Goal: Register for event/course: Sign up to attend an event or enroll in a course

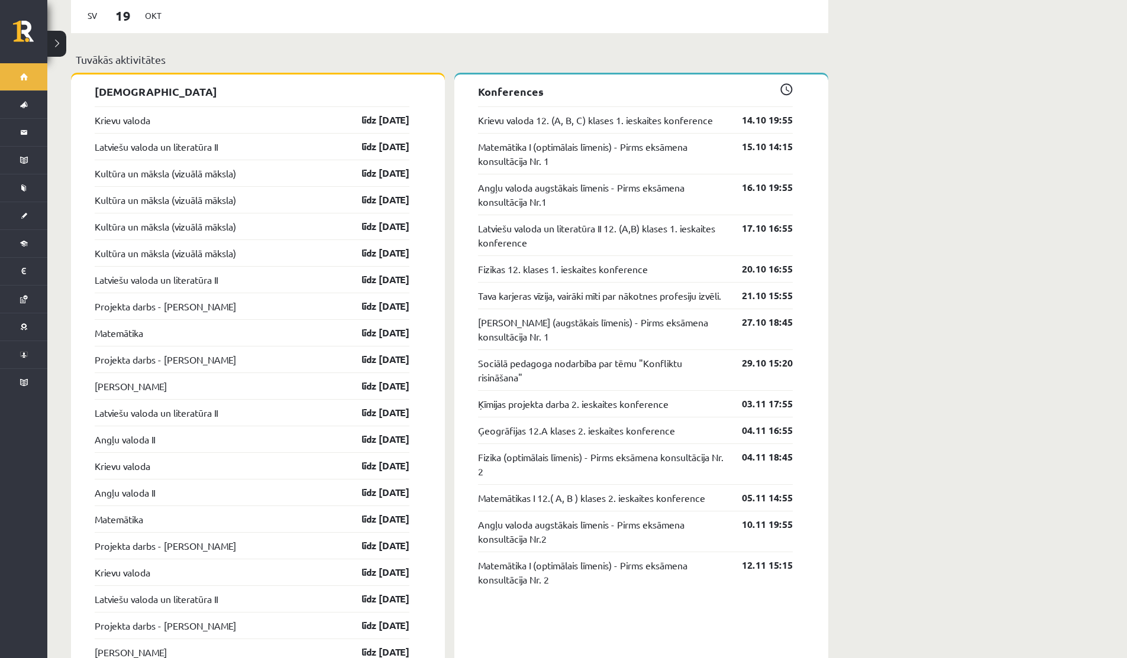
scroll to position [1113, 0]
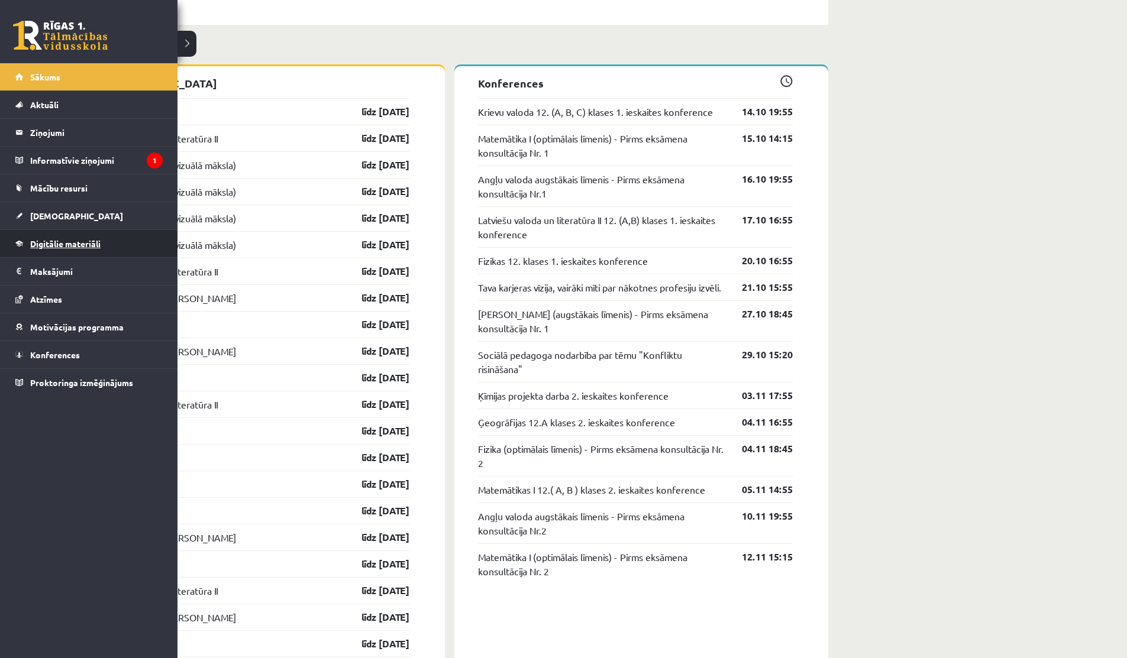
click at [44, 243] on span "Digitālie materiāli" at bounding box center [65, 243] width 70 height 11
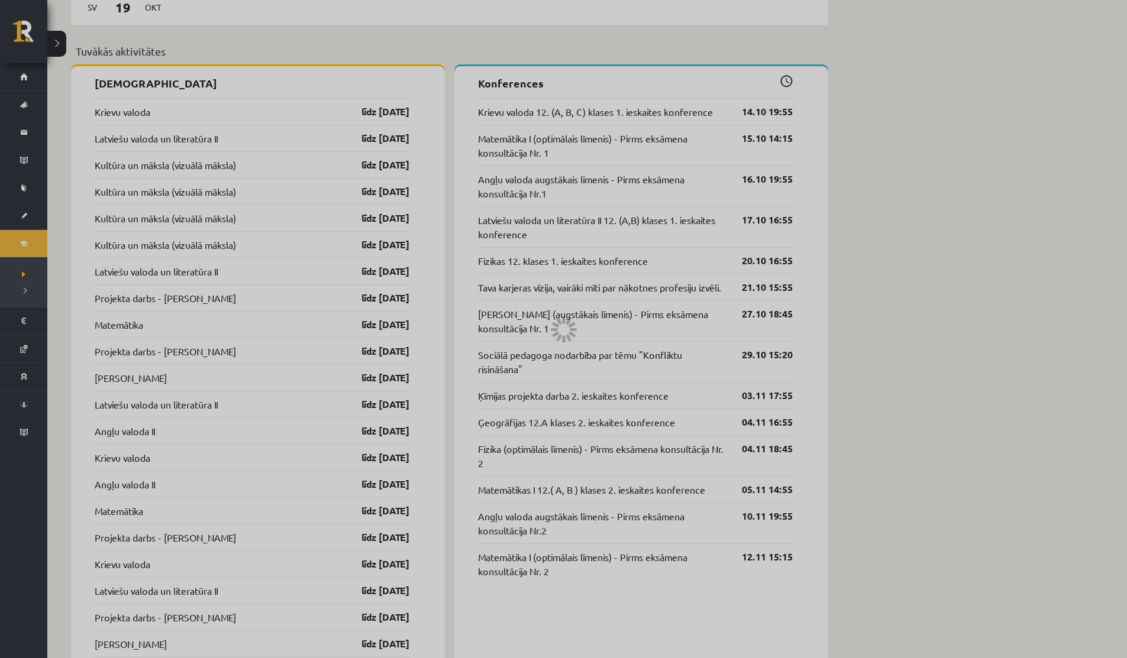
scroll to position [957, 0]
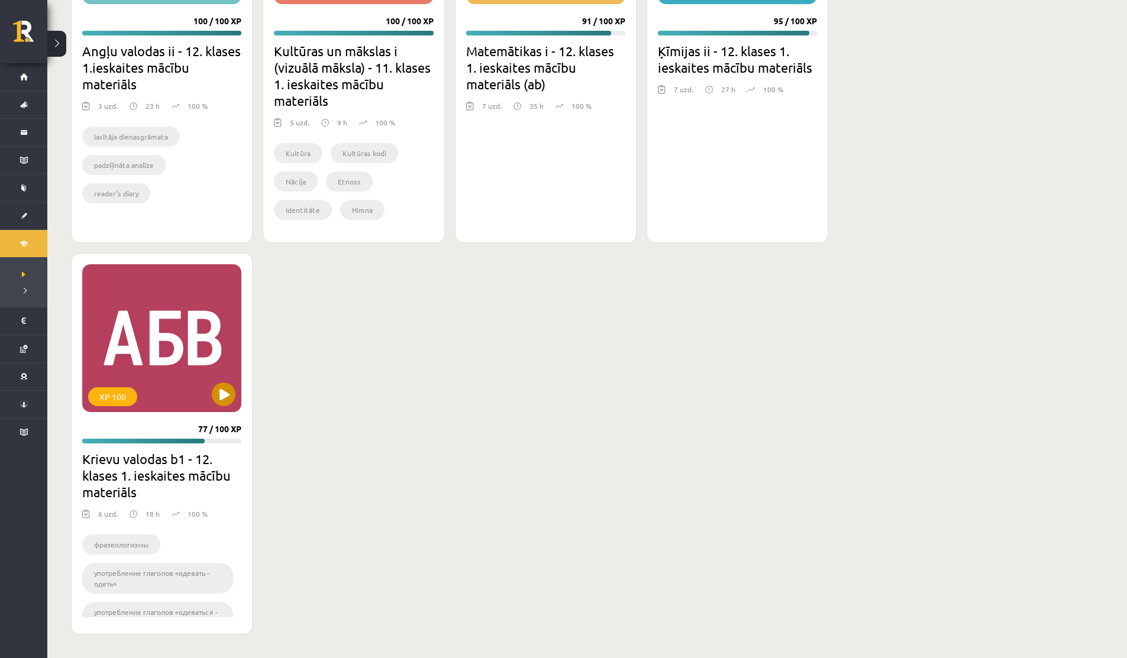
click at [223, 406] on div "XP 100" at bounding box center [161, 338] width 159 height 148
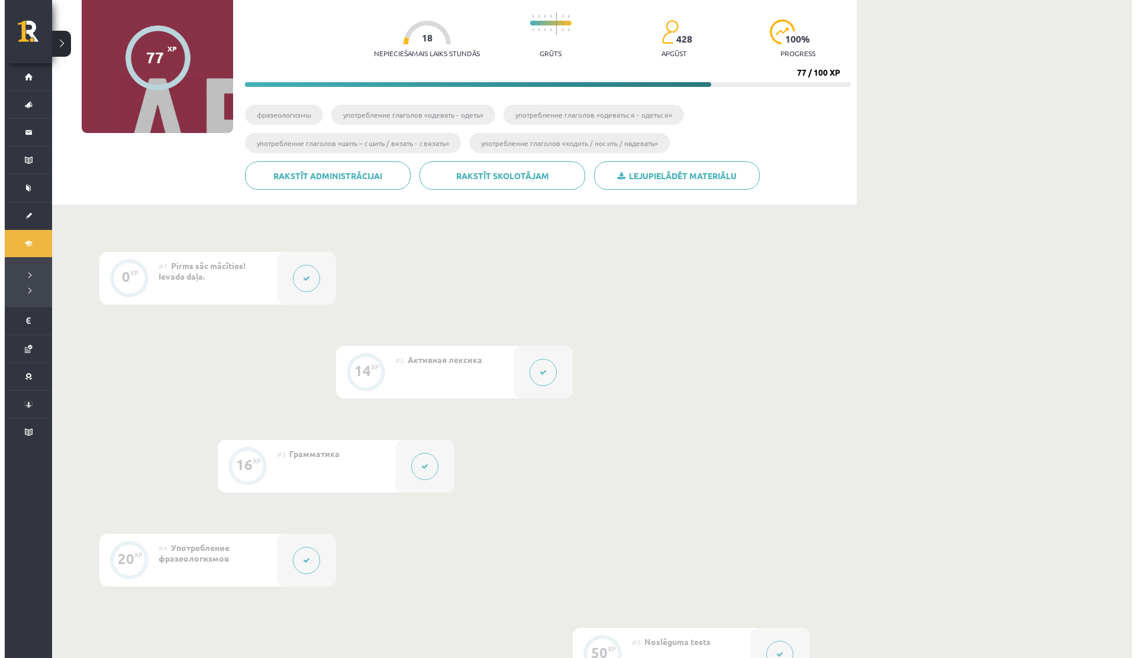
scroll to position [432, 0]
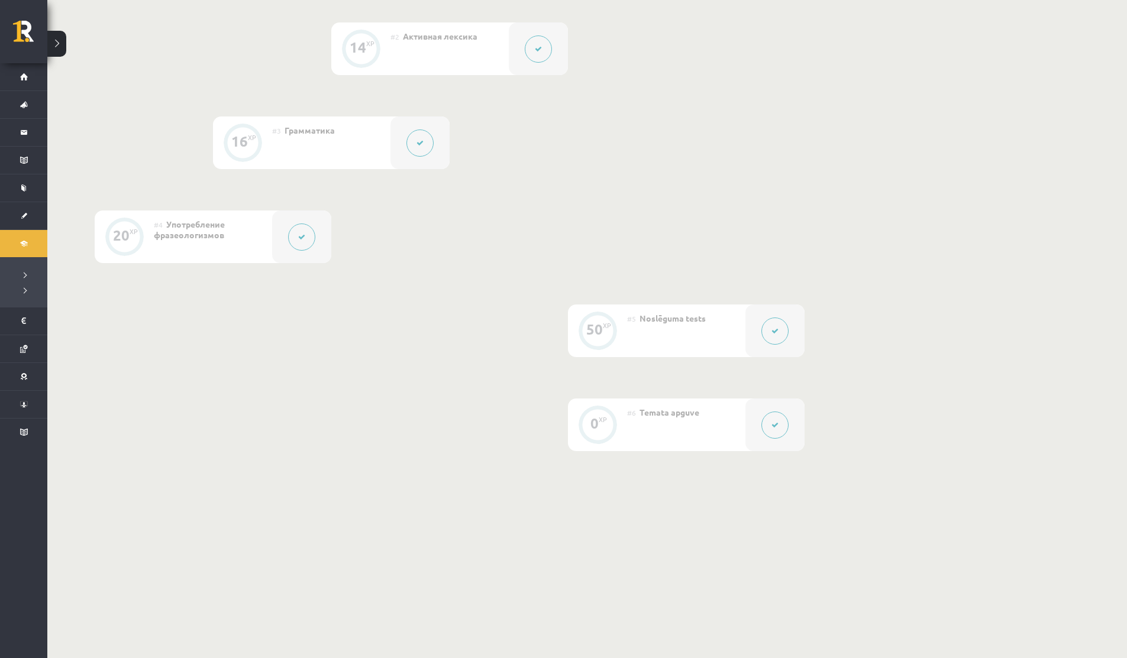
click at [308, 224] on button at bounding box center [301, 237] width 27 height 27
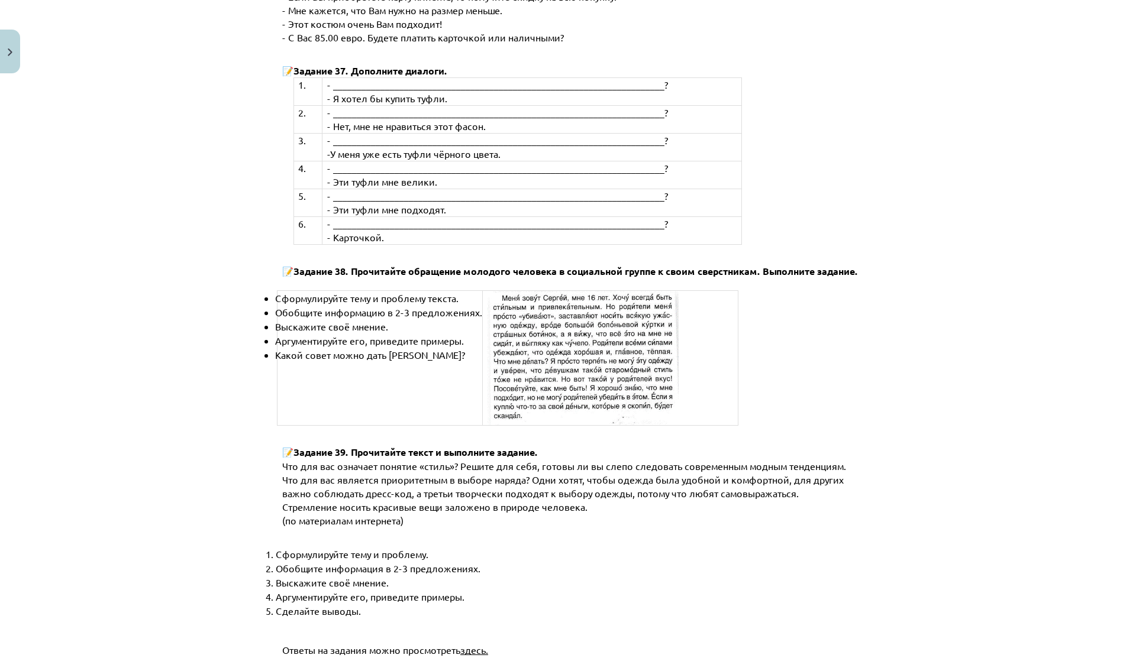
scroll to position [4137, 0]
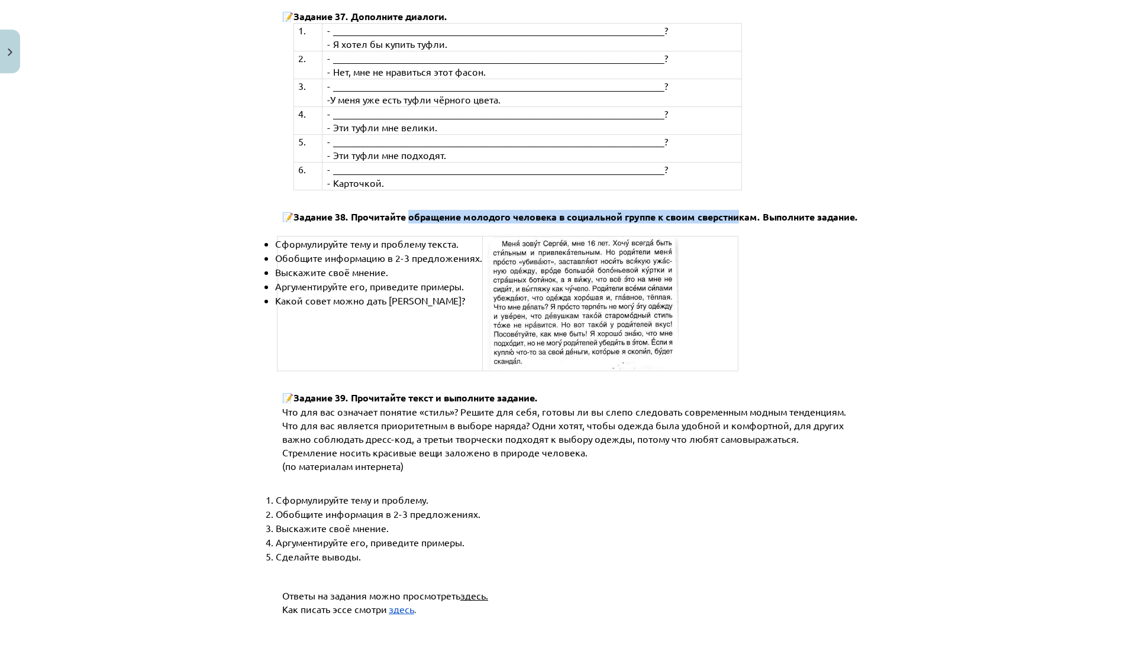
drag, startPoint x: 402, startPoint y: 191, endPoint x: 735, endPoint y: 189, distance: 333.7
click at [735, 211] on span "Задание 38. Прочитайте обращение молодого человека в социальной группе к своим …" at bounding box center [575, 217] width 564 height 12
click at [794, 210] on p "📝 Задание 38. Прочитайте обращение молодого человека в социальной группе к свои…" at bounding box center [577, 223] width 590 height 26
drag, startPoint x: 758, startPoint y: 188, endPoint x: 884, endPoint y: 201, distance: 126.7
click at [884, 201] on div "Mācību tēma: Krievu valodas b1 - 12. klases 1. ieskaites mācību materiāls #4 Уп…" at bounding box center [568, 329] width 1136 height 658
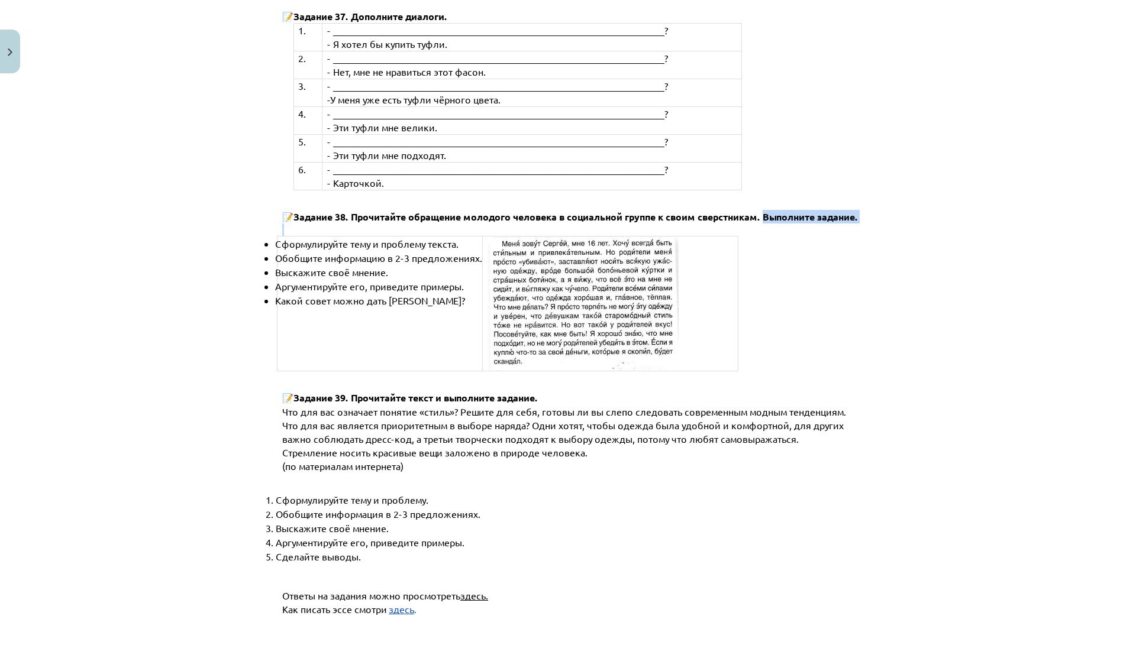
click at [884, 201] on div "Mācību tēma: Krievu valodas b1 - 12. klases 1. ieskaites mācību materiāls #4 Уп…" at bounding box center [568, 329] width 1136 height 658
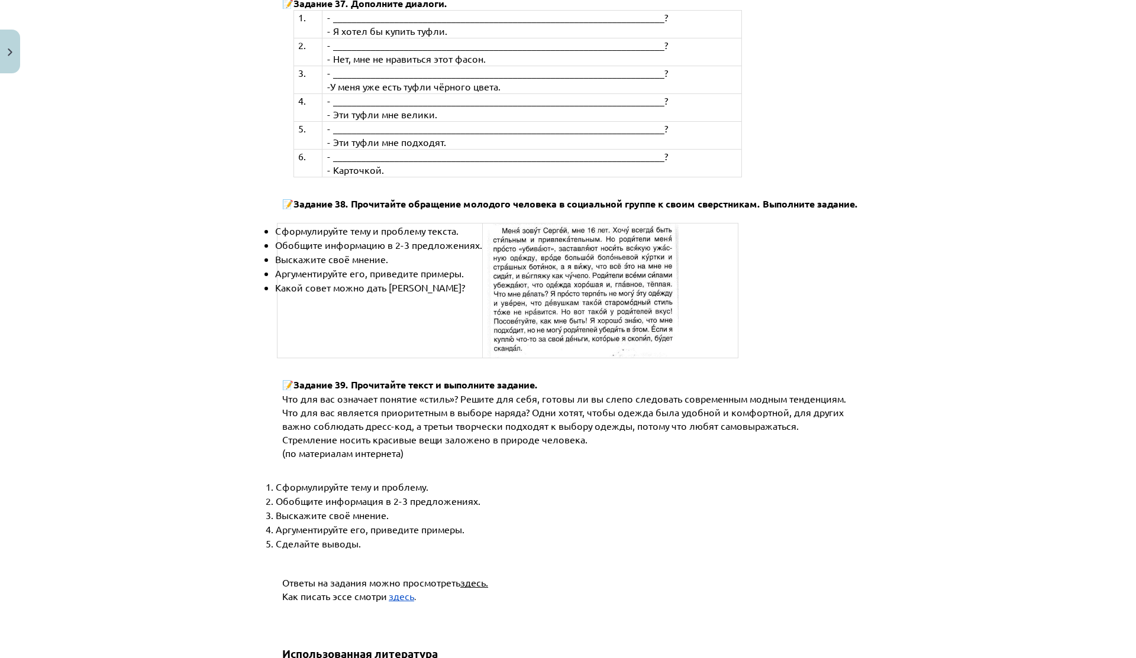
scroll to position [4159, 0]
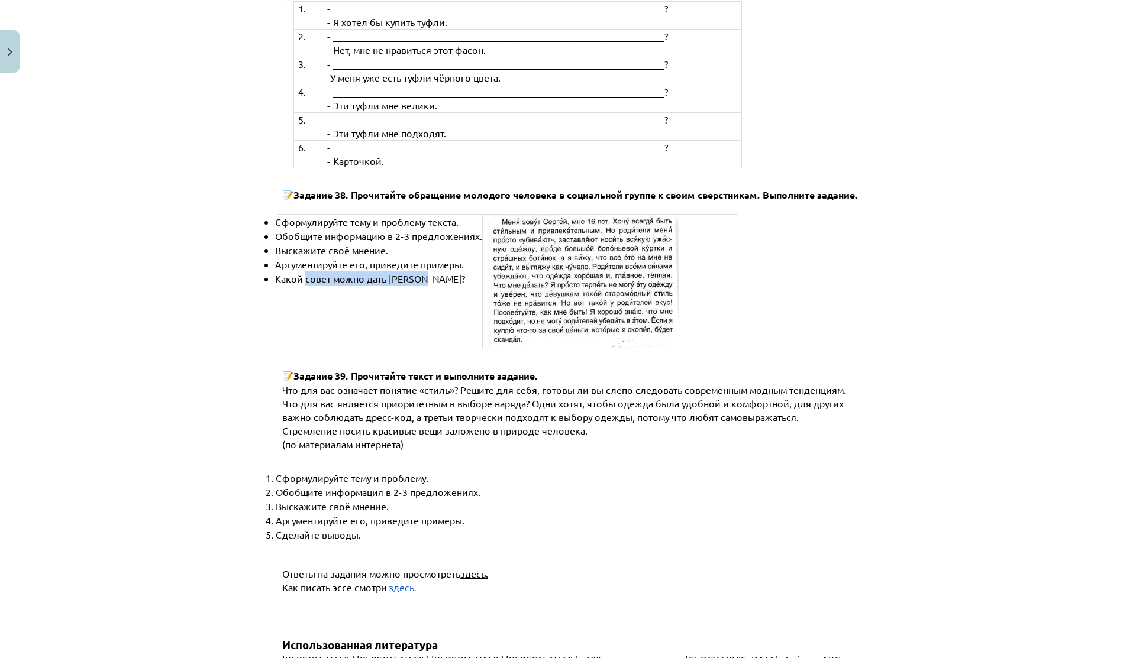
drag, startPoint x: 299, startPoint y: 248, endPoint x: 482, endPoint y: 244, distance: 183.4
click at [480, 244] on tr "Сформулируйте тему и проблему текста. Обобщите информацию в 2-3 предложениях. В…" at bounding box center [507, 282] width 461 height 135
click at [487, 244] on img at bounding box center [583, 282] width 192 height 134
click at [447, 272] on li "Какой совет можно дать Сергею?" at bounding box center [386, 279] width 222 height 14
click at [389, 582] on span "здесь" at bounding box center [401, 588] width 25 height 12
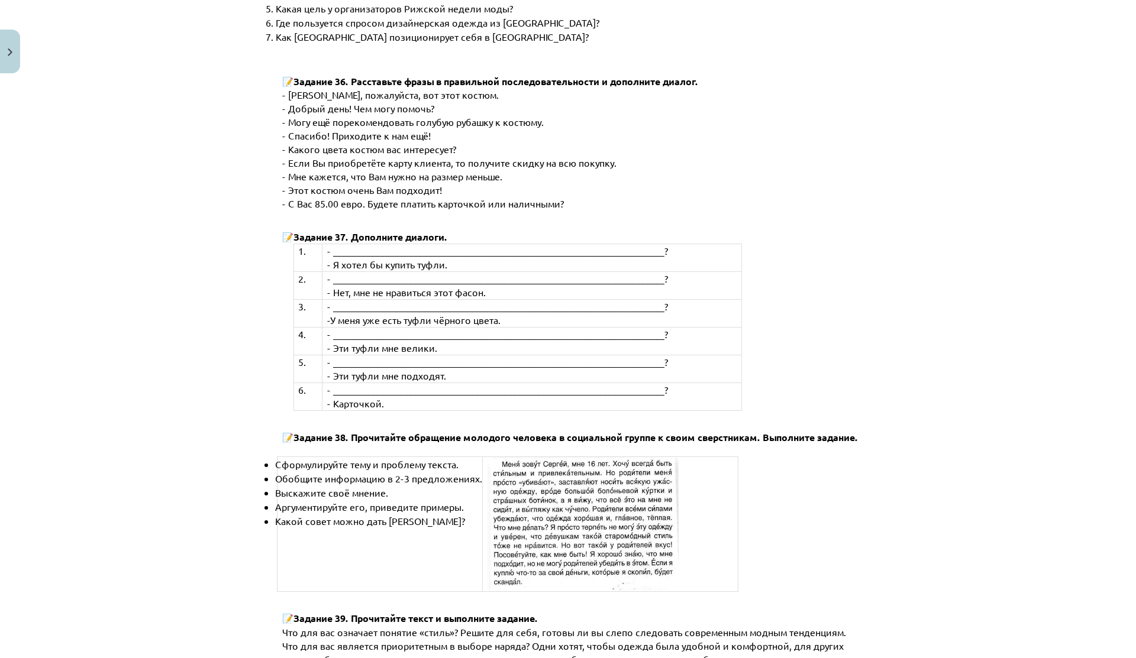
scroll to position [4342, 0]
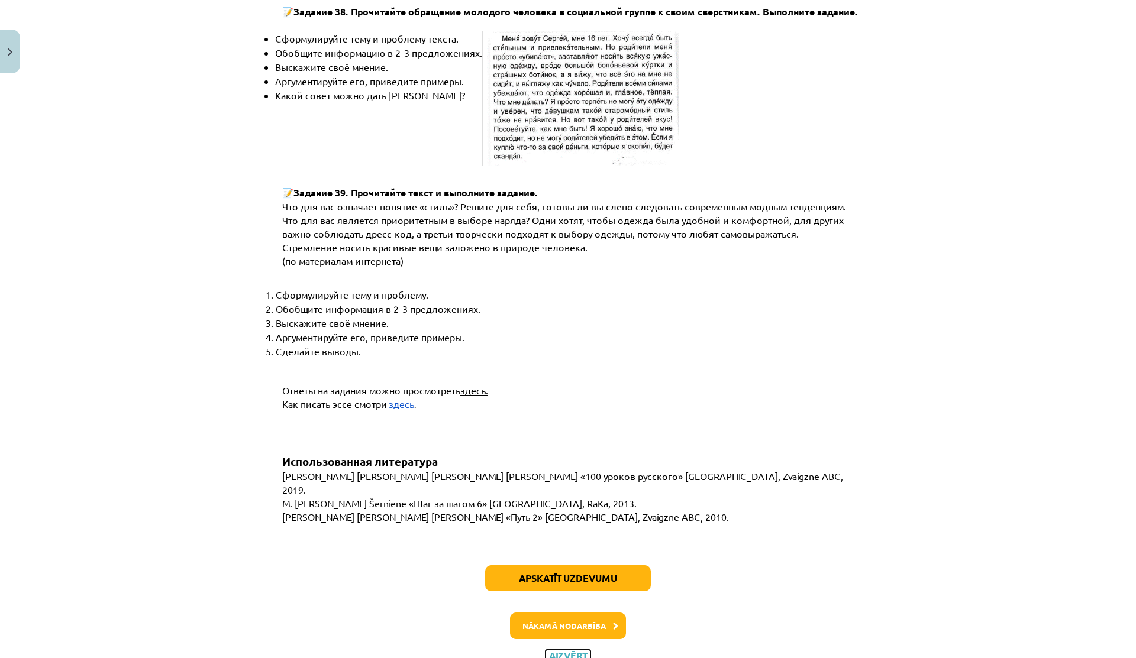
click at [553, 650] on button "Aizvērt" at bounding box center [567, 656] width 45 height 12
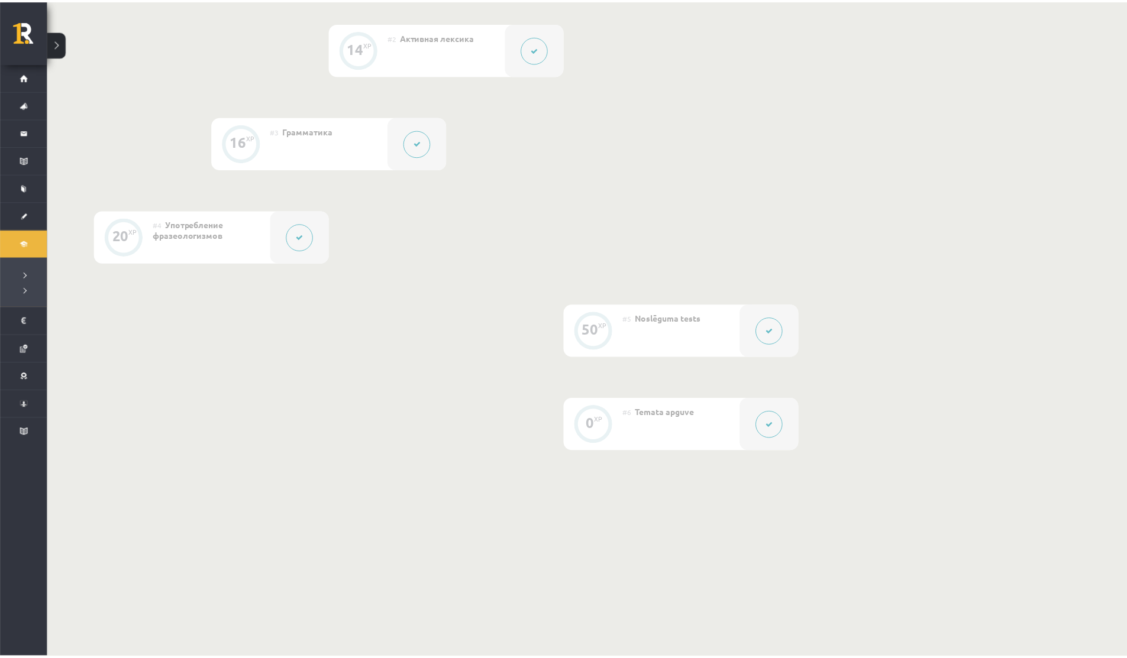
scroll to position [0, 0]
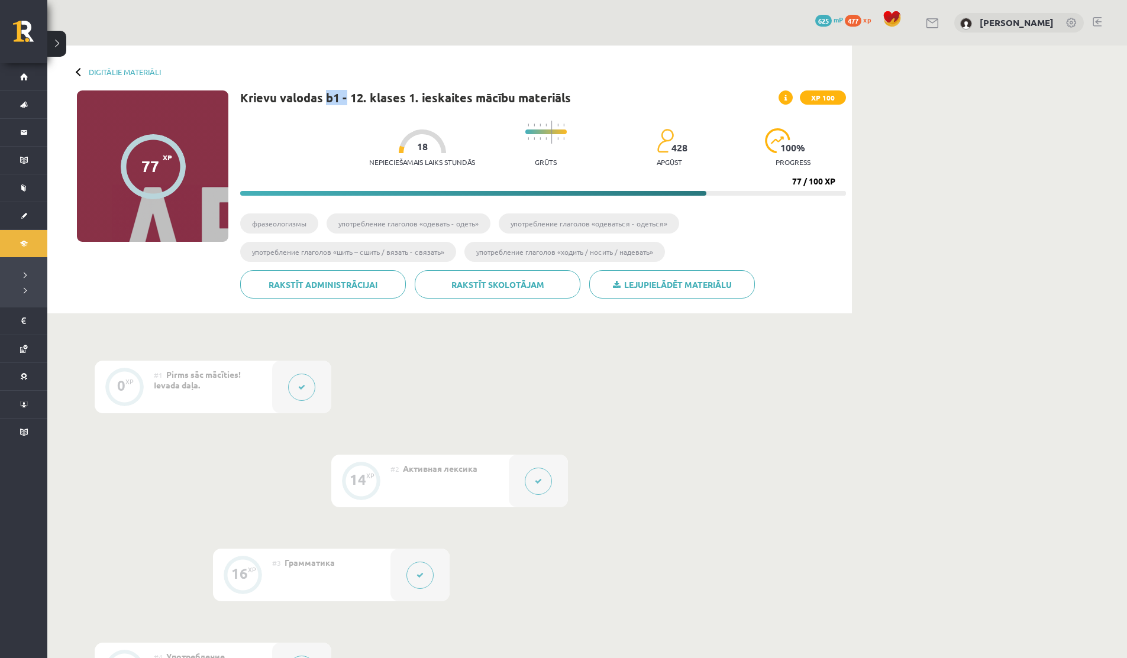
drag, startPoint x: 328, startPoint y: 95, endPoint x: 345, endPoint y: 96, distance: 16.6
click at [345, 96] on h1 "Krievu valodas b1 - 12. klases 1. ieskaites mācību materiāls" at bounding box center [405, 98] width 331 height 14
drag, startPoint x: 322, startPoint y: 96, endPoint x: 346, endPoint y: 96, distance: 23.7
click at [346, 96] on h1 "Krievu valodas b1 - 12. klases 1. ieskaites mācību materiāls" at bounding box center [405, 98] width 331 height 14
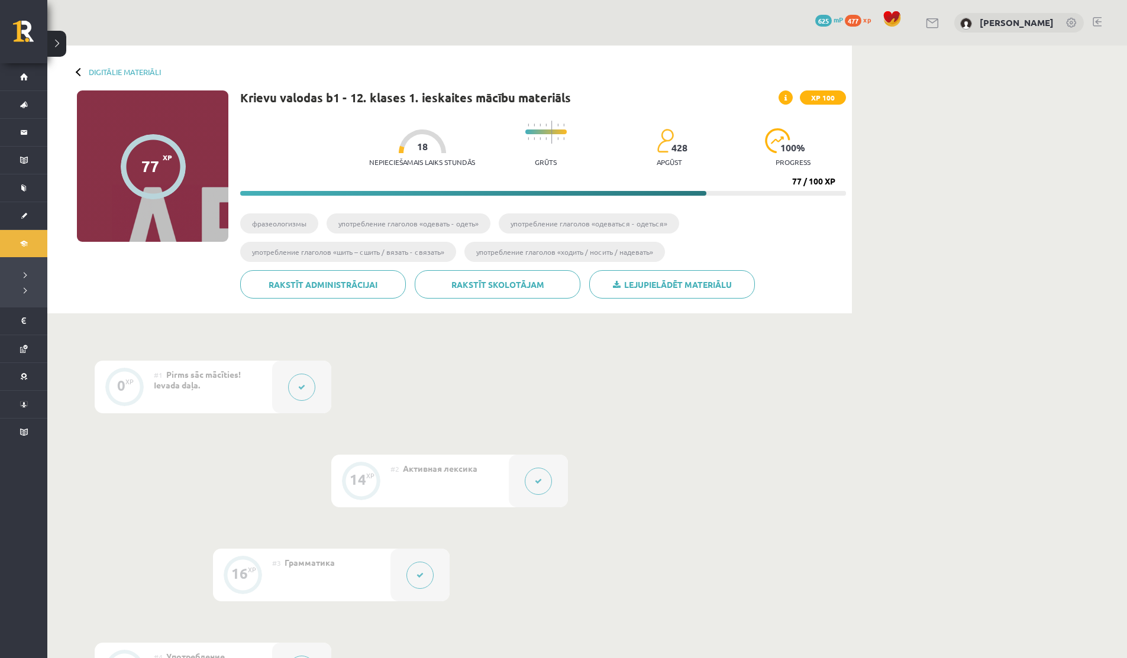
click at [387, 105] on div "Krievu valodas b1 - 12. klases 1. ieskaites mācību materiāls XP 100 Nepieciešam…" at bounding box center [543, 199] width 606 height 217
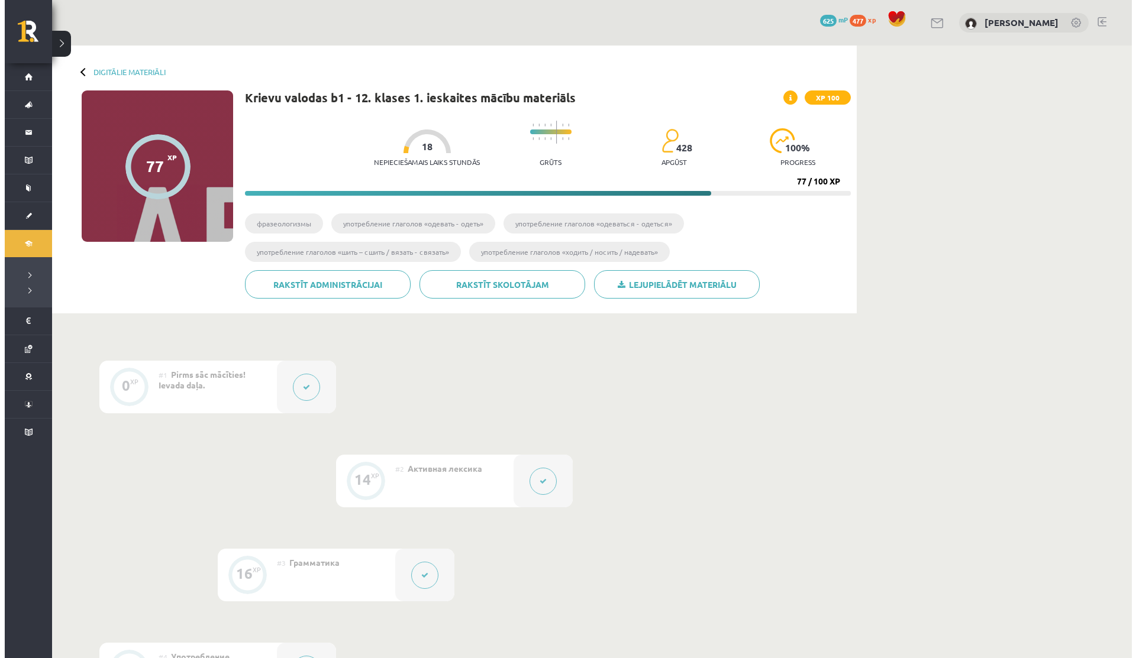
scroll to position [432, 0]
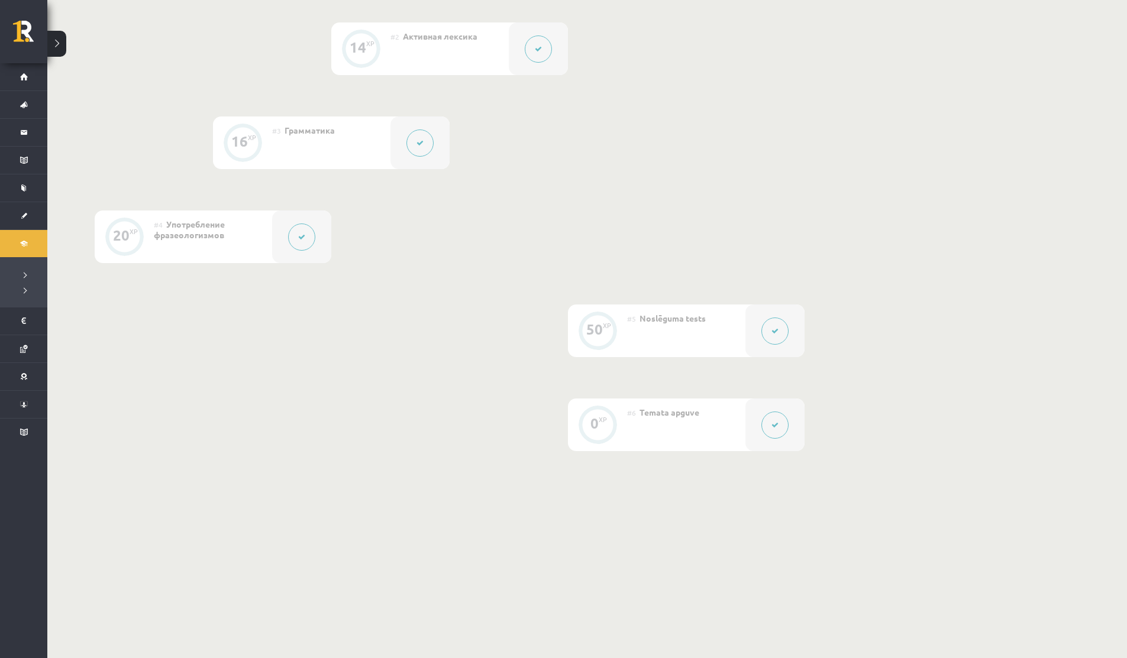
click at [294, 250] on div at bounding box center [301, 237] width 59 height 53
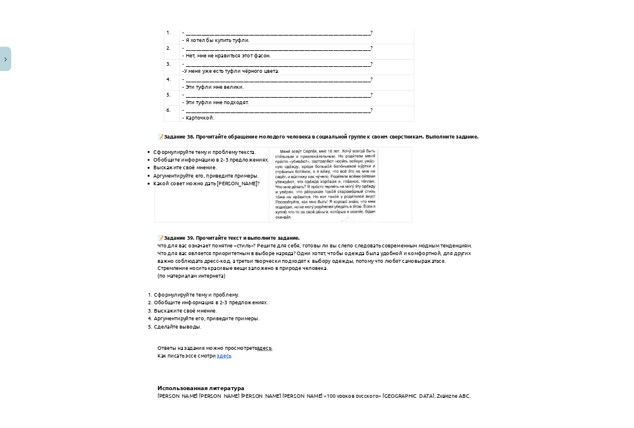
scroll to position [432, 0]
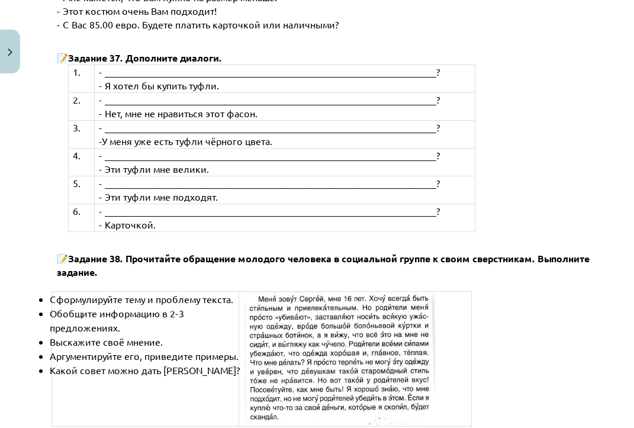
click at [191, 251] on p "📝 Задание 38. Прочитайте обращение молодого человека в социальной группе к свои…" at bounding box center [326, 271] width 539 height 40
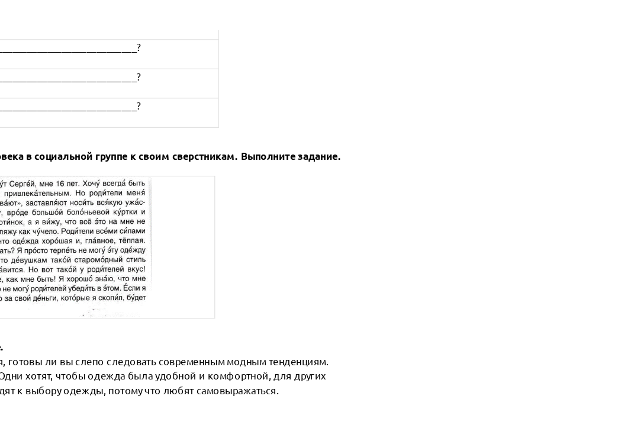
scroll to position [380, 0]
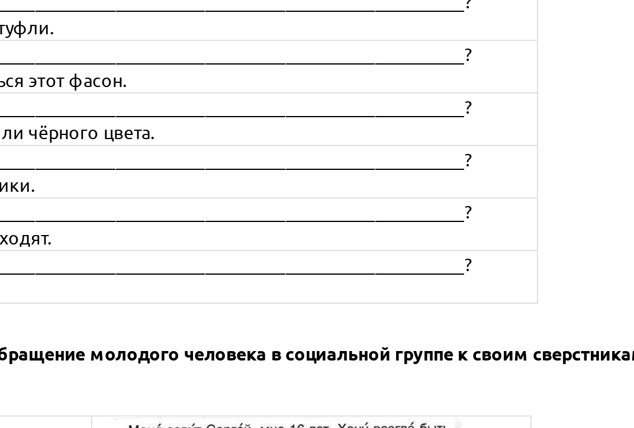
click at [292, 208] on span "- ______________________________________________________________________?" at bounding box center [269, 214] width 341 height 12
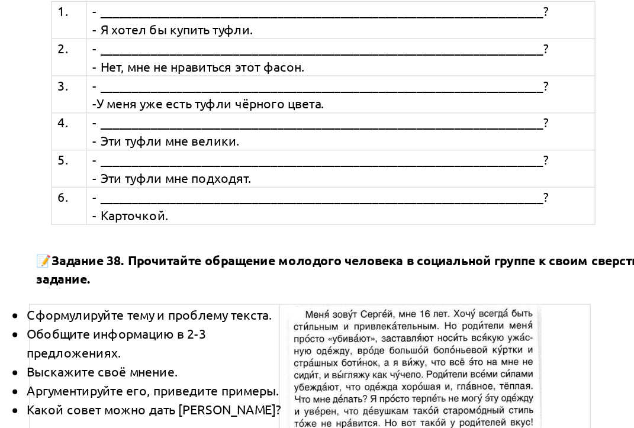
click at [143, 255] on span "Задание 38. Прочитайте обращение молодого человека в социальной группе к своим …" at bounding box center [324, 268] width 535 height 26
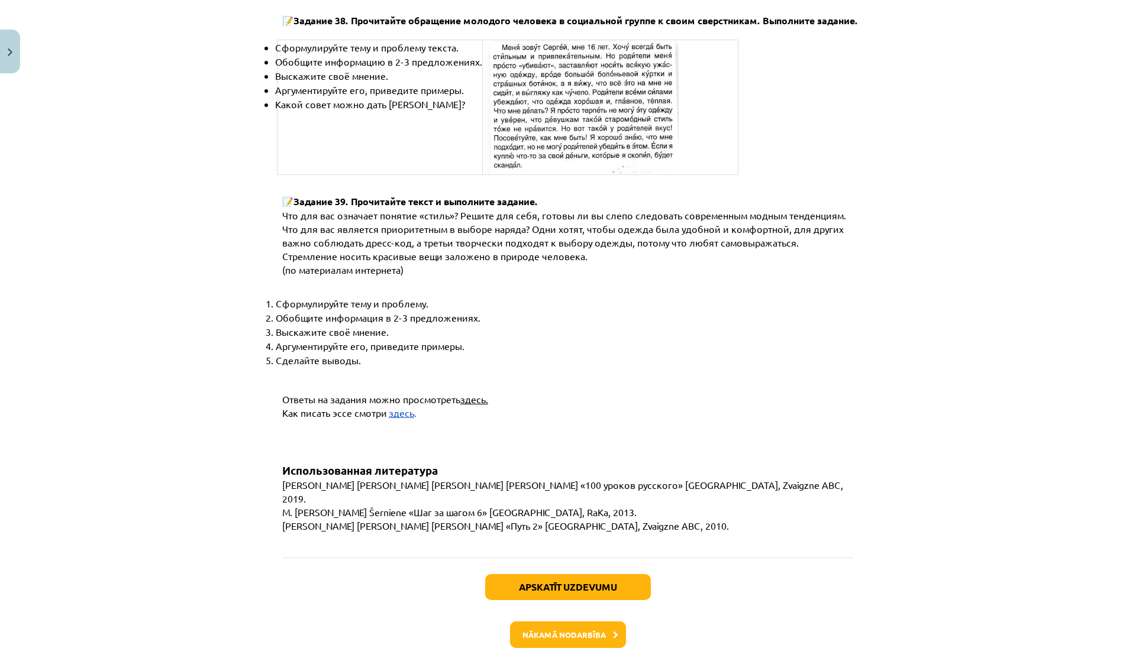
scroll to position [4332, 0]
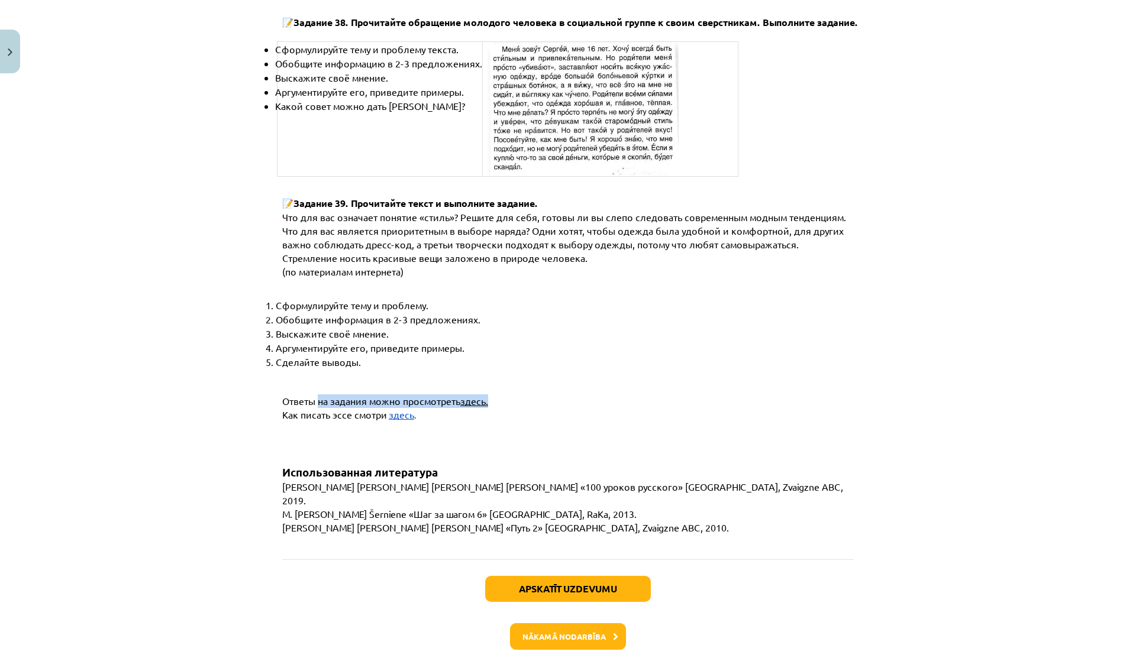
drag, startPoint x: 314, startPoint y: 369, endPoint x: 490, endPoint y: 371, distance: 175.7
click at [490, 395] on p "Ответы на задания можно просмотреть здесь." at bounding box center [577, 402] width 590 height 14
click at [489, 395] on p "Ответы на задания можно просмотреть здесь." at bounding box center [577, 402] width 590 height 14
click at [479, 395] on span "здесь." at bounding box center [474, 401] width 28 height 12
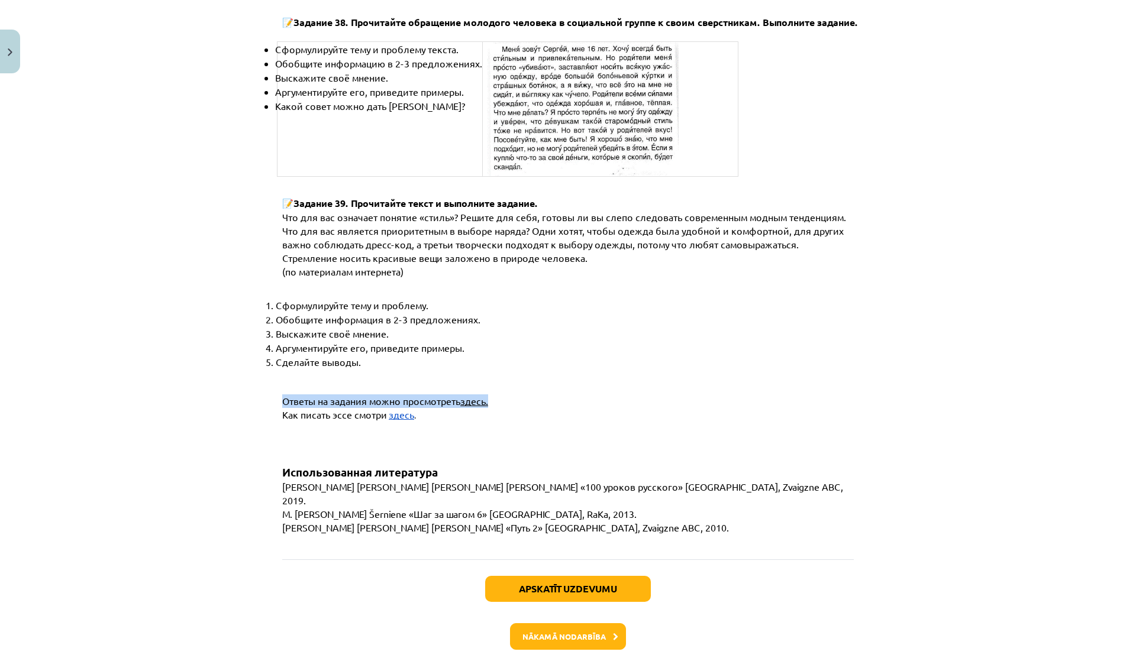
click at [479, 395] on span "здесь." at bounding box center [474, 401] width 28 height 12
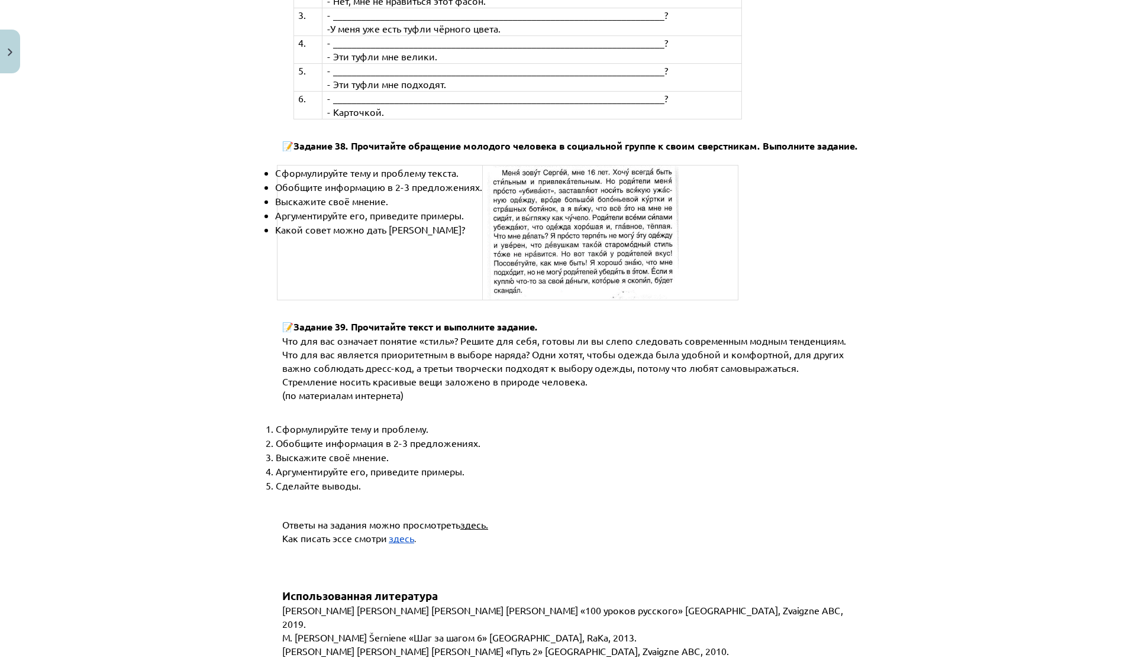
scroll to position [4195, 0]
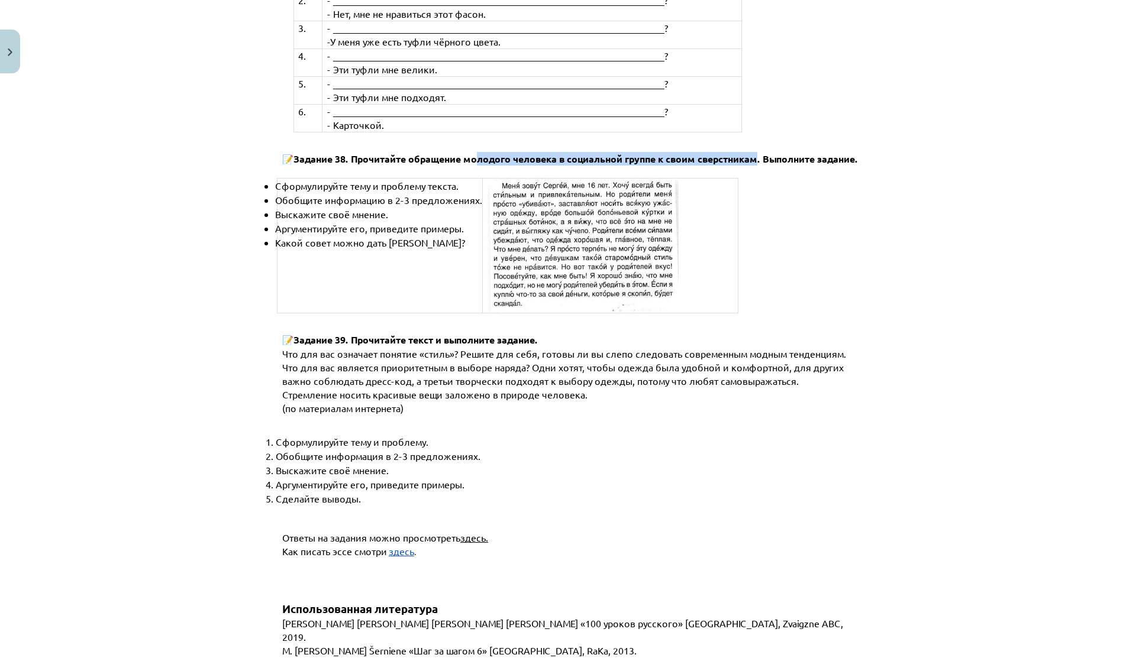
drag, startPoint x: 471, startPoint y: 133, endPoint x: 762, endPoint y: 125, distance: 291.2
click at [761, 153] on span "Задание 38. Прочитайте обращение молодого человека в социальной группе к своим …" at bounding box center [575, 159] width 564 height 12
click at [762, 153] on span "Задание 38. Прочитайте обращение молодого человека в социальной группе к своим …" at bounding box center [575, 159] width 564 height 12
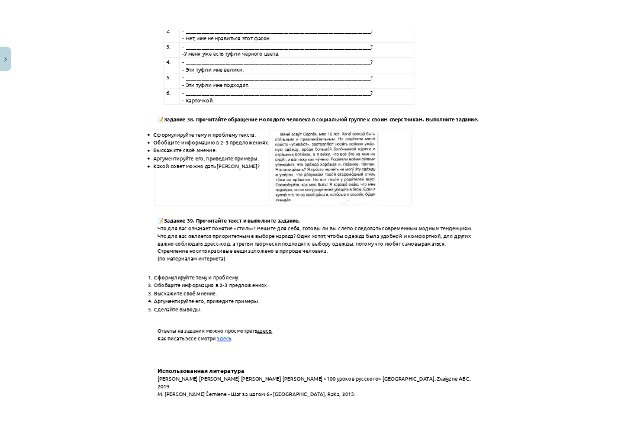
scroll to position [4159, 0]
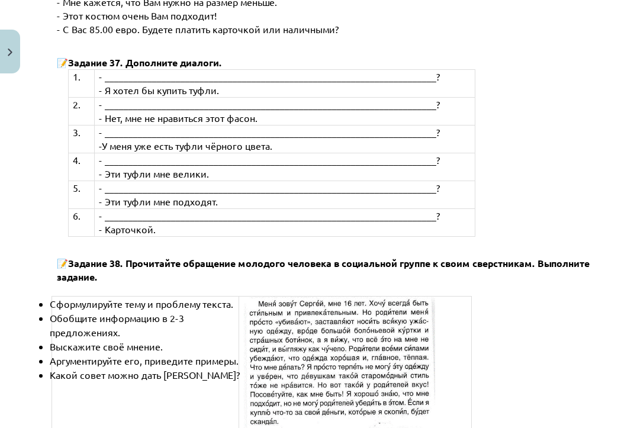
click at [132, 139] on p "-У меня уже есть туфли чёрного цвета." at bounding box center [294, 146] width 390 height 14
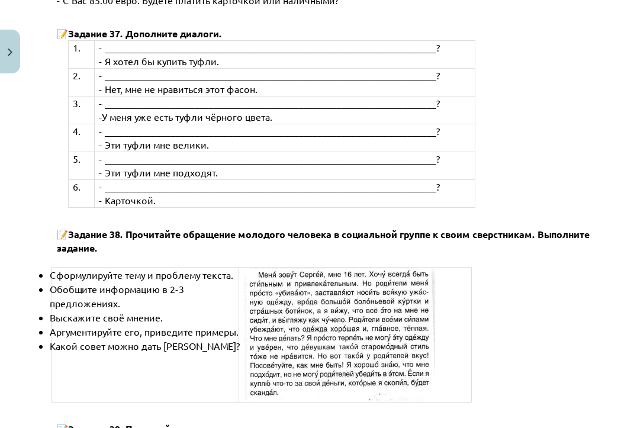
scroll to position [4202, 0]
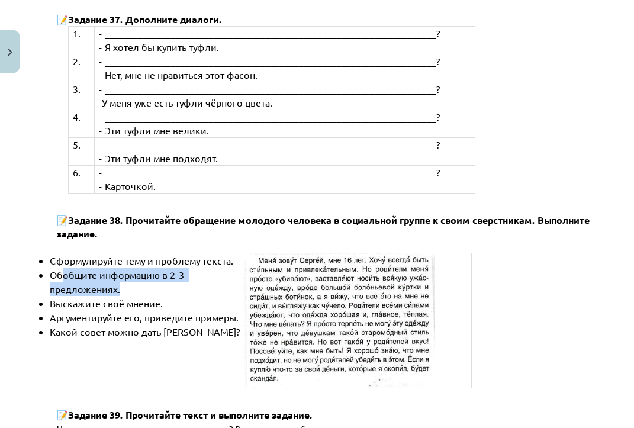
drag, startPoint x: 61, startPoint y: 189, endPoint x: 135, endPoint y: 198, distance: 74.5
click at [135, 267] on li "Обобщите информацию в 2-3 предложениях." at bounding box center [152, 281] width 204 height 28
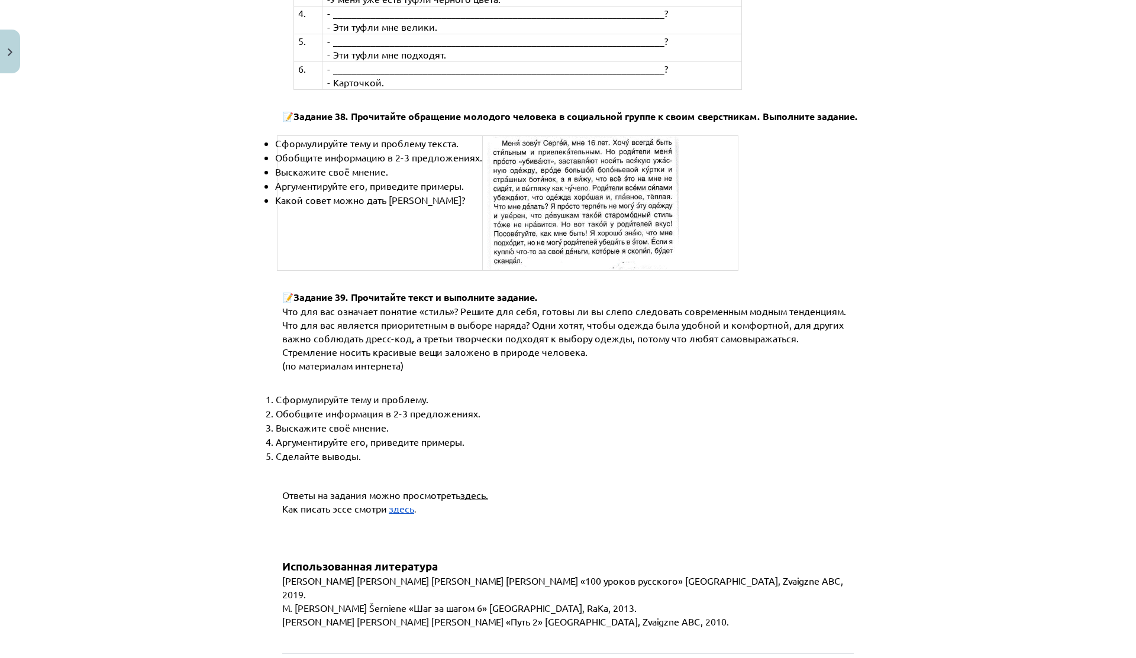
scroll to position [4245, 0]
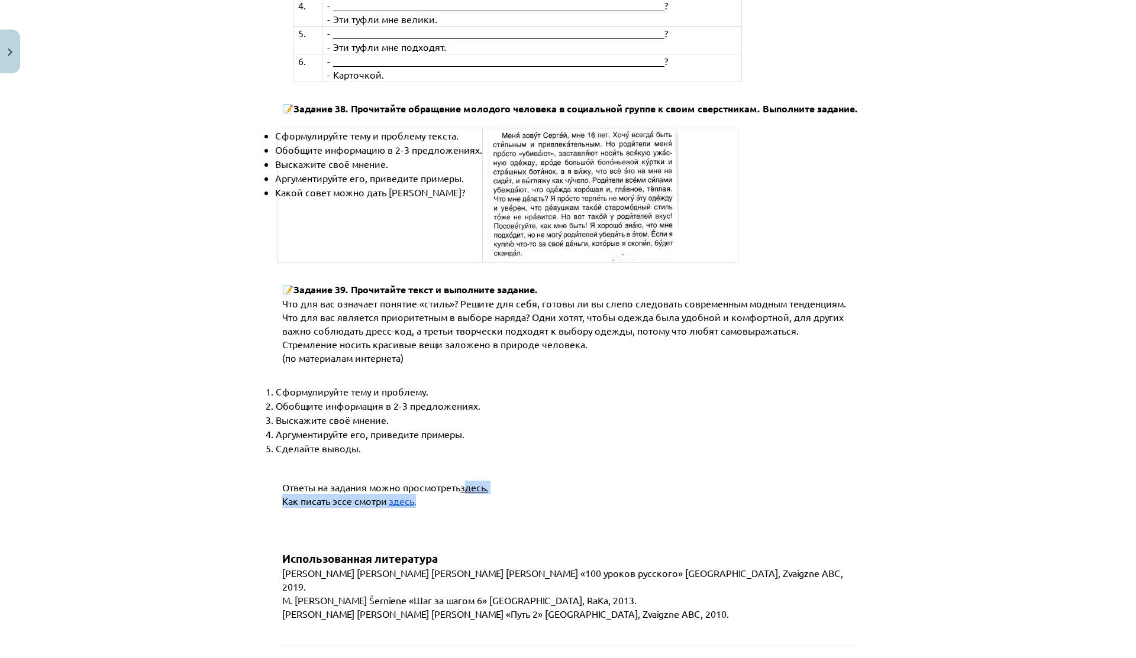
drag, startPoint x: 463, startPoint y: 457, endPoint x: 496, endPoint y: 463, distance: 33.8
click at [496, 495] on p "Как писать эссе смотри здесь ." at bounding box center [577, 502] width 590 height 14
drag, startPoint x: 460, startPoint y: 455, endPoint x: 534, endPoint y: 455, distance: 73.9
click at [534, 481] on p "Ответы на задания можно просмотреть здесь." at bounding box center [577, 488] width 590 height 14
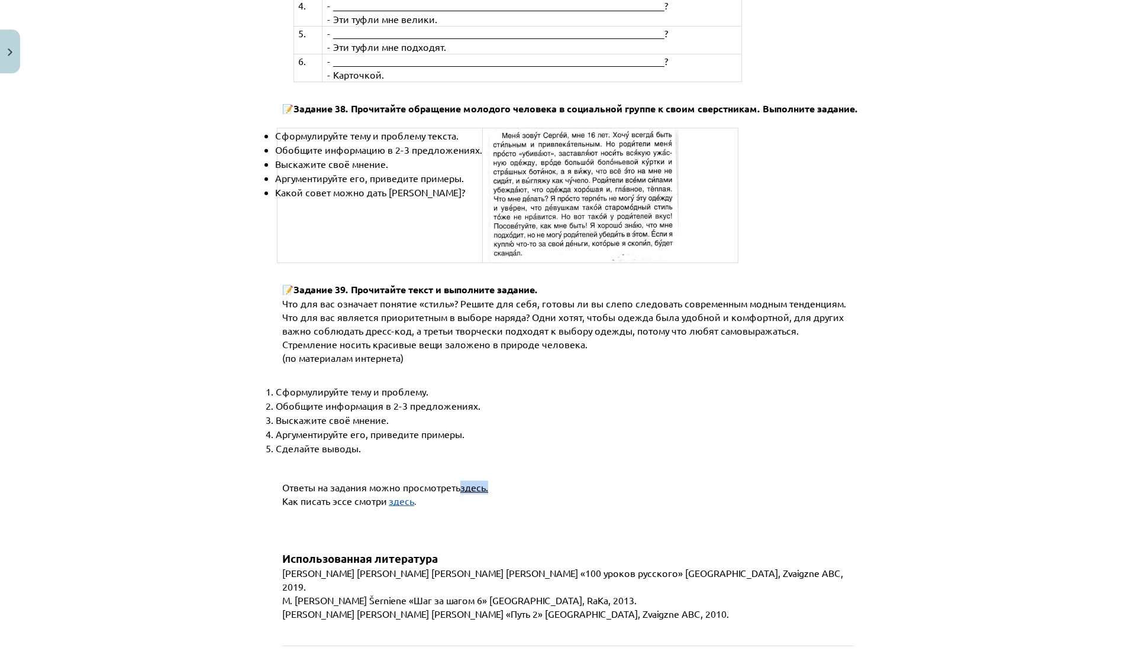
click at [534, 481] on p "Ответы на задания можно просмотреть здесь." at bounding box center [577, 488] width 590 height 14
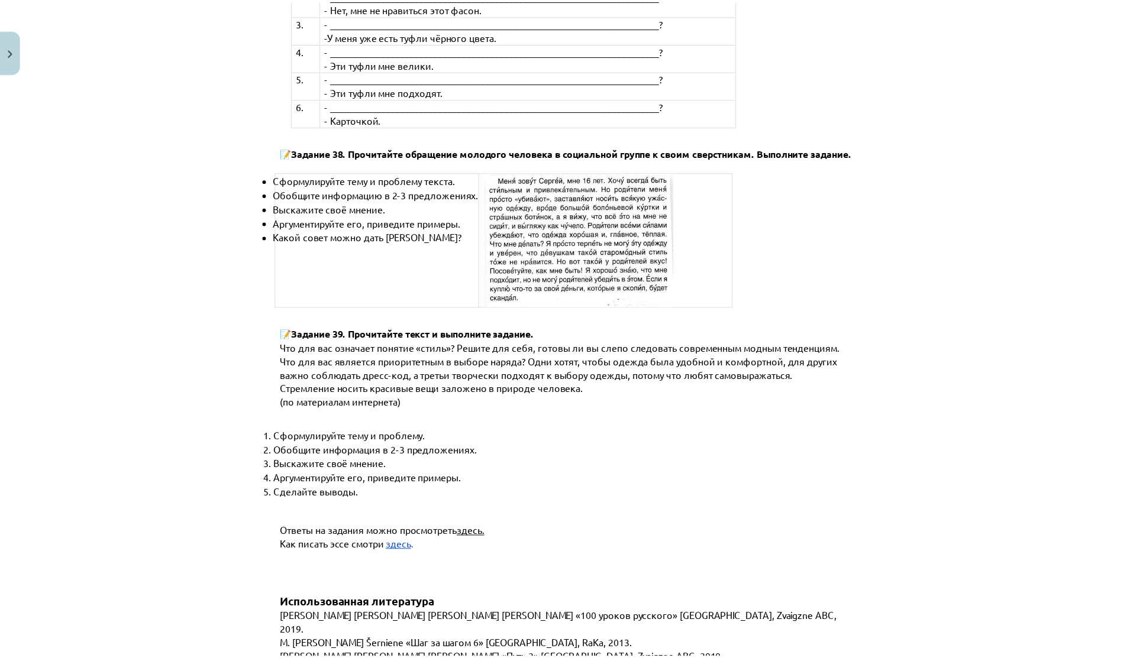
scroll to position [4342, 0]
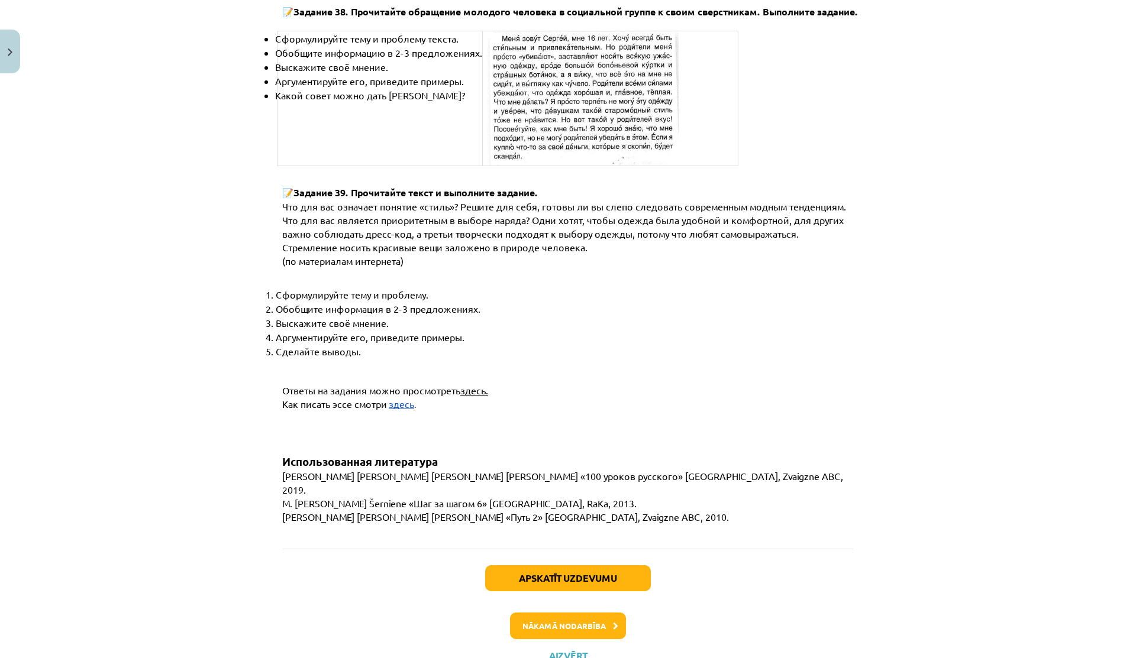
click at [547, 615] on div "Apskatīt uzdevumu Nākamā nodarbība Aizvērt" at bounding box center [567, 609] width 571 height 121
click at [548, 650] on button "Aizvērt" at bounding box center [567, 656] width 45 height 12
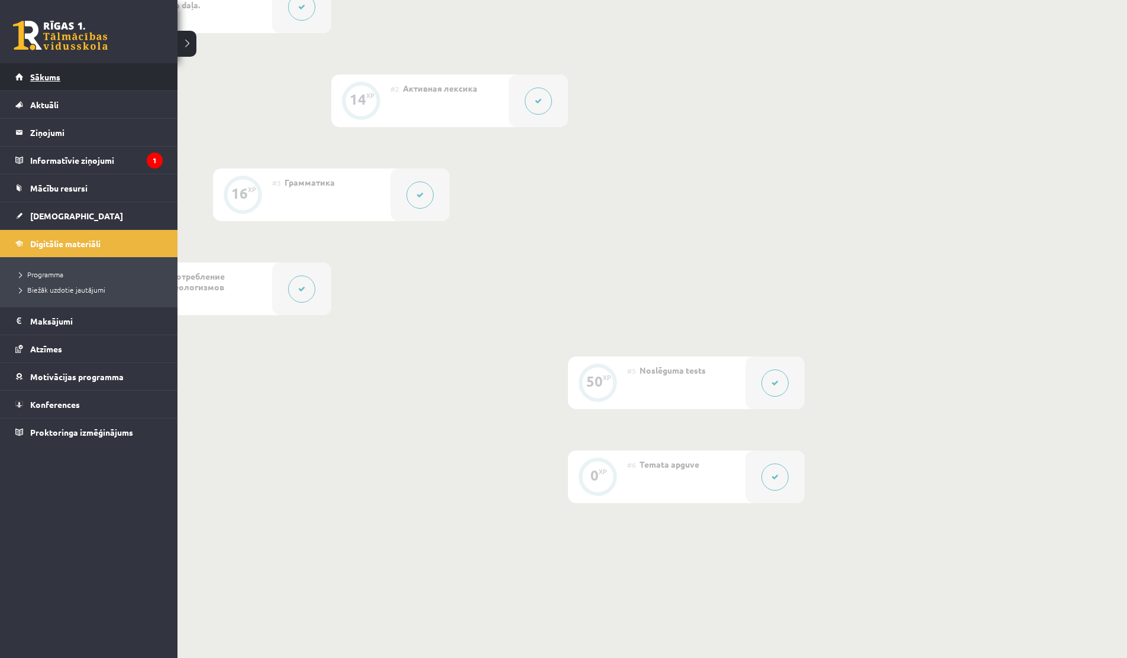
click at [45, 79] on span "Sākums" at bounding box center [45, 77] width 30 height 11
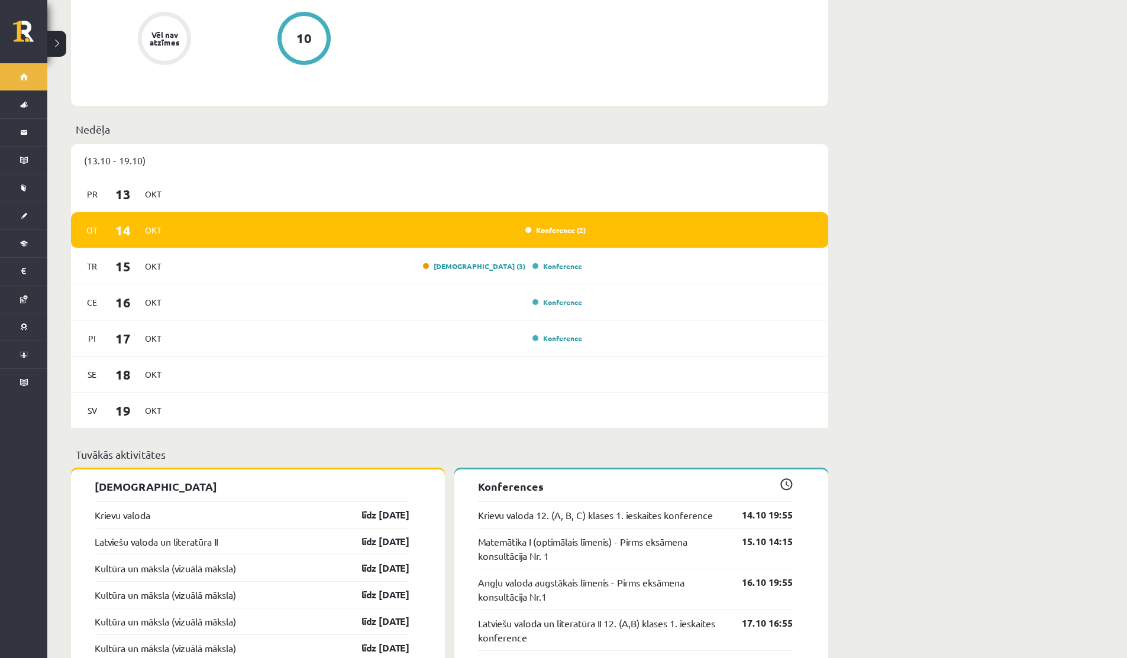
scroll to position [732, 0]
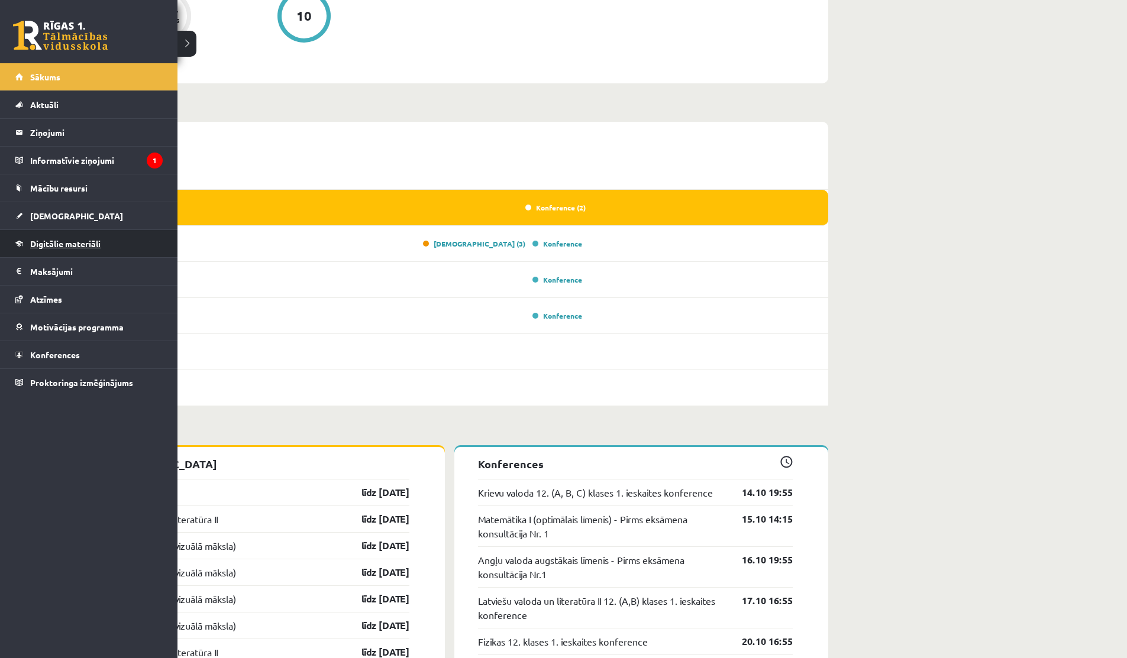
click at [33, 246] on span "Digitālie materiāli" at bounding box center [65, 243] width 70 height 11
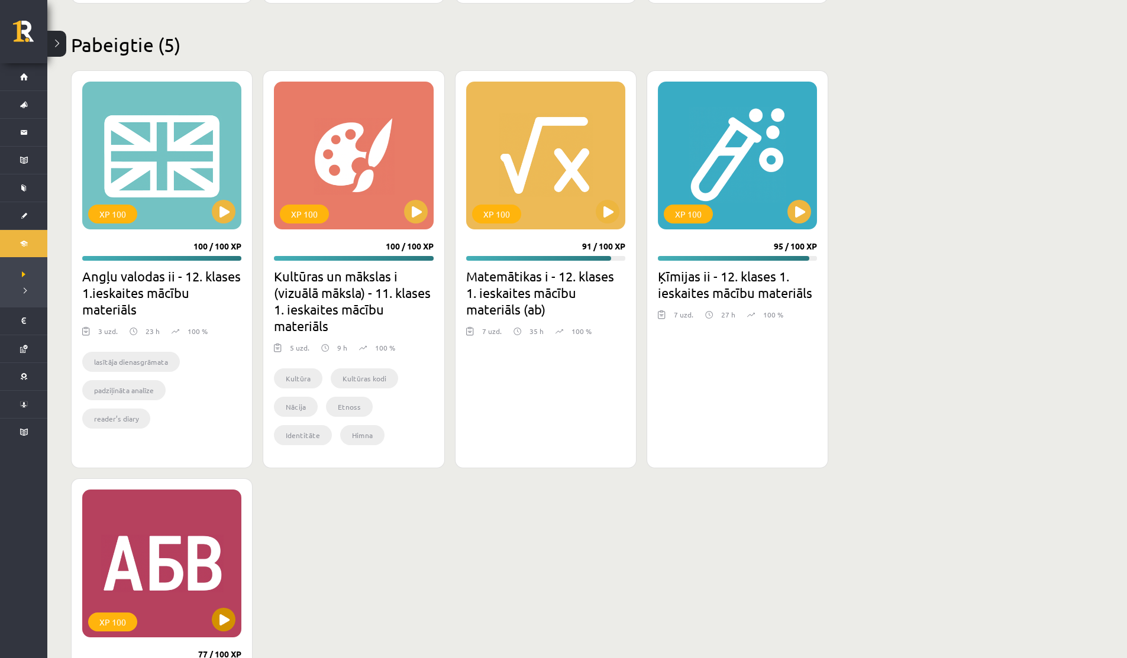
scroll to position [957, 0]
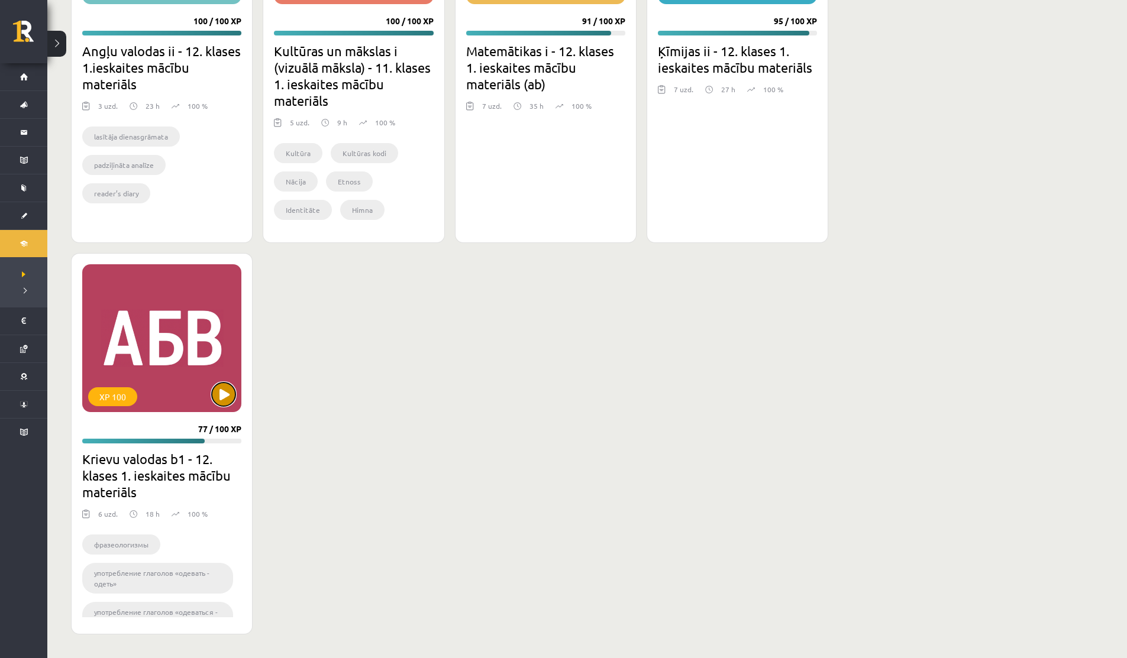
click at [219, 402] on button at bounding box center [224, 395] width 24 height 24
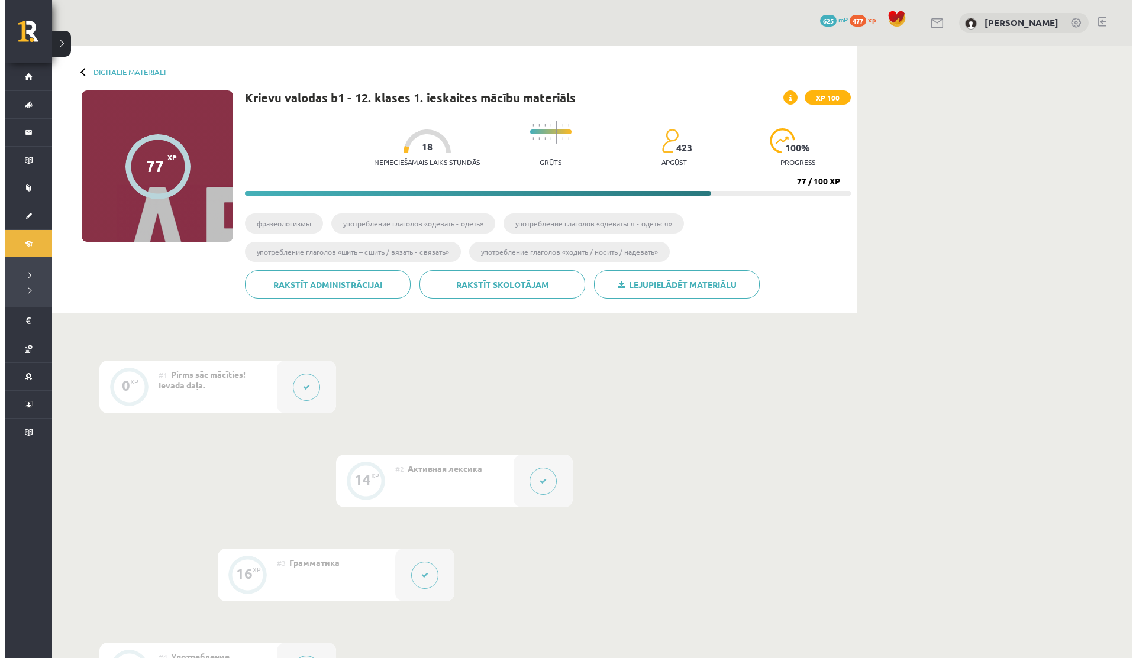
scroll to position [432, 0]
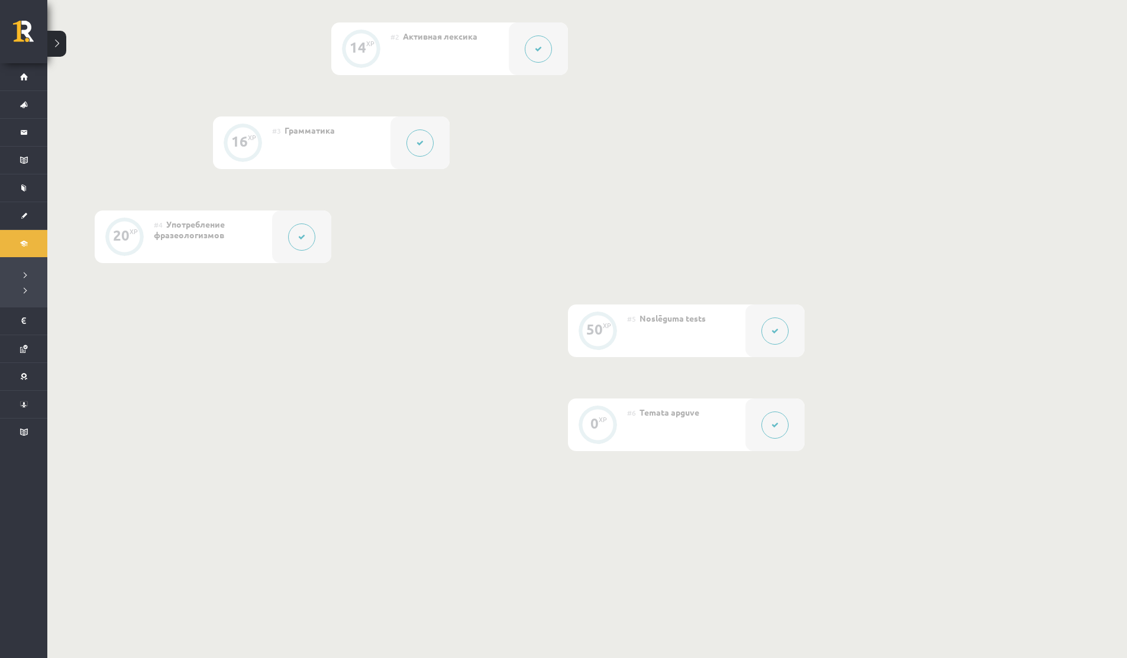
click at [280, 228] on div at bounding box center [301, 237] width 59 height 53
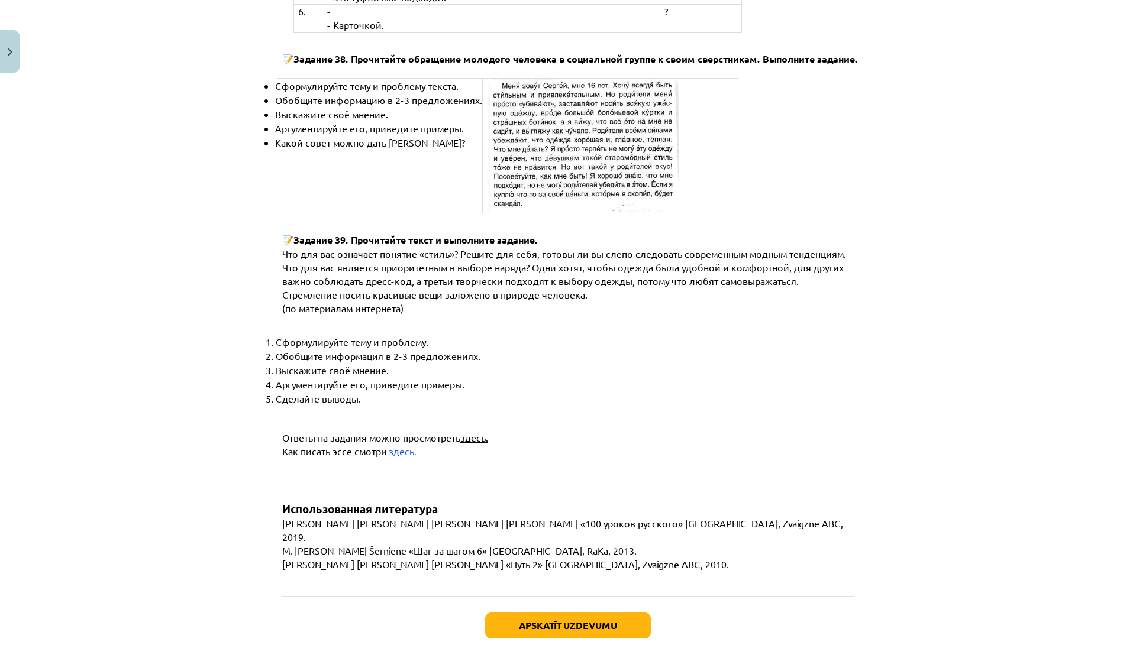
scroll to position [4280, 0]
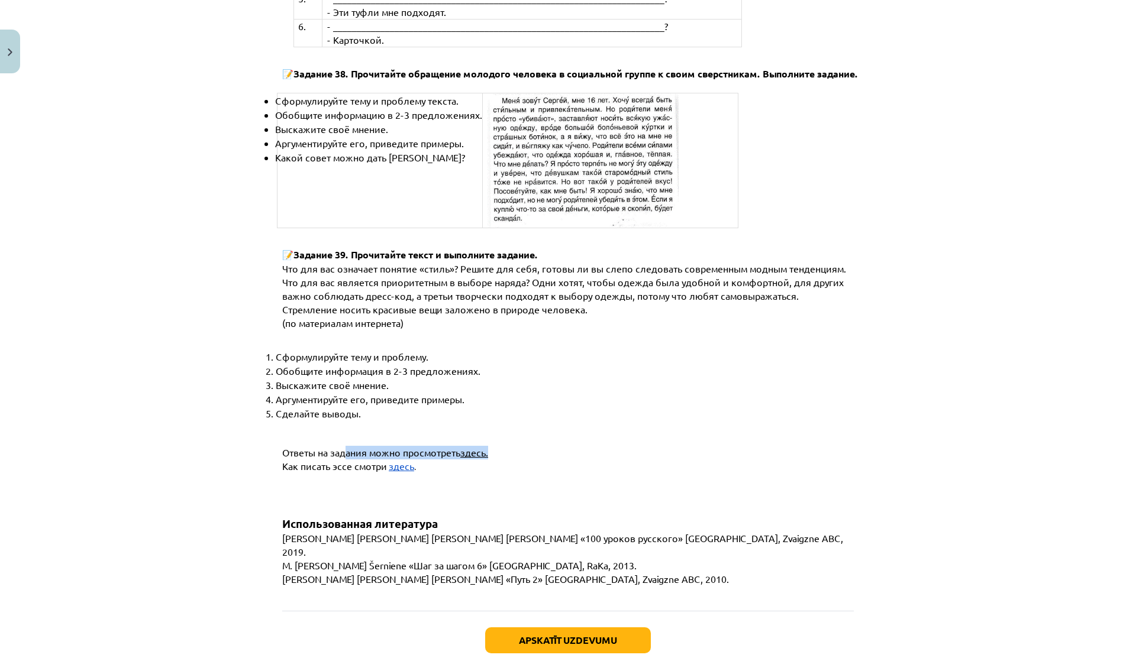
drag, startPoint x: 340, startPoint y: 422, endPoint x: 584, endPoint y: 421, distance: 244.3
click at [579, 446] on p "Ответы на задания можно просмотреть здесь." at bounding box center [577, 453] width 590 height 14
click at [584, 446] on p "Ответы на задания можно просмотреть здесь." at bounding box center [577, 453] width 590 height 14
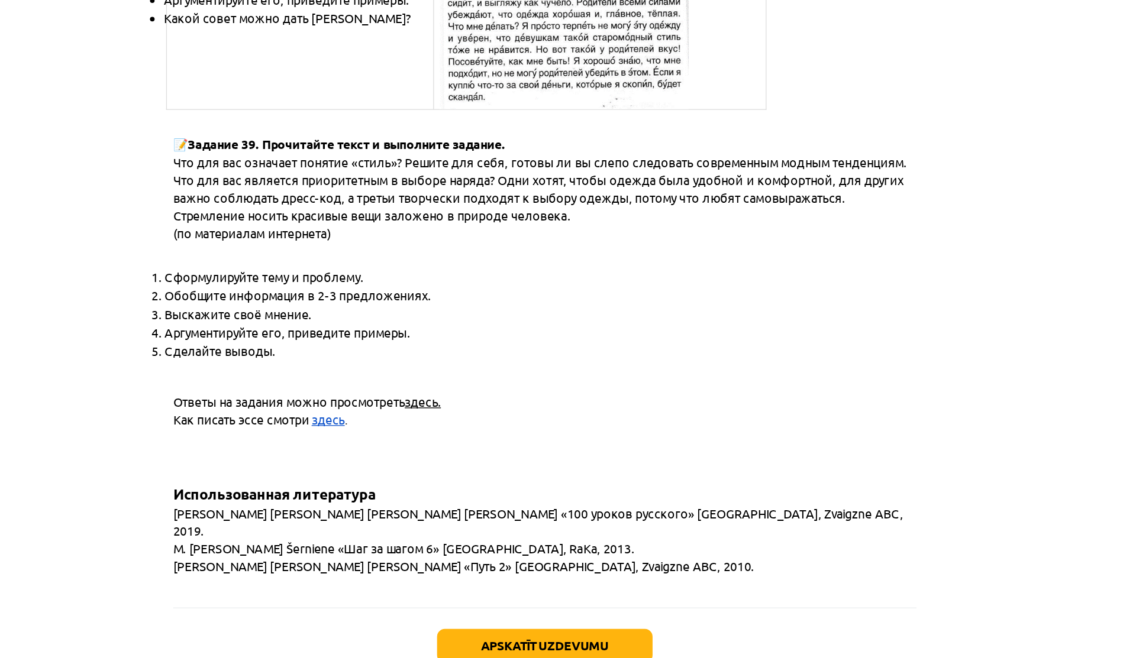
scroll to position [4342, 0]
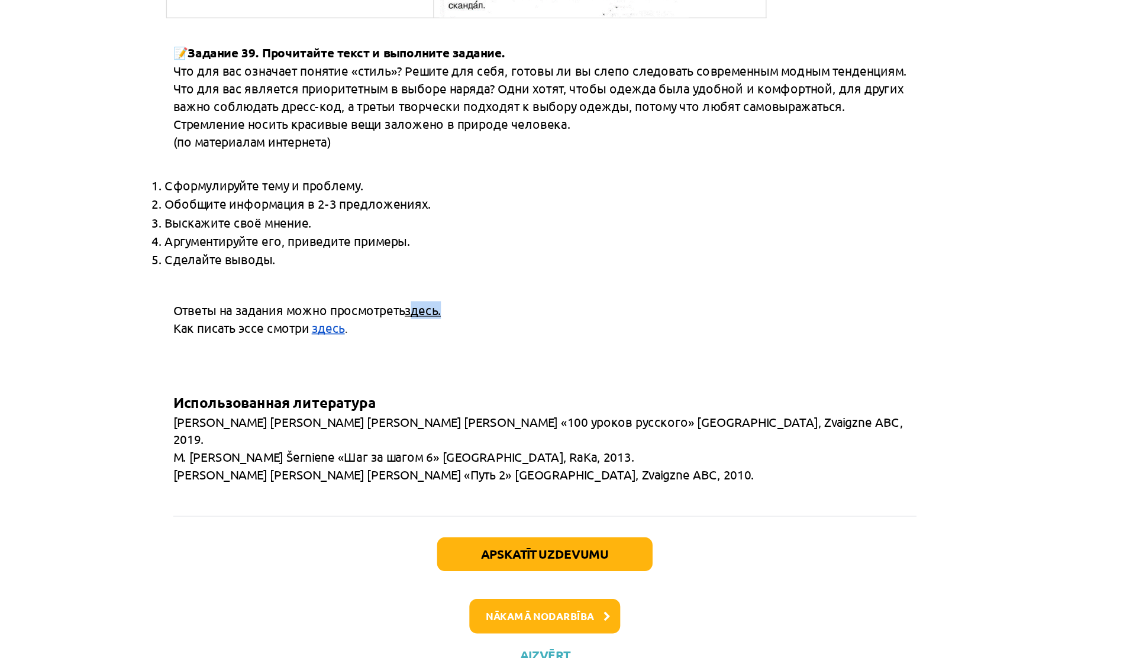
drag, startPoint x: 461, startPoint y: 360, endPoint x: 500, endPoint y: 360, distance: 39.0
click at [498, 384] on p "Ответы на задания можно просмотреть здесь." at bounding box center [577, 391] width 590 height 14
click at [500, 384] on p "Ответы на задания можно просмотреть здесь." at bounding box center [577, 391] width 590 height 14
drag, startPoint x: 337, startPoint y: 361, endPoint x: 364, endPoint y: 361, distance: 26.6
click at [362, 385] on span "Ответы на задания можно просмотреть" at bounding box center [371, 391] width 178 height 12
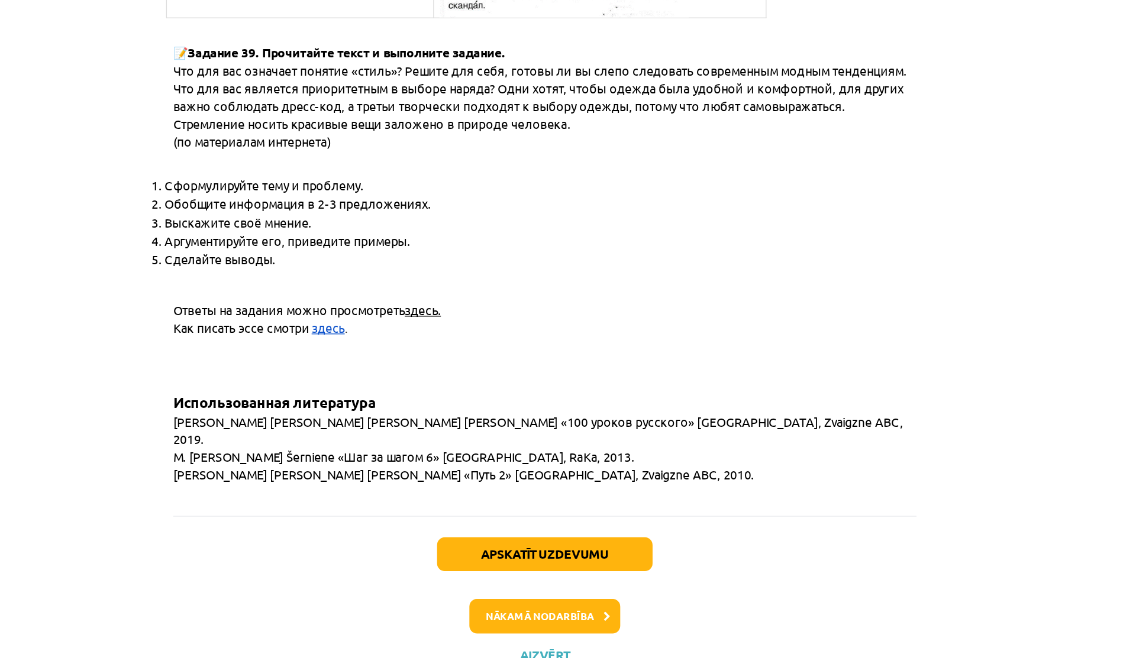
click at [364, 385] on span "Ответы на задания можно просмотреть" at bounding box center [371, 391] width 178 height 12
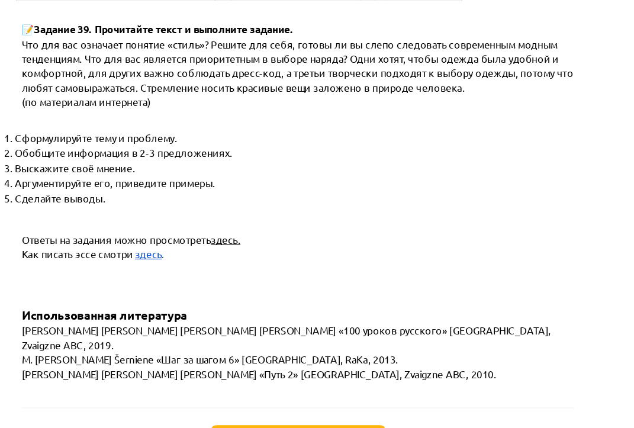
scroll to position [4600, 0]
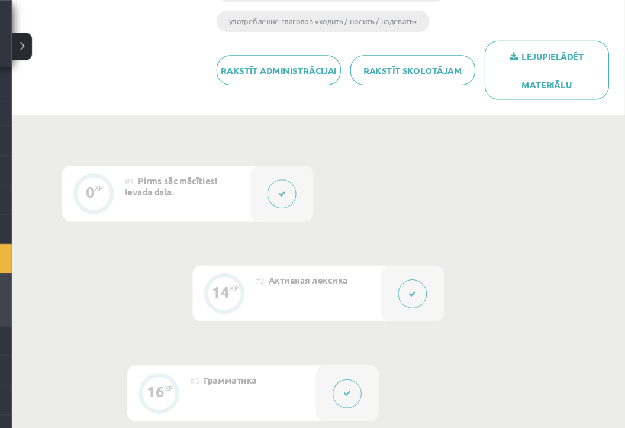
scroll to position [0, 0]
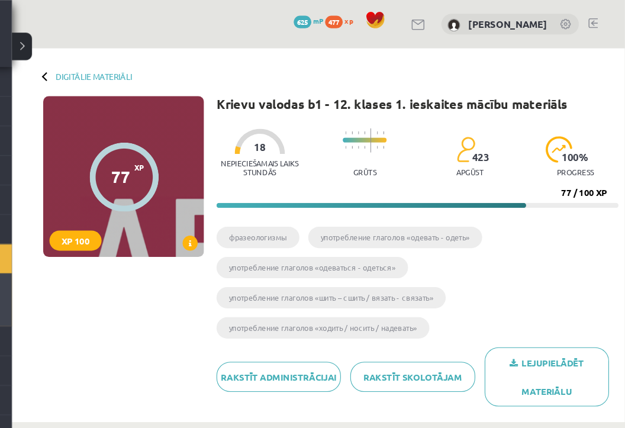
click at [57, 37] on button at bounding box center [56, 44] width 19 height 26
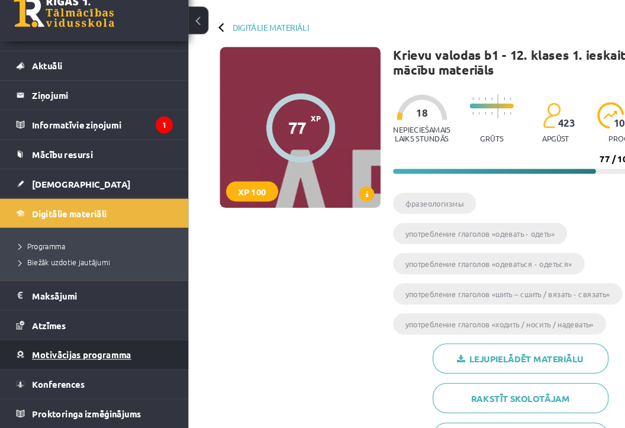
scroll to position [46, 0]
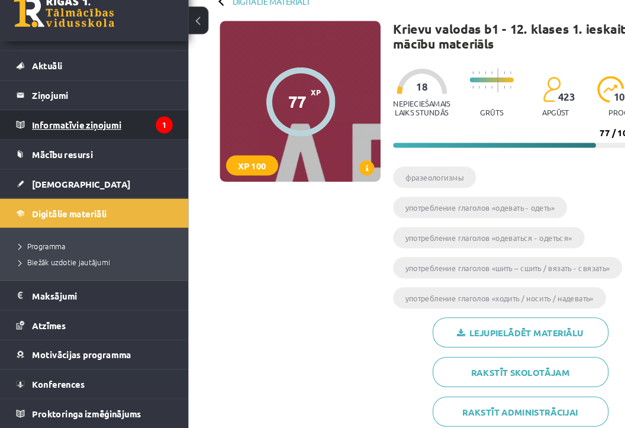
click at [77, 142] on legend "Informatīvie ziņojumi 1" at bounding box center [96, 141] width 133 height 27
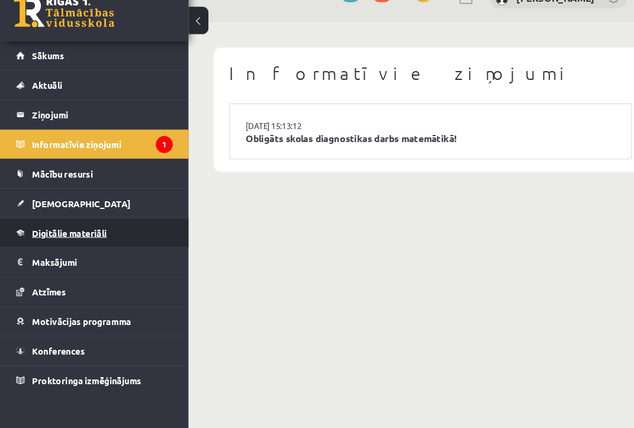
click at [66, 244] on span "Digitālie materiāli" at bounding box center [65, 243] width 70 height 11
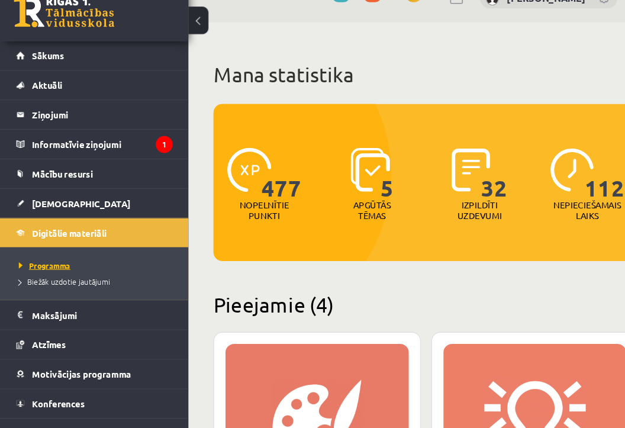
click at [20, 270] on span "Programma" at bounding box center [42, 274] width 49 height 9
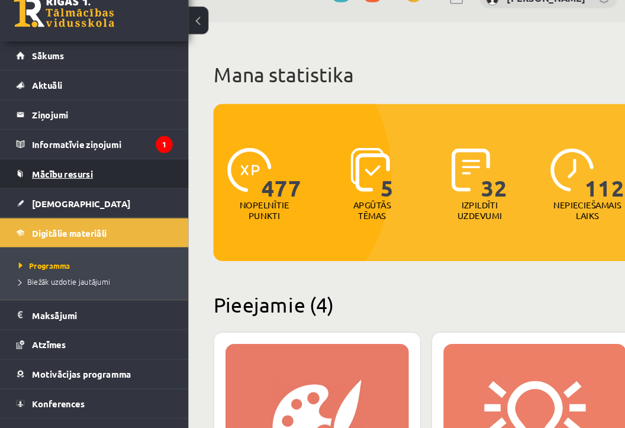
click at [47, 175] on link "Mācību resursi" at bounding box center [88, 188] width 147 height 27
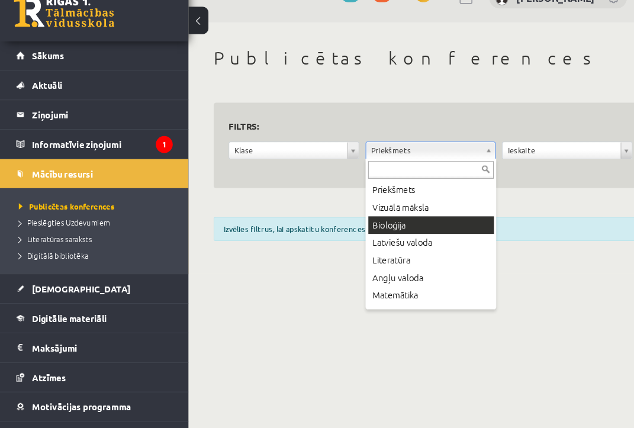
scroll to position [85, 0]
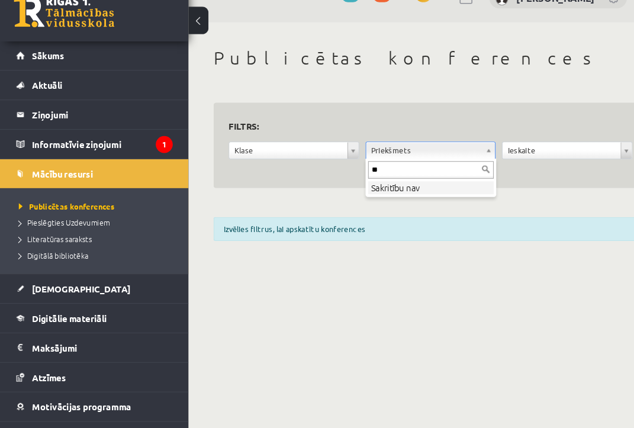
type input "*"
type input "****"
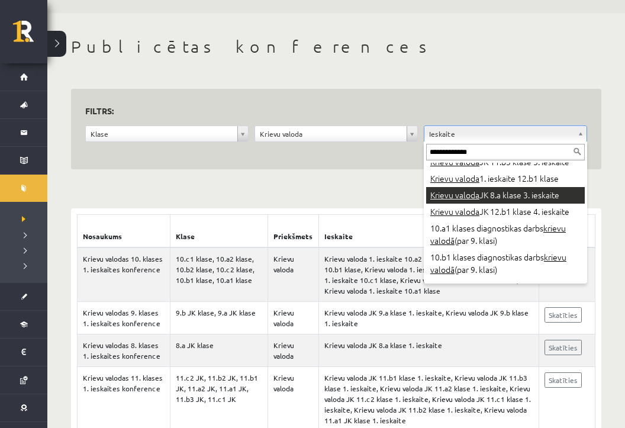
scroll to position [41, 0]
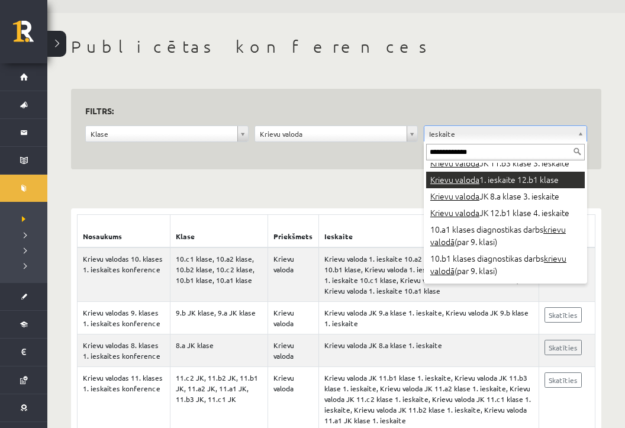
type input "**********"
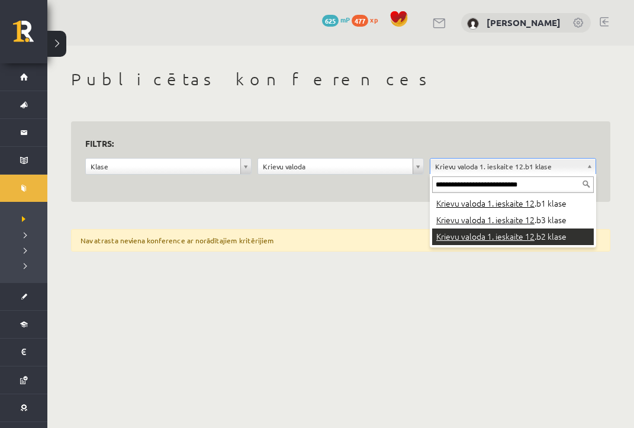
type input "**********"
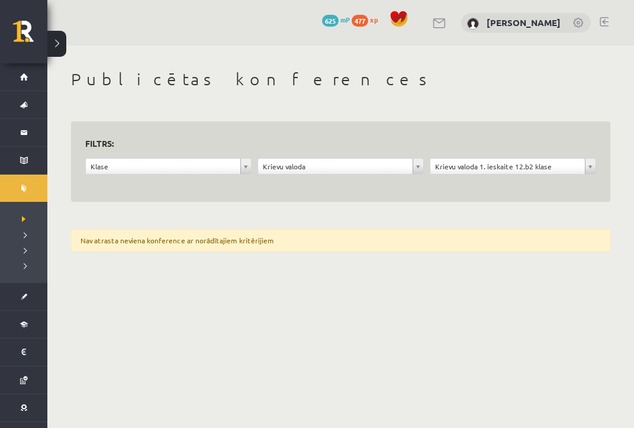
click at [500, 153] on form "**********" at bounding box center [340, 161] width 511 height 53
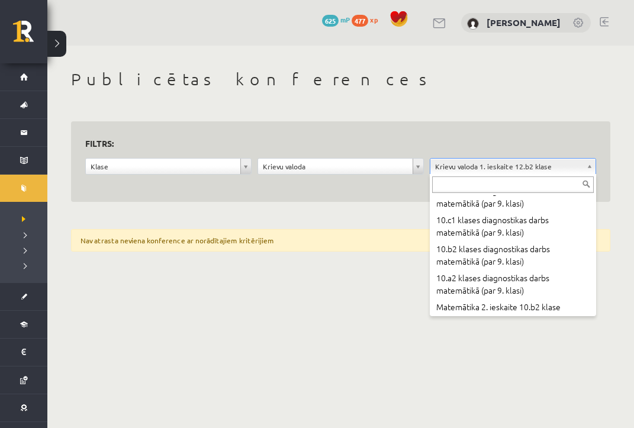
scroll to position [11369, 0]
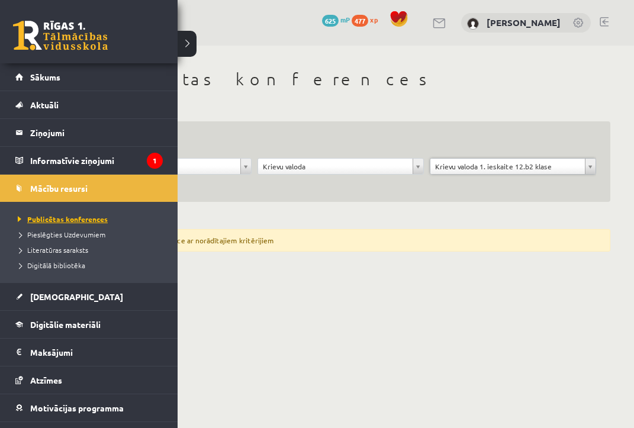
click at [50, 221] on span "Publicētas konferences" at bounding box center [61, 218] width 93 height 9
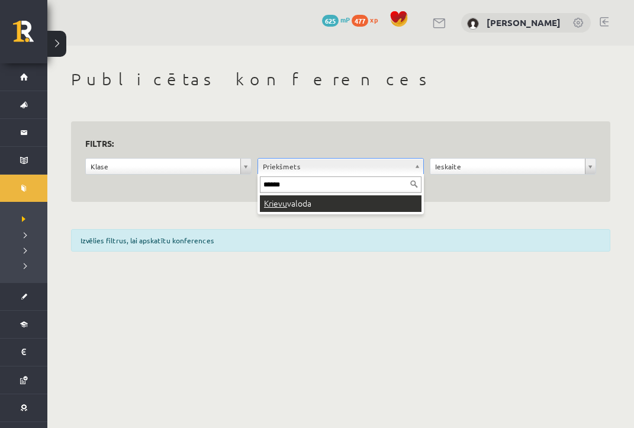
type input "******"
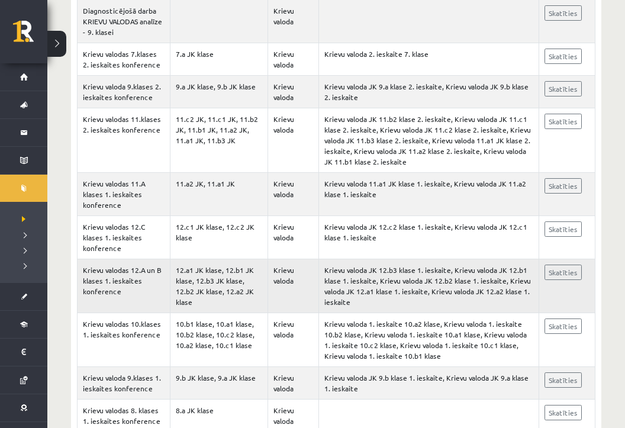
scroll to position [1369, 0]
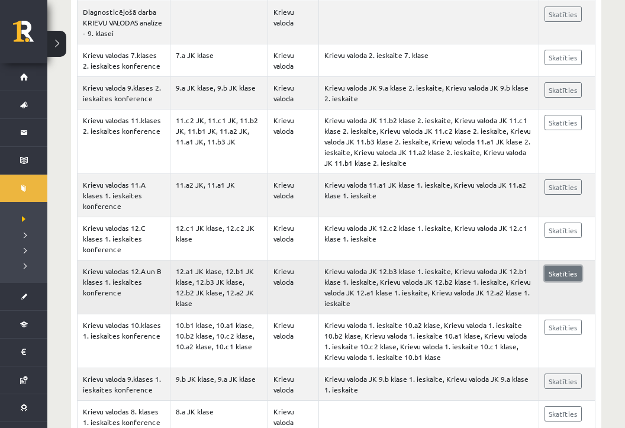
click at [556, 274] on link "Skatīties" at bounding box center [562, 273] width 37 height 15
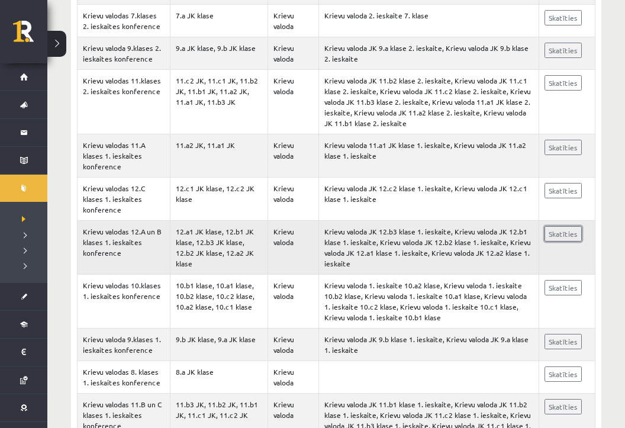
scroll to position [1465, 0]
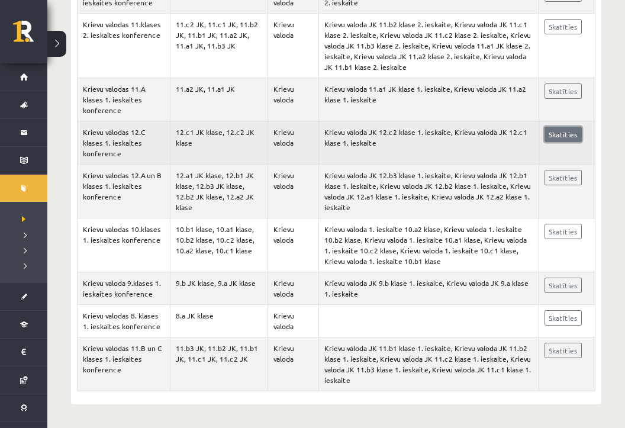
click at [558, 134] on link "Skatīties" at bounding box center [562, 134] width 37 height 15
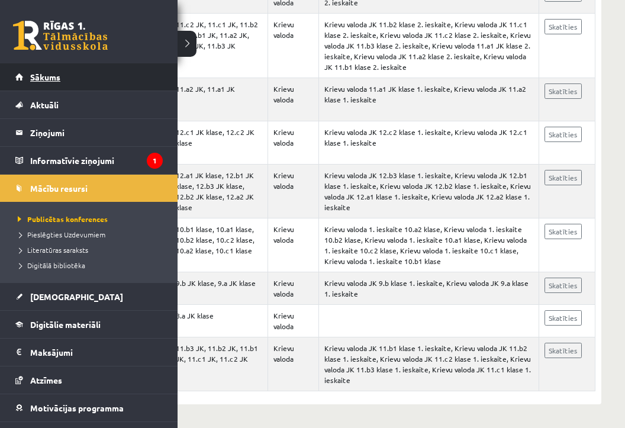
click at [27, 67] on link "Sākums" at bounding box center [88, 76] width 147 height 27
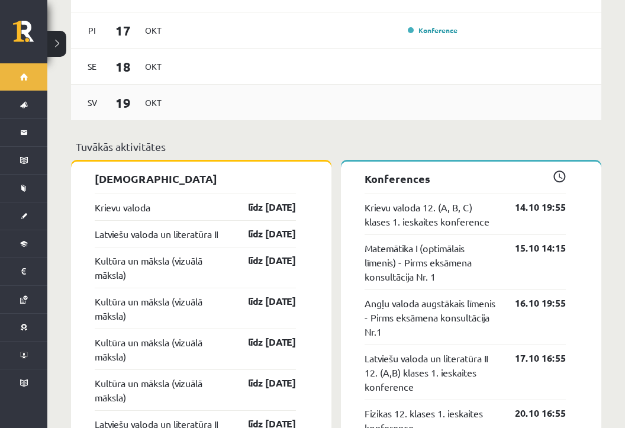
scroll to position [1035, 0]
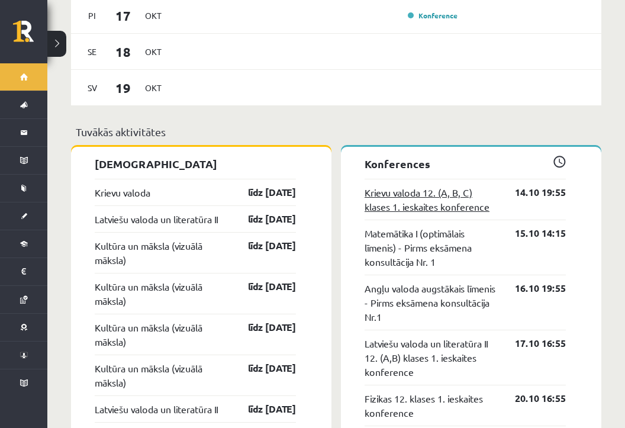
click at [466, 186] on link "Krievu valoda 12. (A, B, C) klases 1. ieskaites konference" at bounding box center [430, 199] width 133 height 28
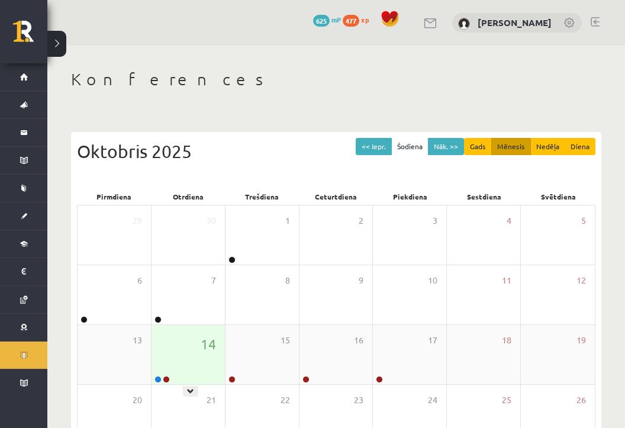
click at [176, 344] on div "14" at bounding box center [187, 354] width 73 height 59
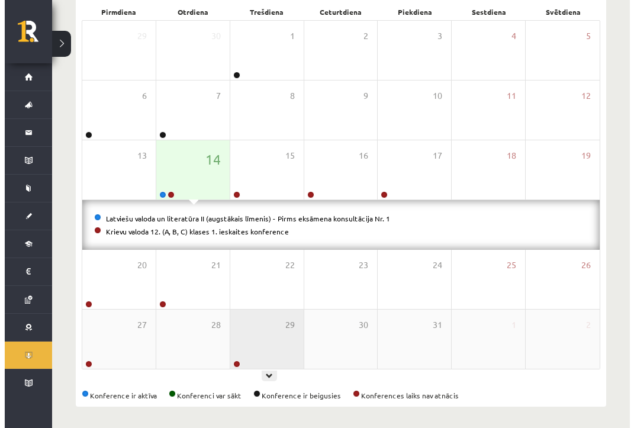
scroll to position [187, 0]
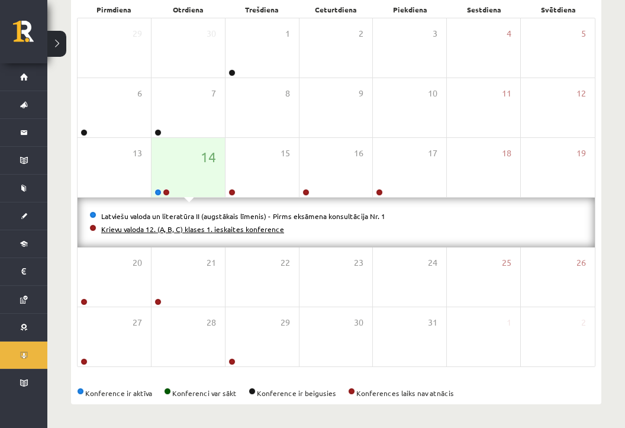
click at [196, 229] on link "Krievu valoda 12. (A, B, C) klases 1. ieskaites konference" at bounding box center [192, 228] width 183 height 9
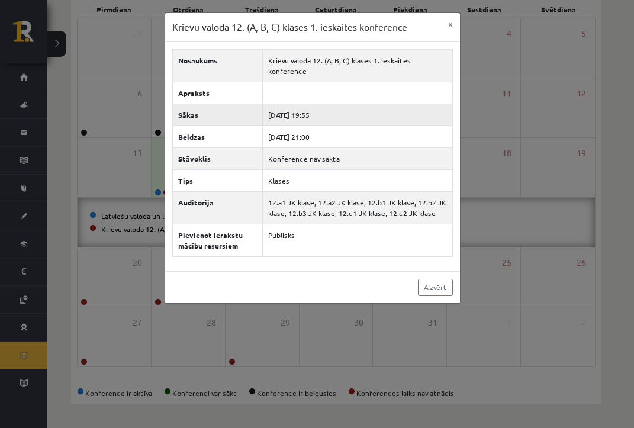
drag, startPoint x: 280, startPoint y: 102, endPoint x: 315, endPoint y: 102, distance: 34.9
click at [315, 104] on td "2025-10-14 19:55" at bounding box center [357, 115] width 190 height 22
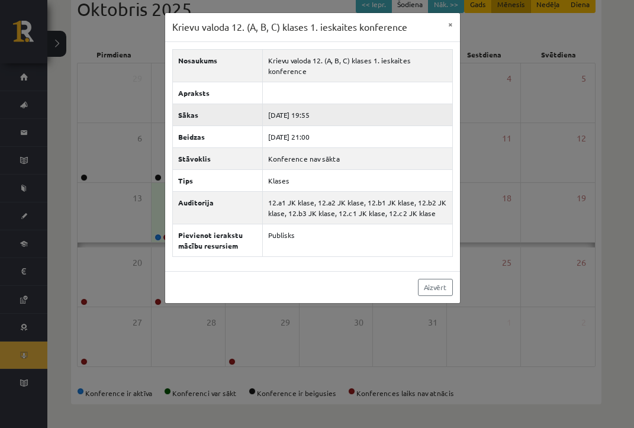
click at [315, 104] on td "2025-10-14 19:55" at bounding box center [357, 115] width 190 height 22
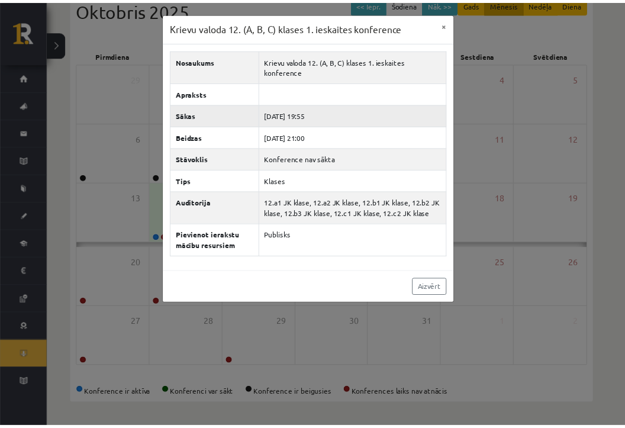
scroll to position [137, 0]
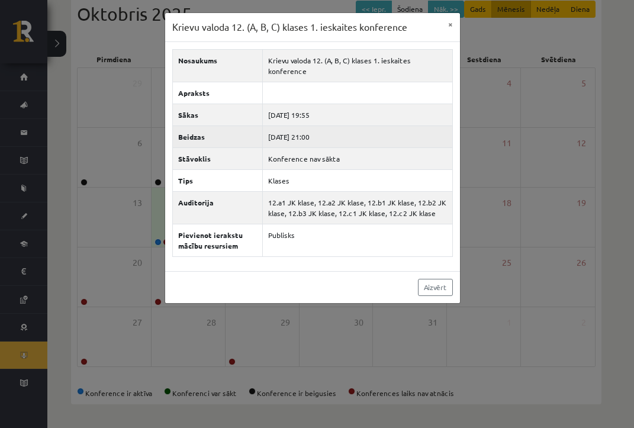
drag, startPoint x: 269, startPoint y: 128, endPoint x: 330, endPoint y: 127, distance: 60.3
click at [330, 127] on td "2025-10-14 21:00" at bounding box center [357, 136] width 190 height 22
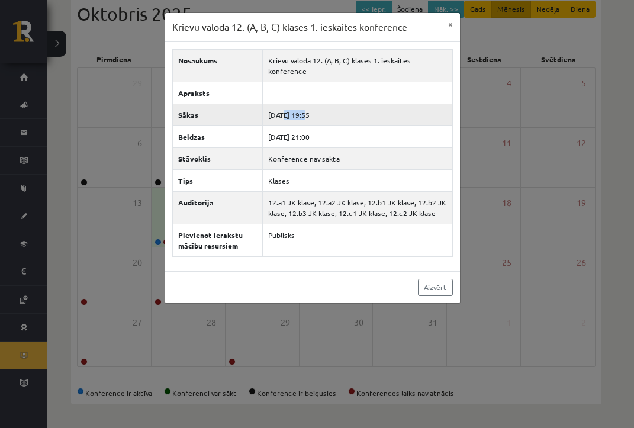
drag, startPoint x: 283, startPoint y: 101, endPoint x: 325, endPoint y: 101, distance: 42.0
click at [324, 104] on td "2025-10-14 19:55" at bounding box center [357, 115] width 190 height 22
click at [325, 104] on td "2025-10-14 19:55" at bounding box center [357, 115] width 190 height 22
click at [447, 24] on button "×" at bounding box center [450, 24] width 19 height 22
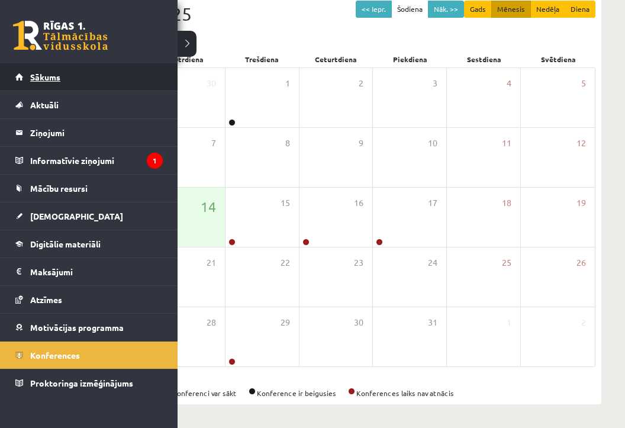
click at [36, 76] on span "Sākums" at bounding box center [45, 77] width 30 height 11
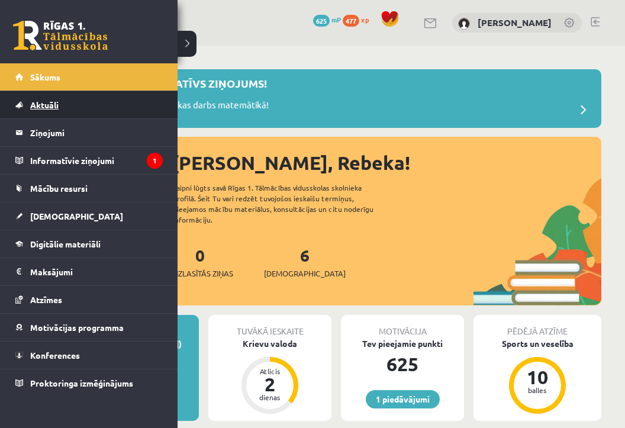
click at [59, 103] on link "Aktuāli" at bounding box center [88, 104] width 147 height 27
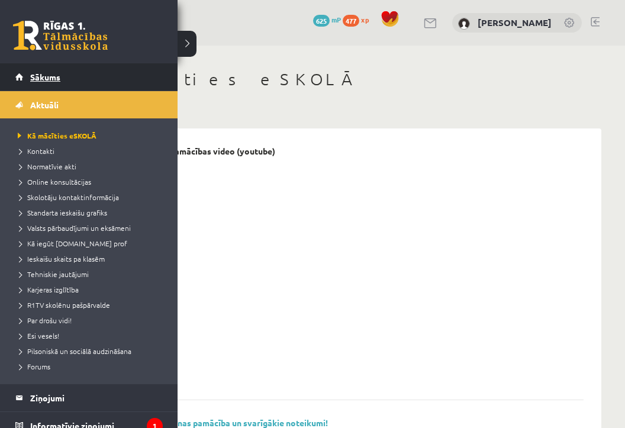
click at [41, 76] on span "Sākums" at bounding box center [45, 77] width 30 height 11
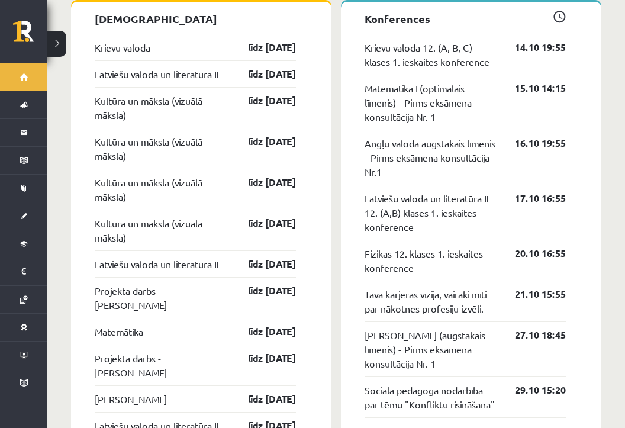
scroll to position [1183, 0]
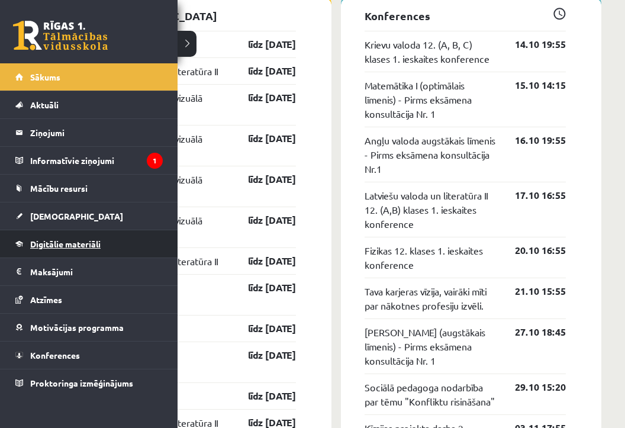
click at [55, 249] on link "Digitālie materiāli" at bounding box center [88, 243] width 147 height 27
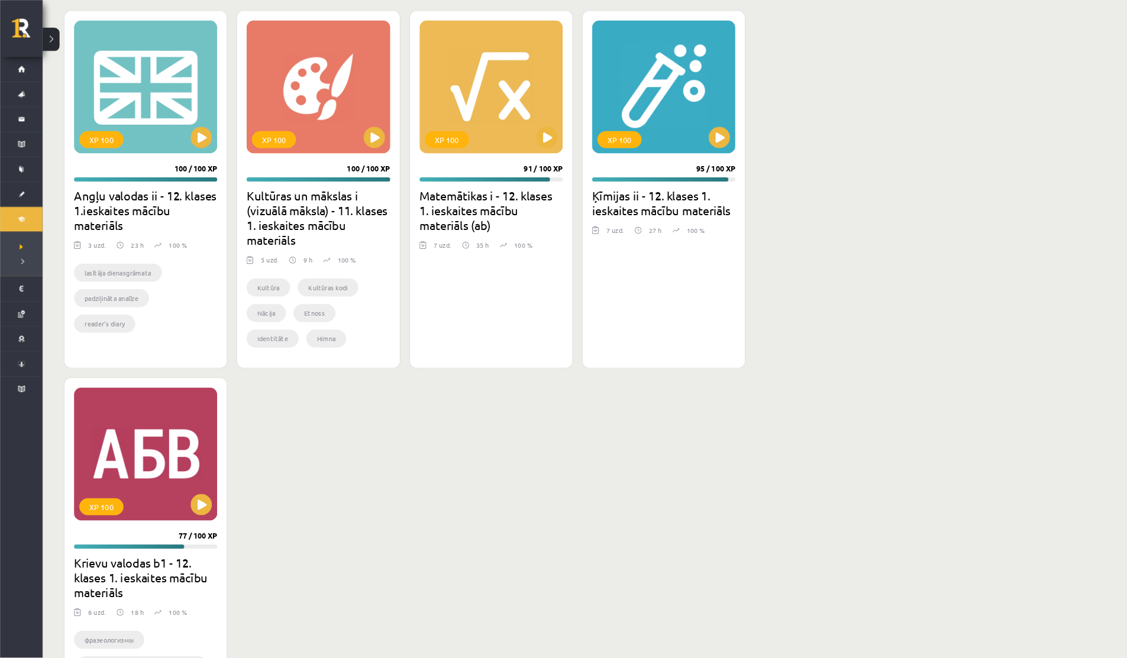
scroll to position [792, 0]
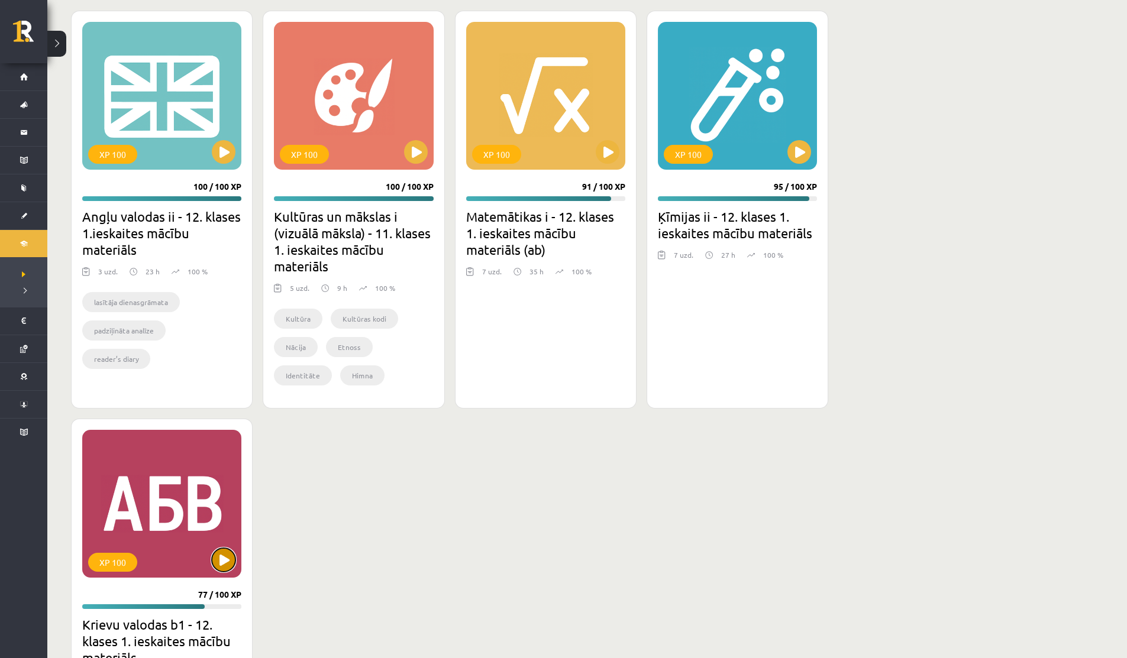
click at [227, 427] on button at bounding box center [224, 560] width 24 height 24
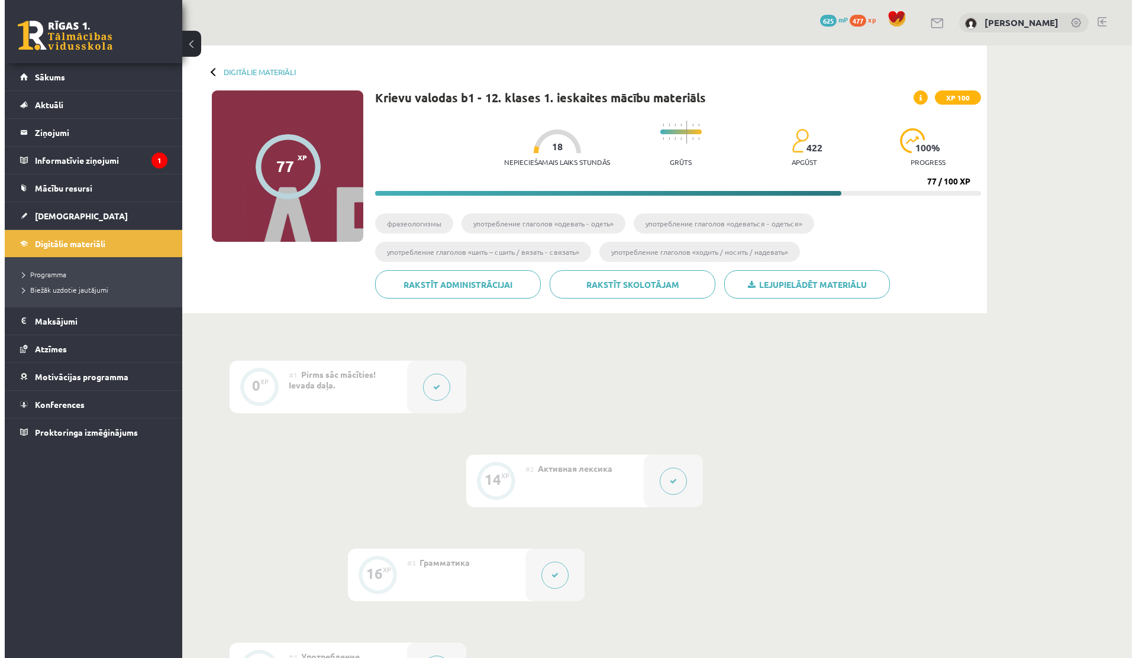
scroll to position [432, 0]
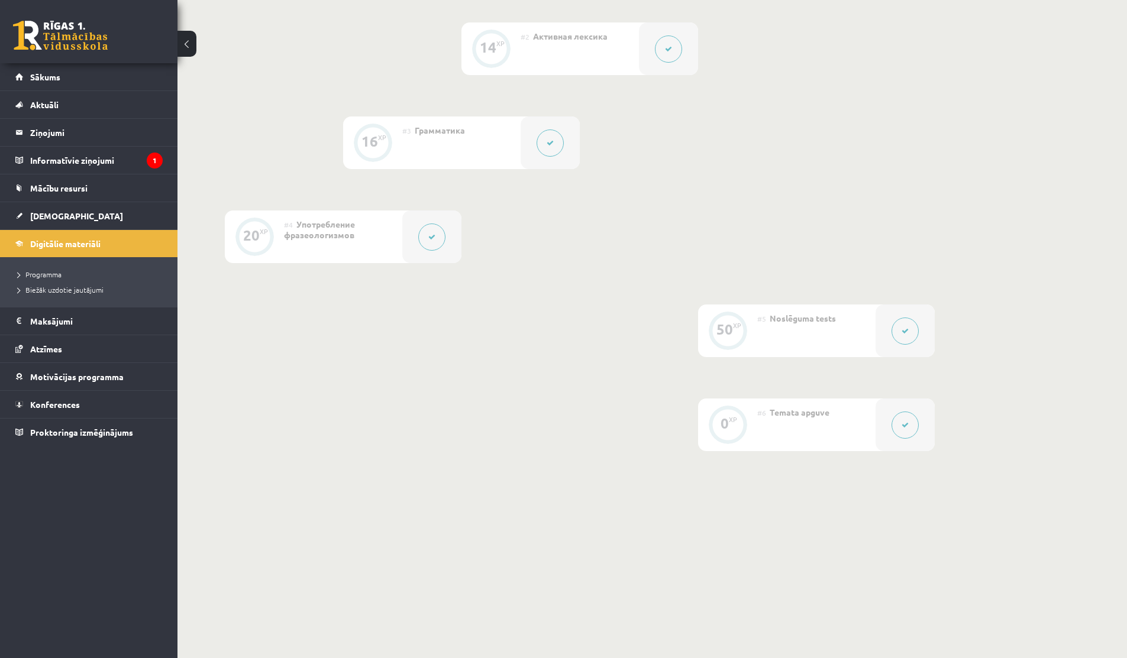
click at [441, 243] on button at bounding box center [431, 237] width 27 height 27
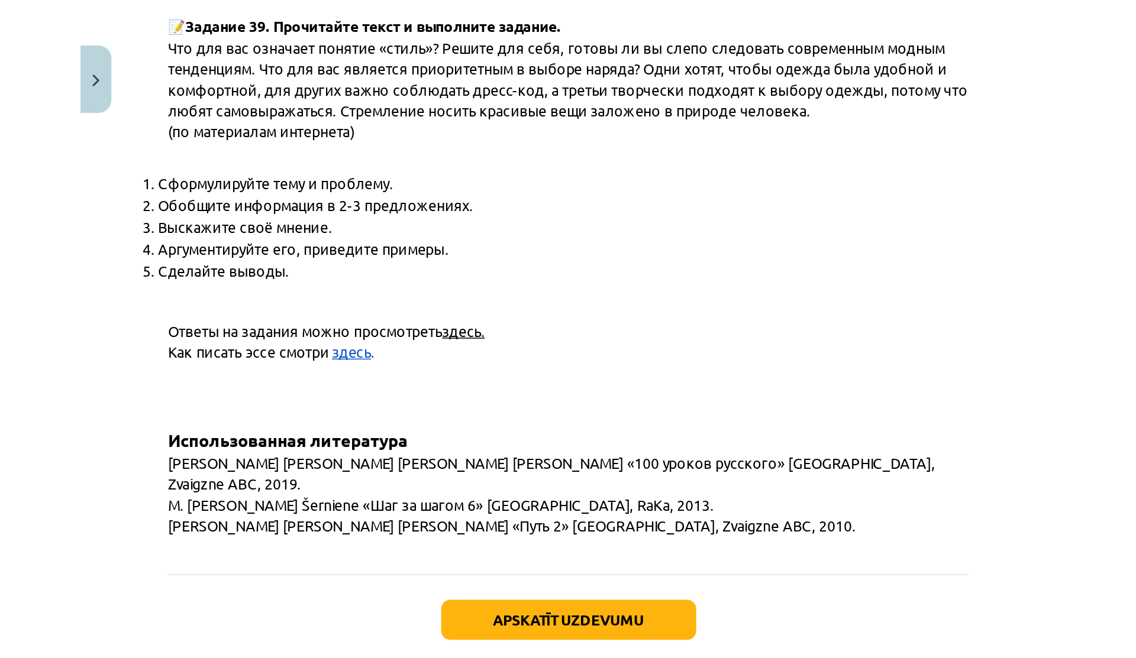
scroll to position [4290, 0]
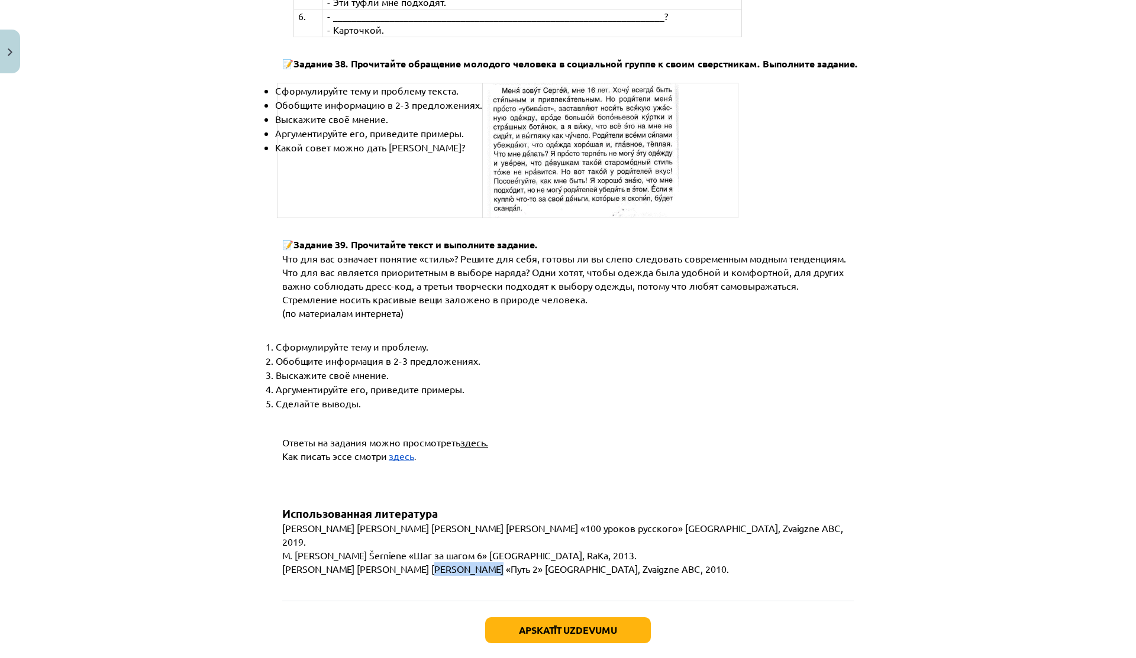
drag, startPoint x: 401, startPoint y: 522, endPoint x: 461, endPoint y: 522, distance: 59.8
click at [458, 563] on span "[PERSON_NAME] [PERSON_NAME] [PERSON_NAME] «Путь 2» [GEOGRAPHIC_DATA], Zvaigzne …" at bounding box center [505, 569] width 447 height 12
click at [461, 563] on span "[PERSON_NAME] [PERSON_NAME] [PERSON_NAME] «Путь 2» [GEOGRAPHIC_DATA], Zvaigzne …" at bounding box center [505, 569] width 447 height 12
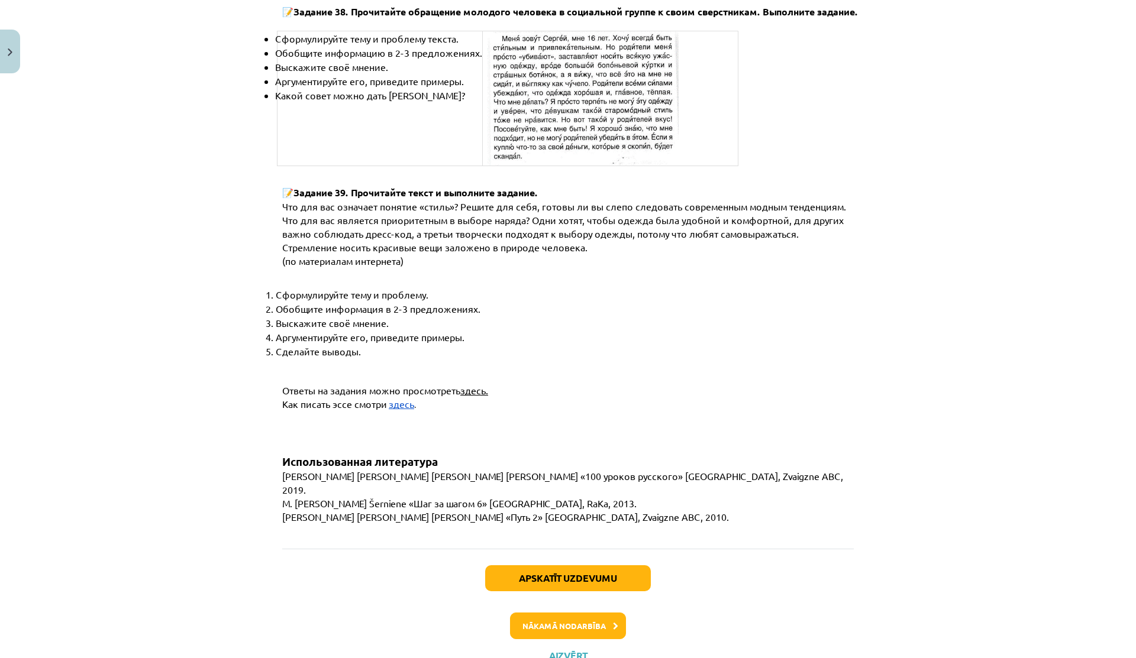
click at [548, 615] on div "Apskatīt uzdevumu Nākamā nodarbība Aizvērt" at bounding box center [567, 609] width 571 height 121
click at [550, 650] on button "Aizvērt" at bounding box center [567, 656] width 45 height 12
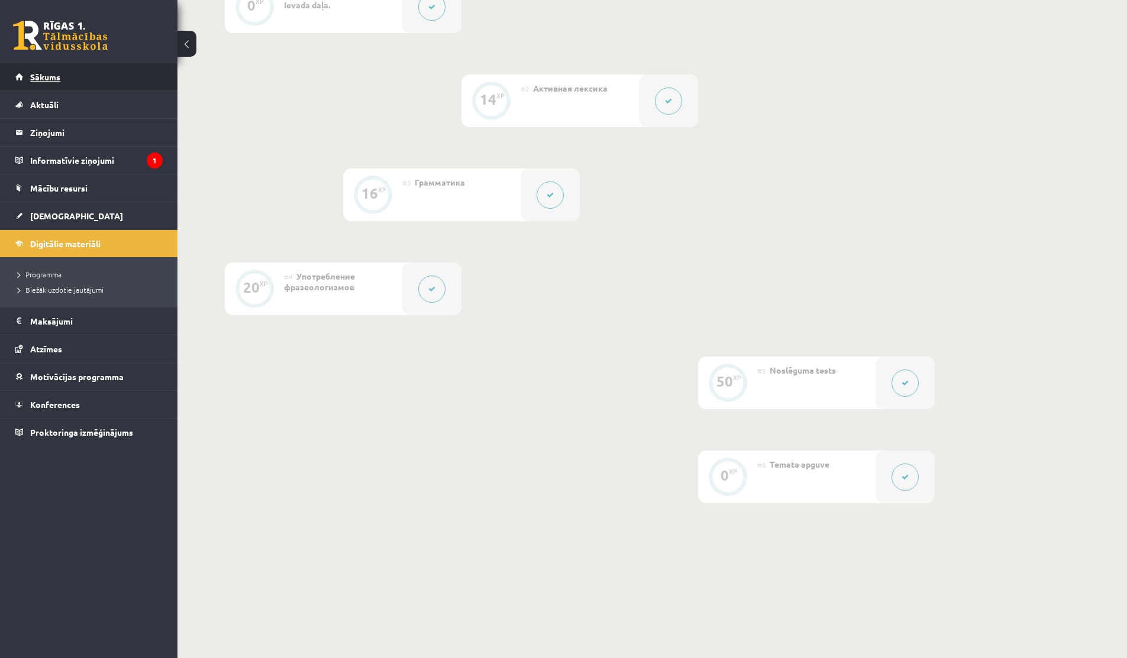
click at [54, 70] on link "Sākums" at bounding box center [88, 76] width 147 height 27
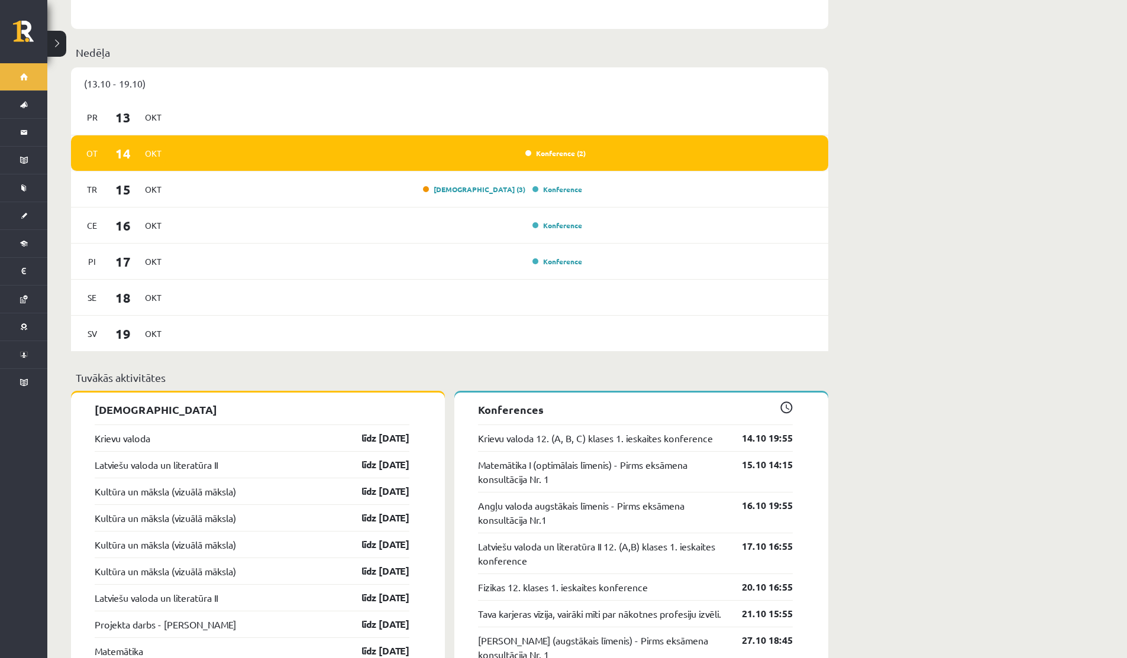
scroll to position [786, 0]
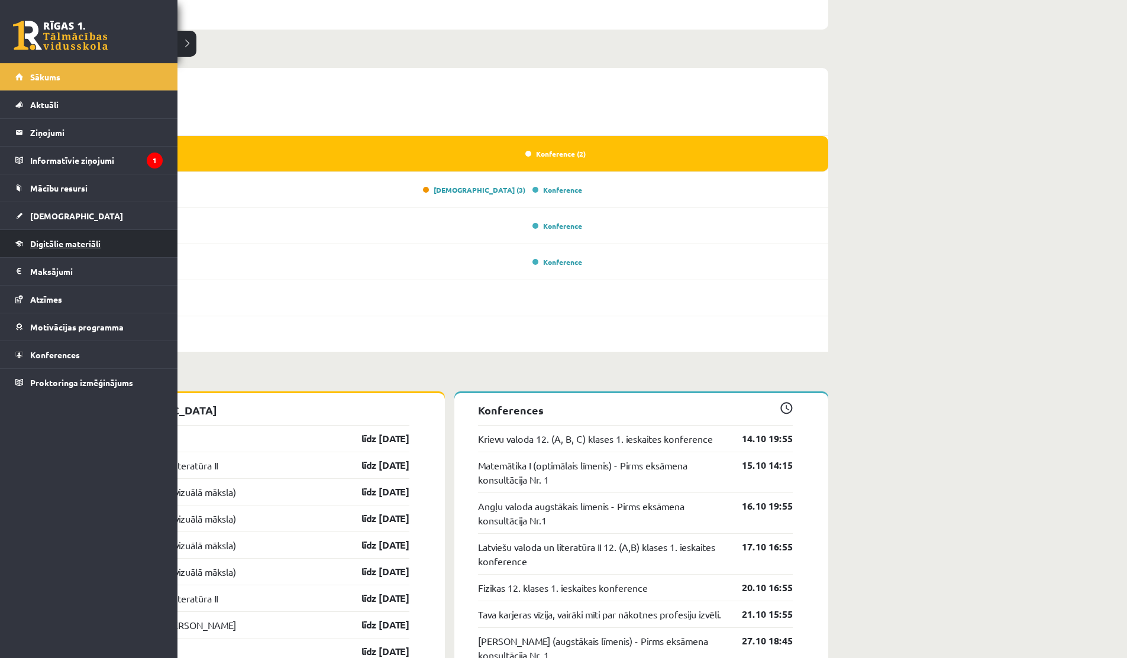
click at [52, 247] on span "Digitālie materiāli" at bounding box center [65, 243] width 70 height 11
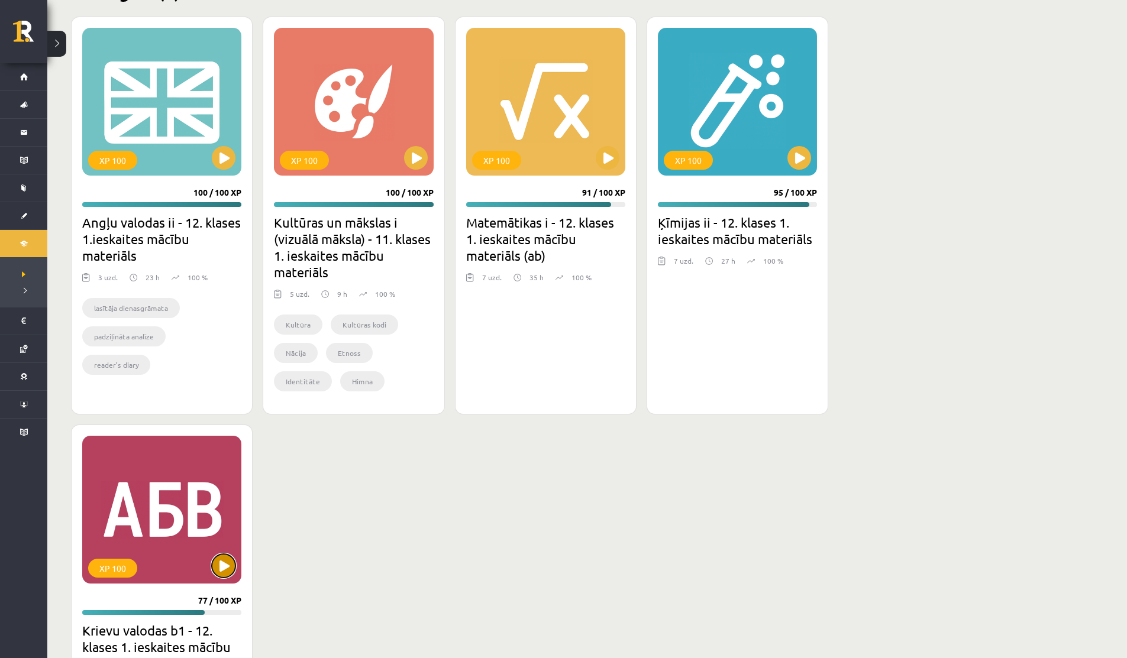
click at [219, 564] on button at bounding box center [224, 566] width 24 height 24
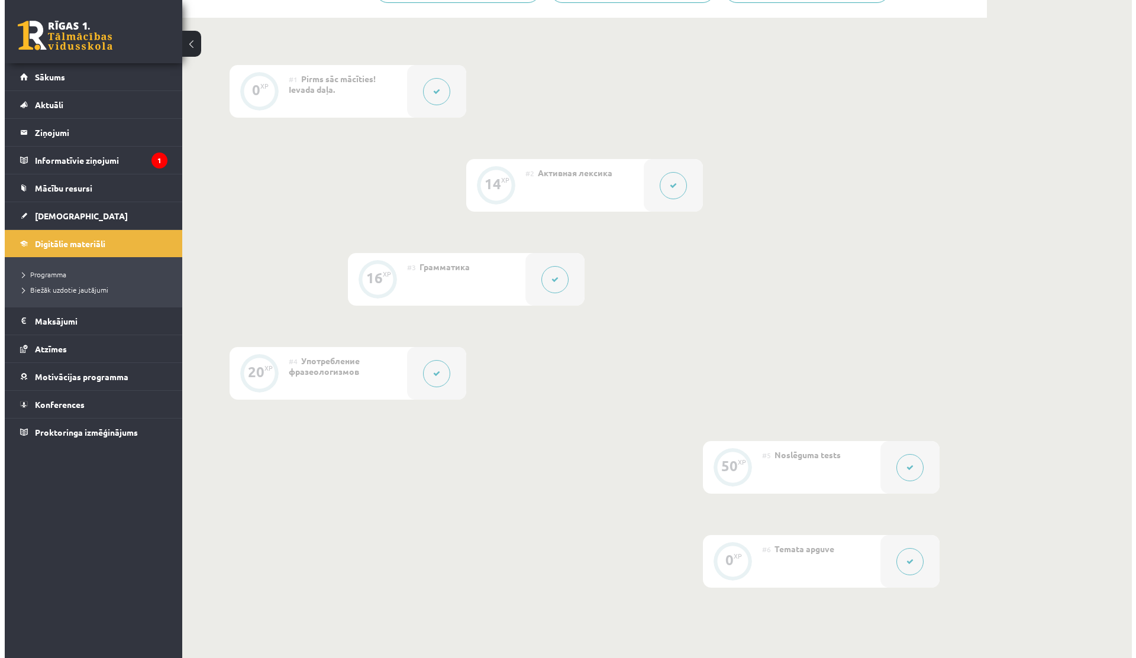
scroll to position [305, 0]
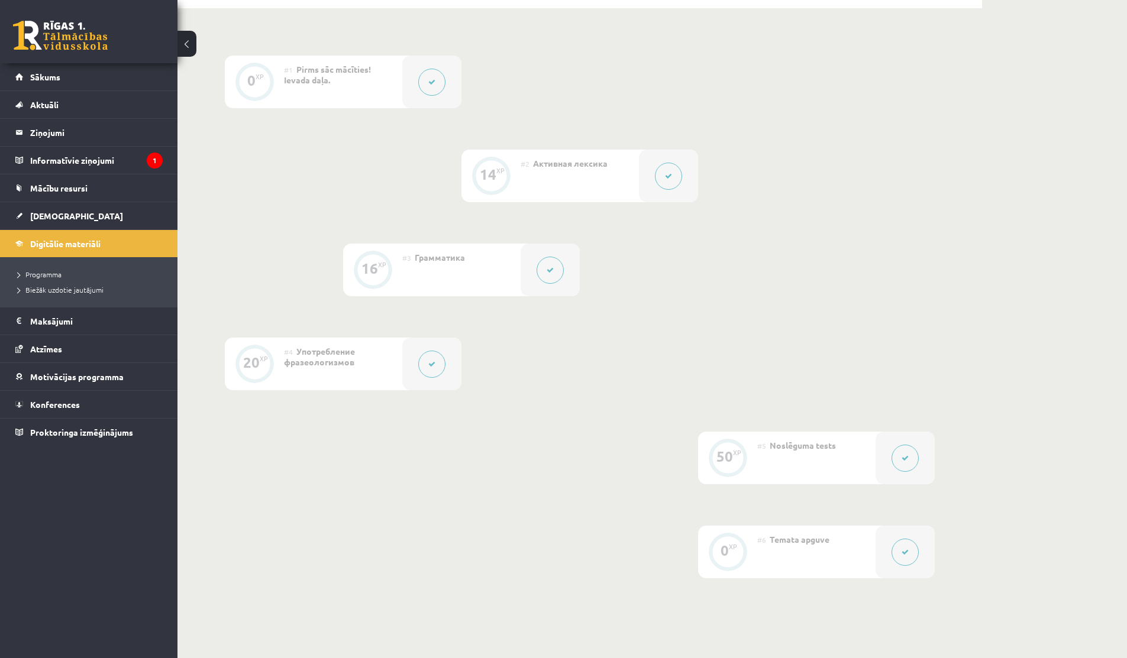
click at [434, 364] on icon at bounding box center [431, 364] width 7 height 7
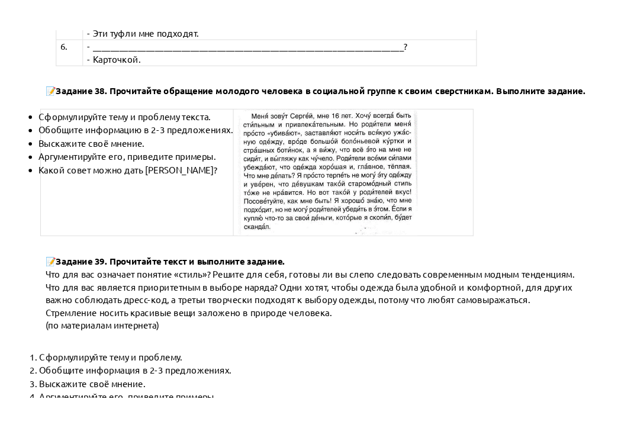
scroll to position [4154, 0]
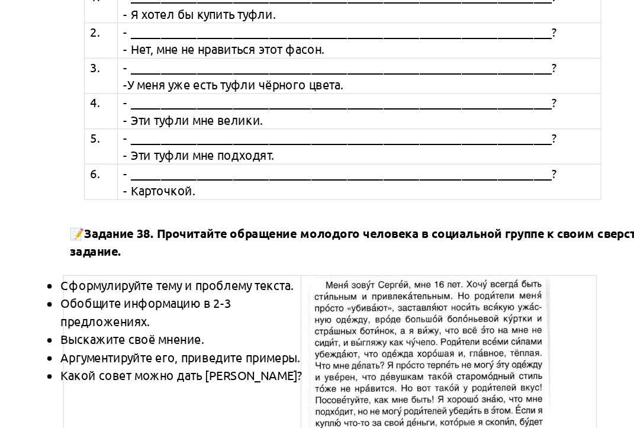
click at [242, 262] on span "Задание 38. Прочитайте обращение молодого человека в социальной группе к своим …" at bounding box center [324, 275] width 535 height 26
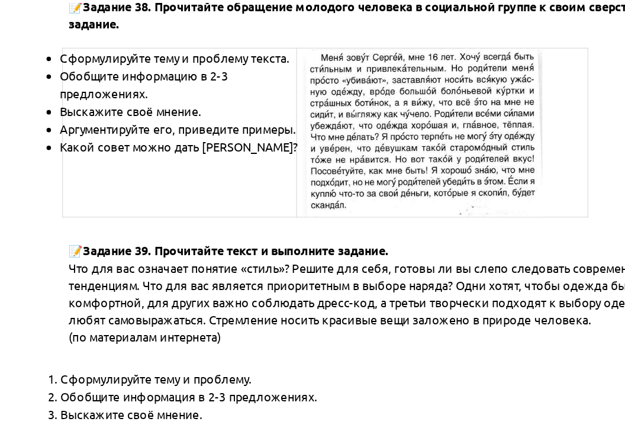
scroll to position [4600, 0]
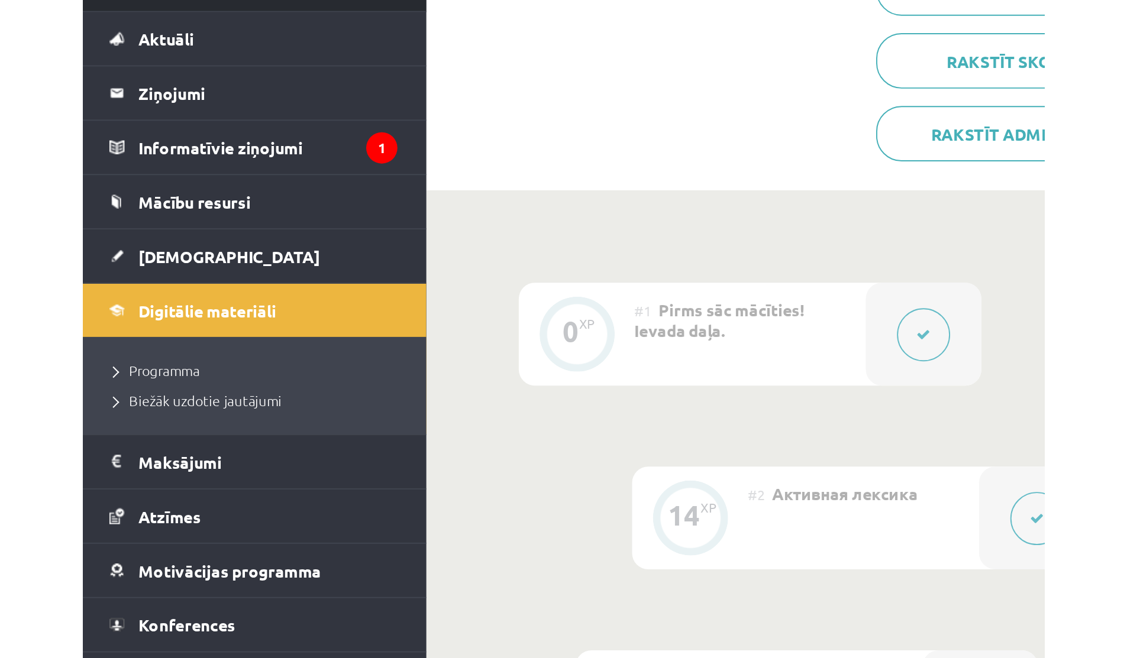
scroll to position [234, 0]
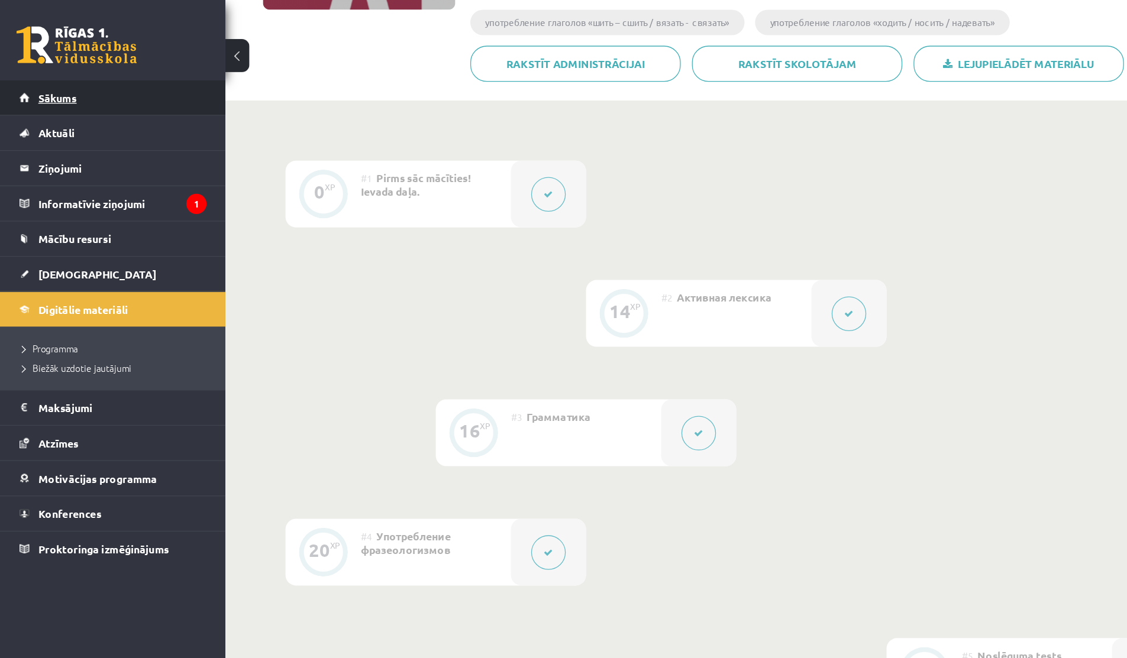
click at [54, 80] on span "Sākums" at bounding box center [45, 77] width 30 height 11
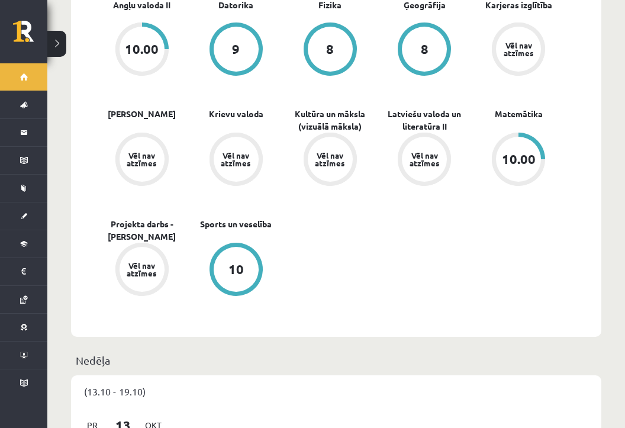
scroll to position [238, 0]
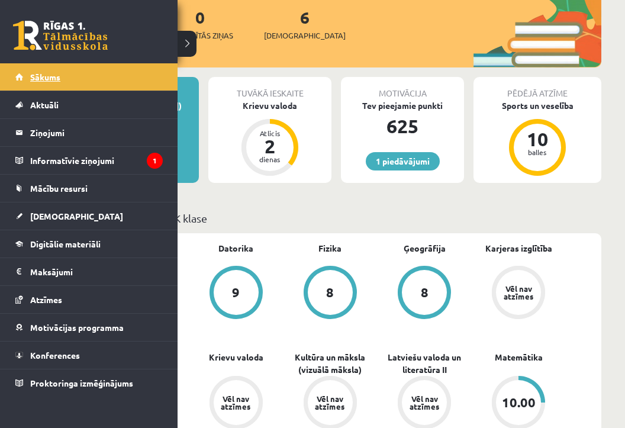
click at [32, 81] on span "Sākums" at bounding box center [45, 77] width 30 height 11
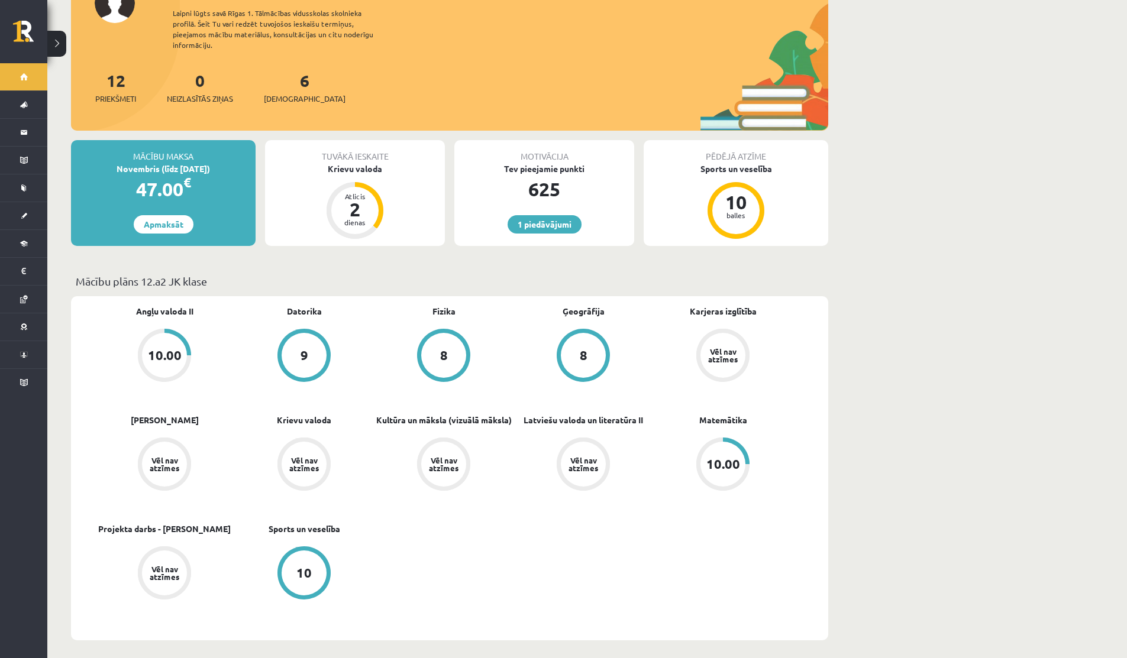
scroll to position [188, 0]
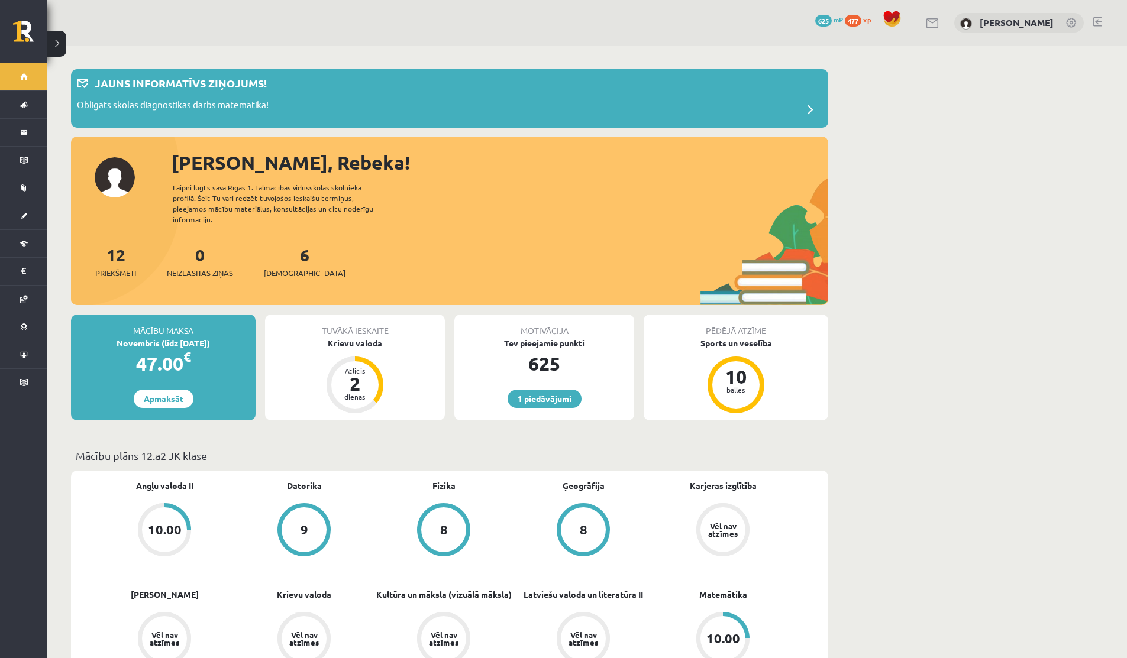
scroll to position [188, 0]
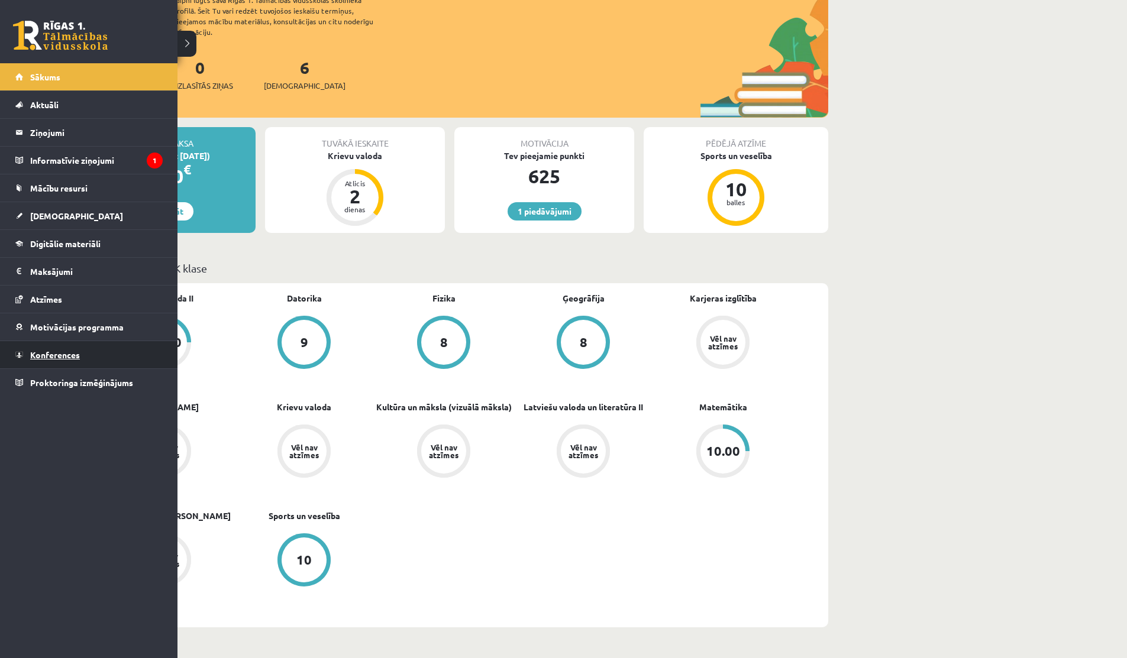
click at [46, 348] on link "Konferences" at bounding box center [88, 354] width 147 height 27
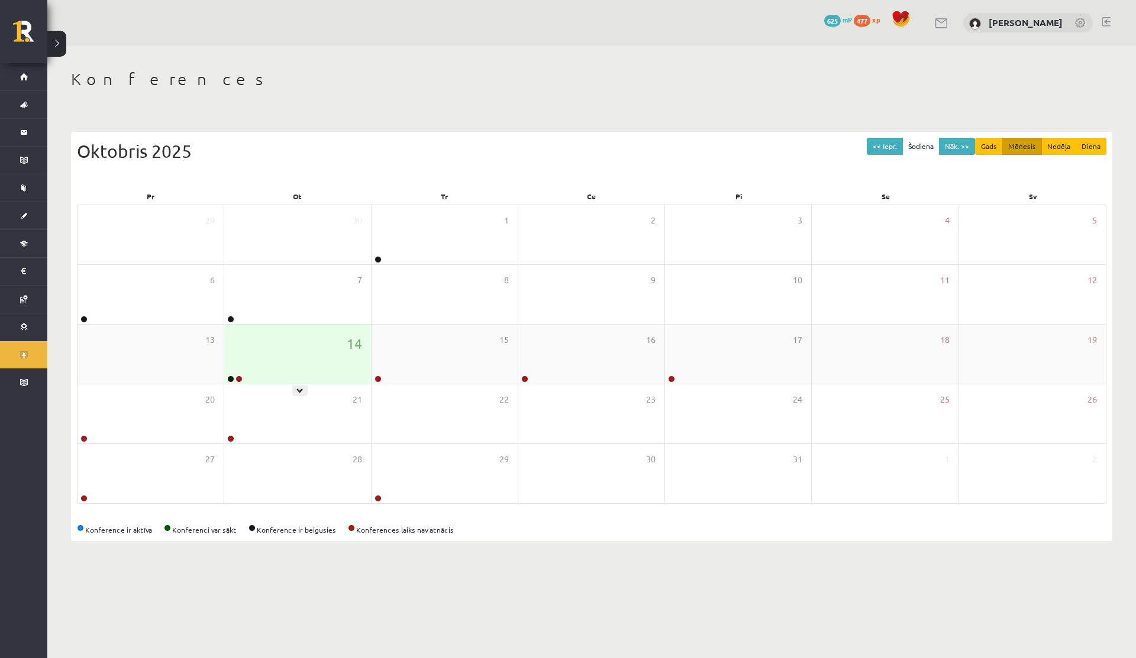
click at [307, 373] on div "14" at bounding box center [297, 354] width 146 height 59
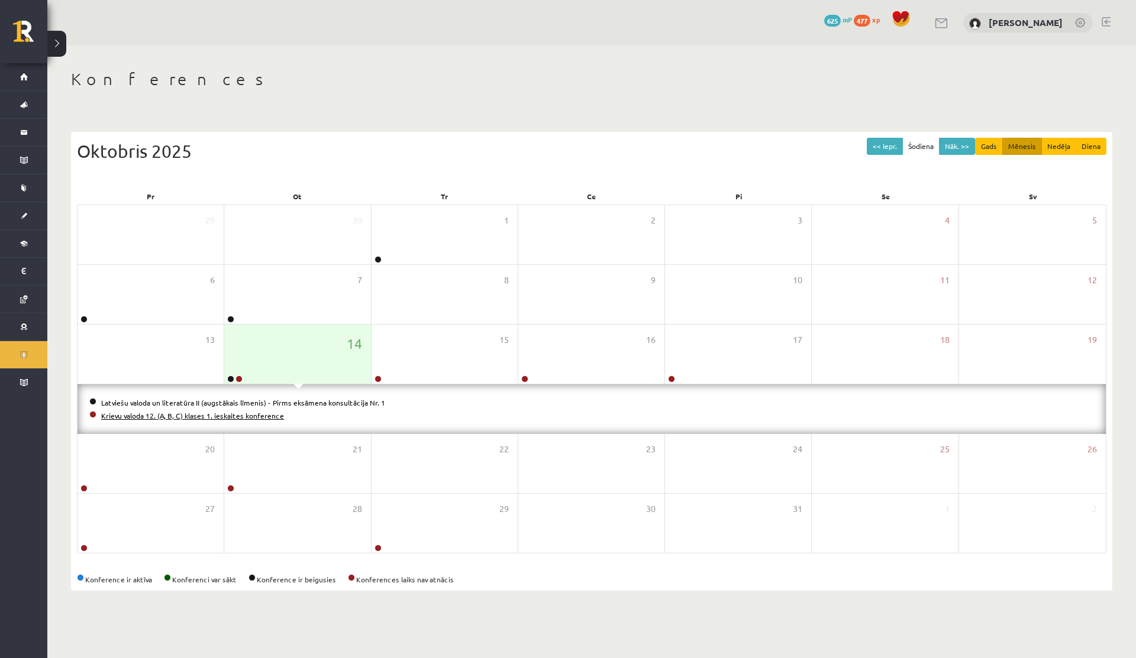
click at [223, 418] on link "Krievu valoda 12. (A, B, C) klases 1. ieskaites konference" at bounding box center [192, 415] width 183 height 9
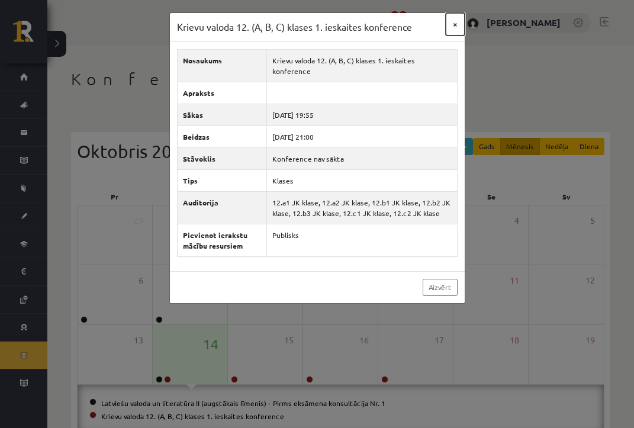
click at [455, 25] on button "×" at bounding box center [454, 24] width 19 height 22
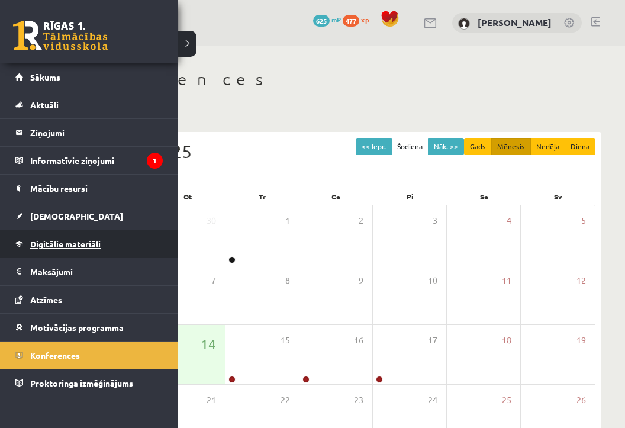
click at [51, 247] on span "Digitālie materiāli" at bounding box center [65, 243] width 70 height 11
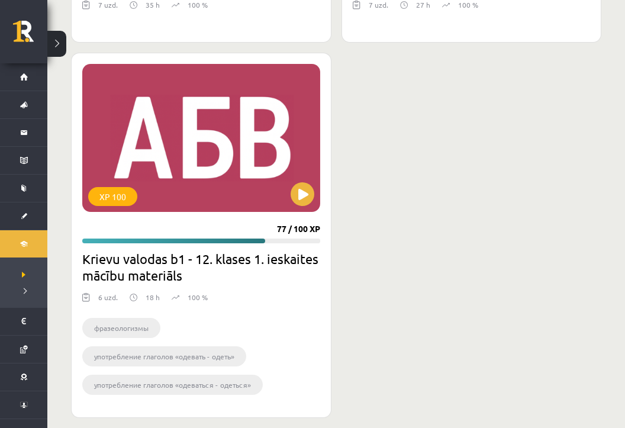
scroll to position [1746, 0]
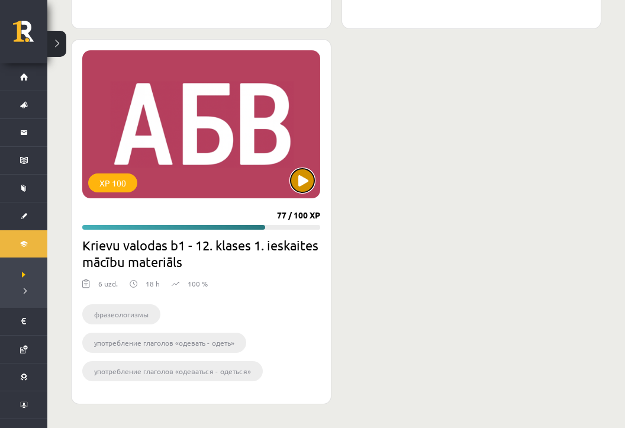
click at [308, 180] on button at bounding box center [302, 181] width 24 height 24
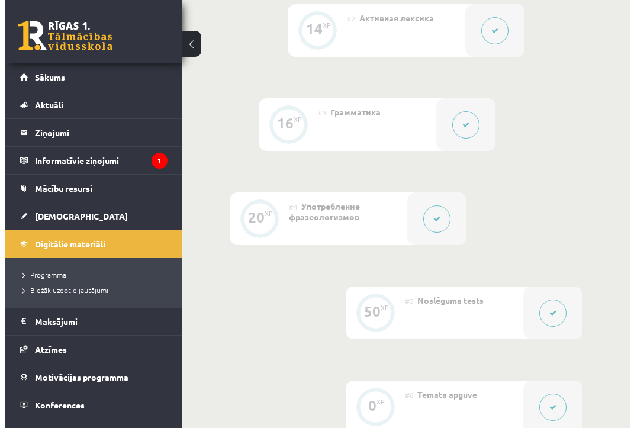
scroll to position [557, 0]
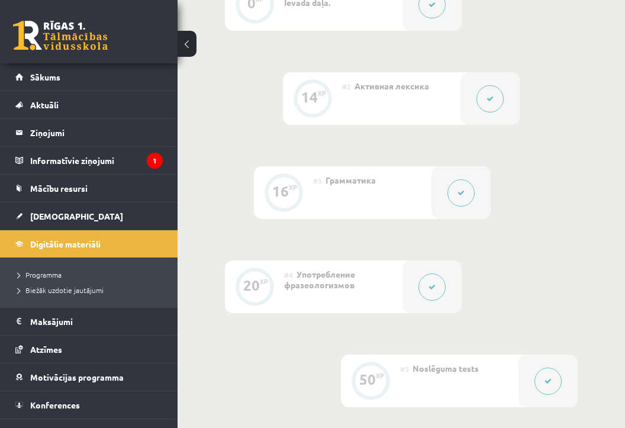
click at [415, 267] on div at bounding box center [431, 286] width 59 height 53
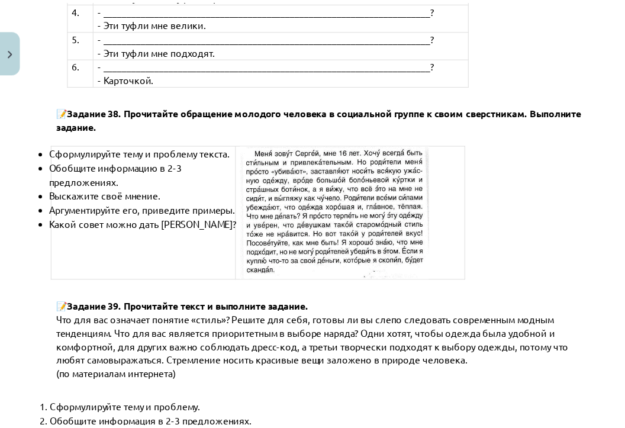
scroll to position [4600, 0]
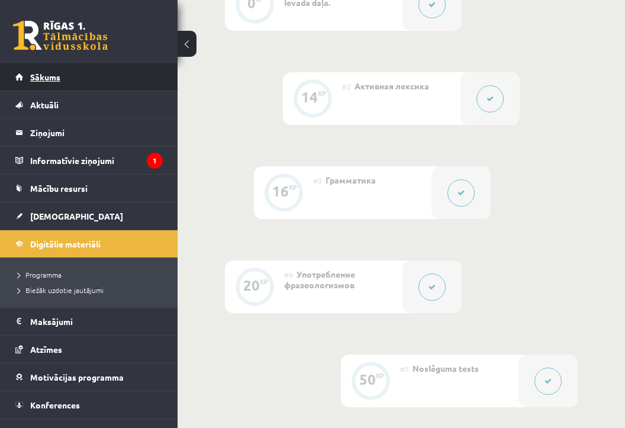
click at [67, 74] on link "Sākums" at bounding box center [88, 76] width 147 height 27
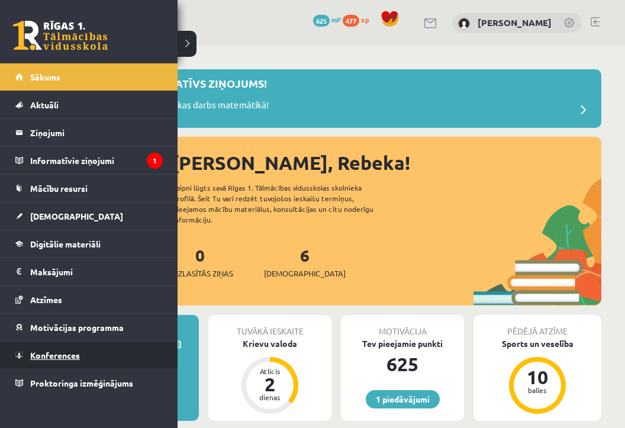
click at [74, 355] on span "Konferences" at bounding box center [55, 355] width 50 height 11
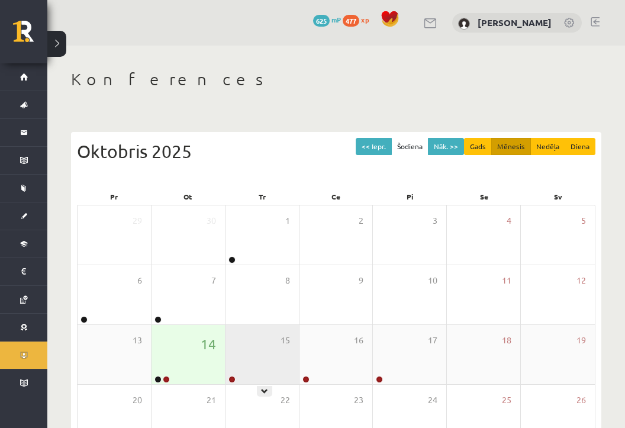
click at [250, 364] on div "15" at bounding box center [261, 354] width 73 height 59
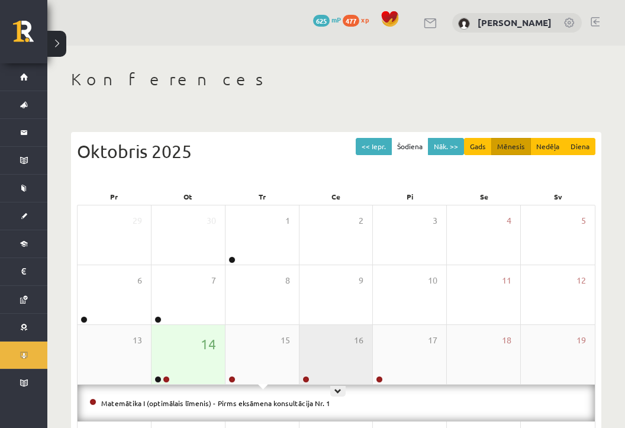
click at [322, 343] on div "16" at bounding box center [335, 354] width 73 height 59
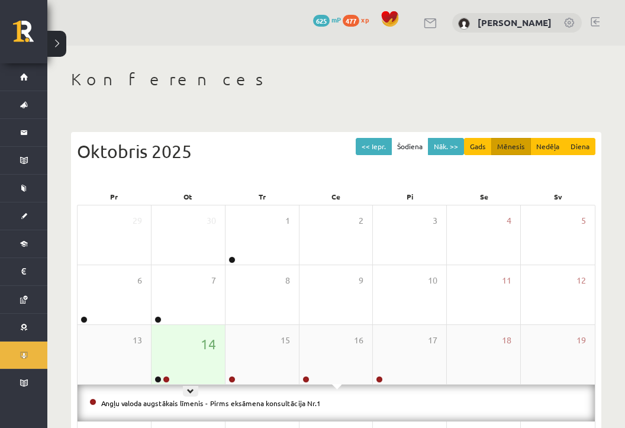
click at [167, 353] on div "14" at bounding box center [187, 354] width 73 height 59
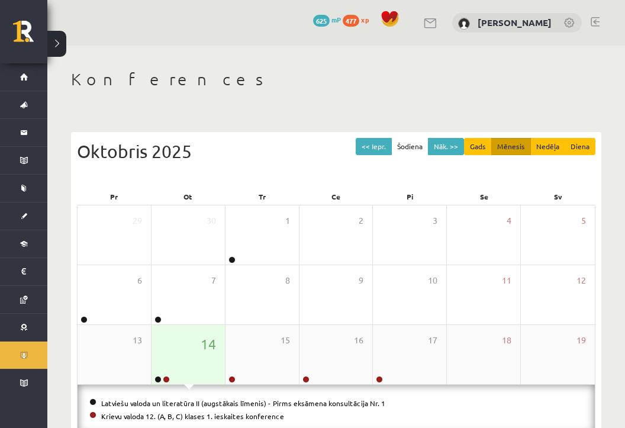
click at [167, 353] on div "14" at bounding box center [187, 354] width 73 height 59
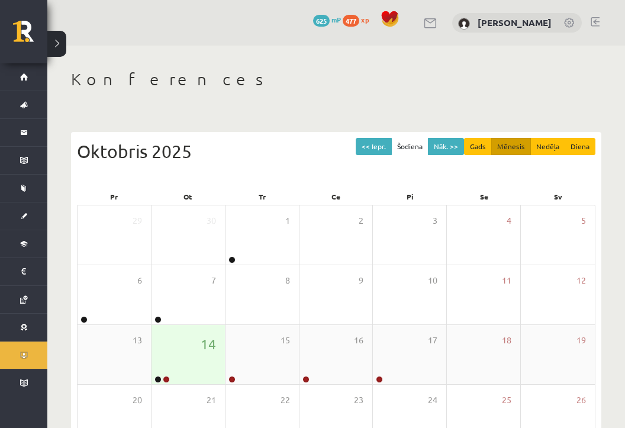
click at [167, 353] on div "14" at bounding box center [187, 354] width 73 height 59
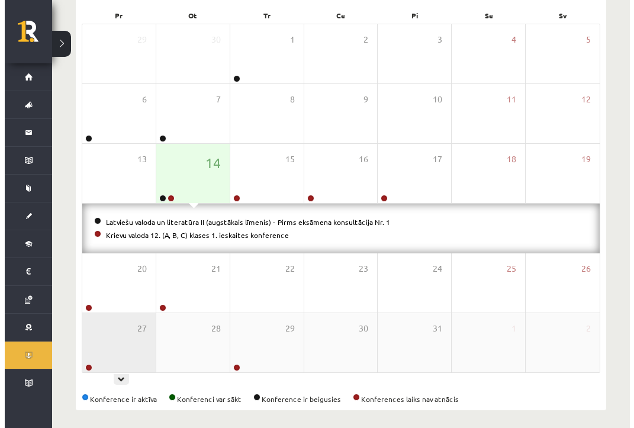
scroll to position [187, 0]
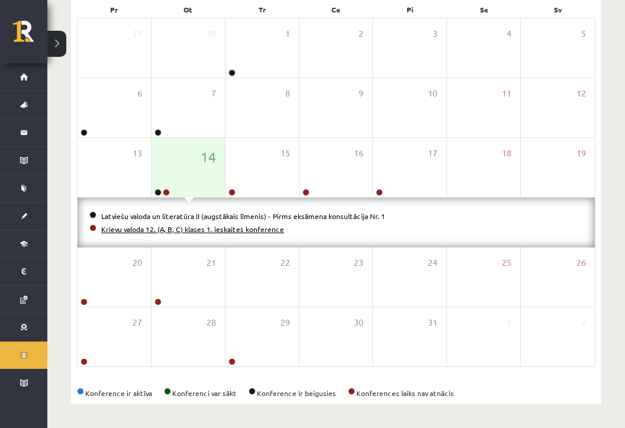
click at [192, 231] on link "Krievu valoda 12. (A, B, C) klases 1. ieskaites konference" at bounding box center [192, 228] width 183 height 9
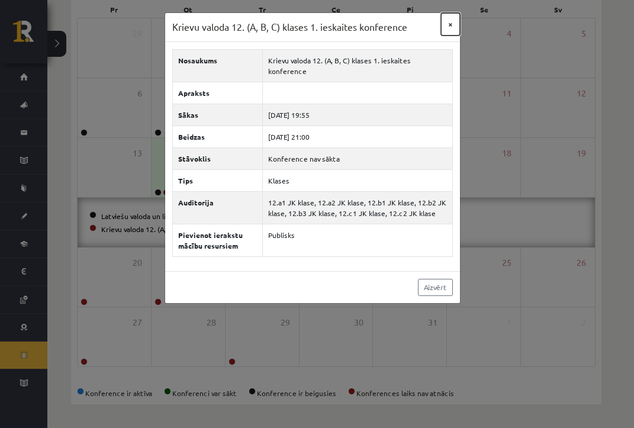
click at [448, 24] on button "×" at bounding box center [450, 24] width 19 height 22
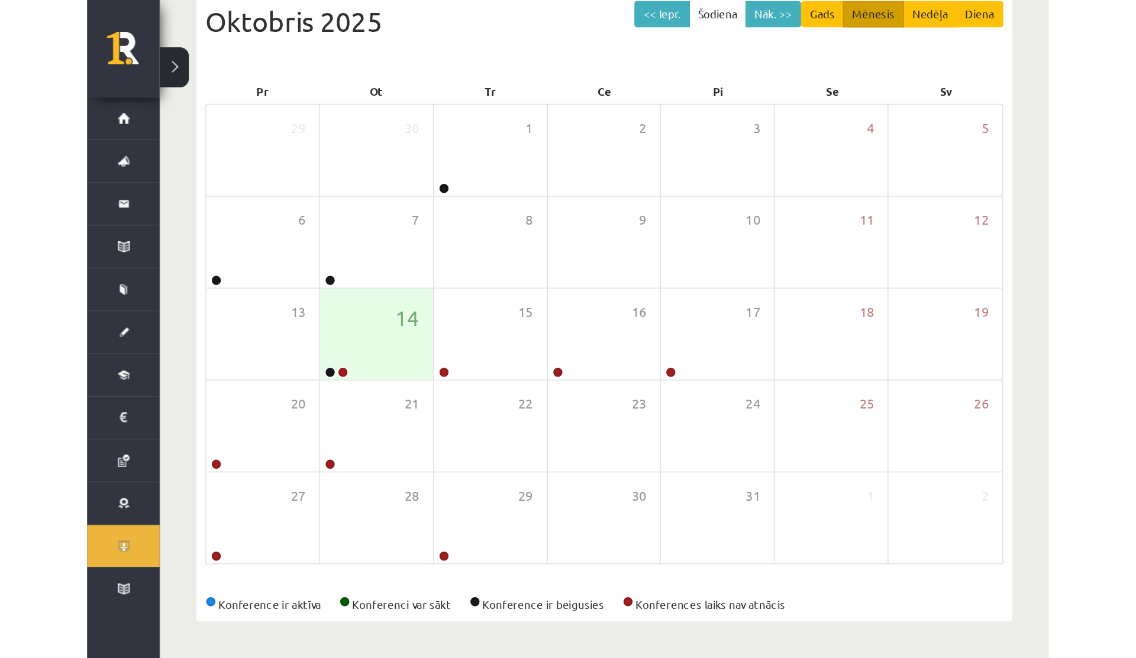
scroll to position [0, 0]
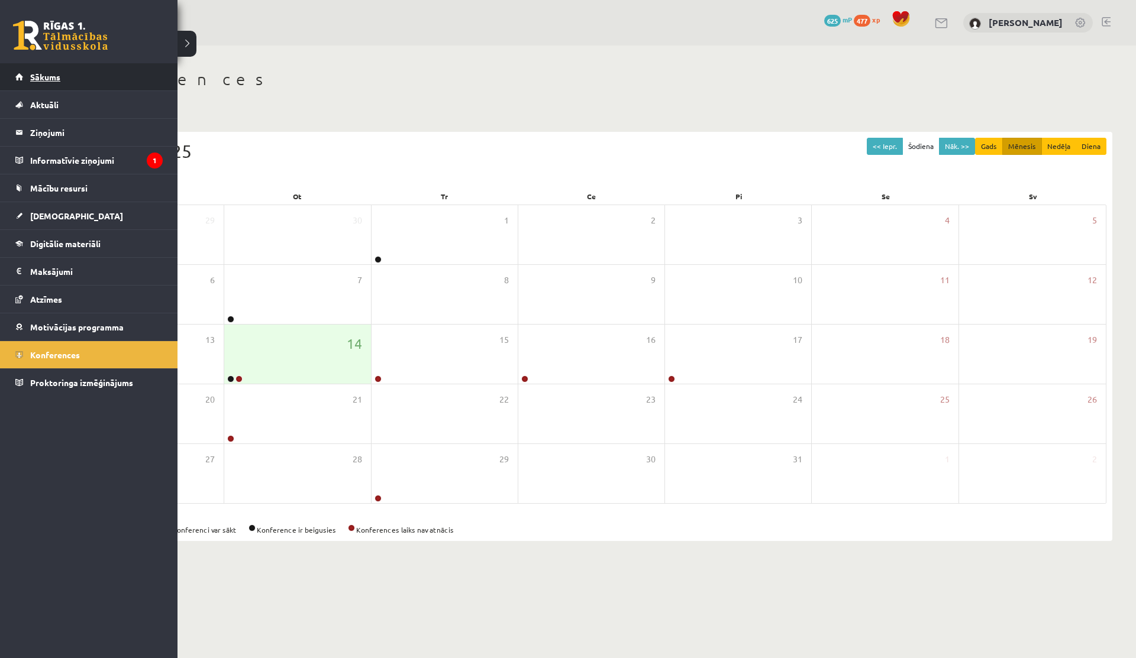
click at [48, 82] on link "Sākums" at bounding box center [88, 76] width 147 height 27
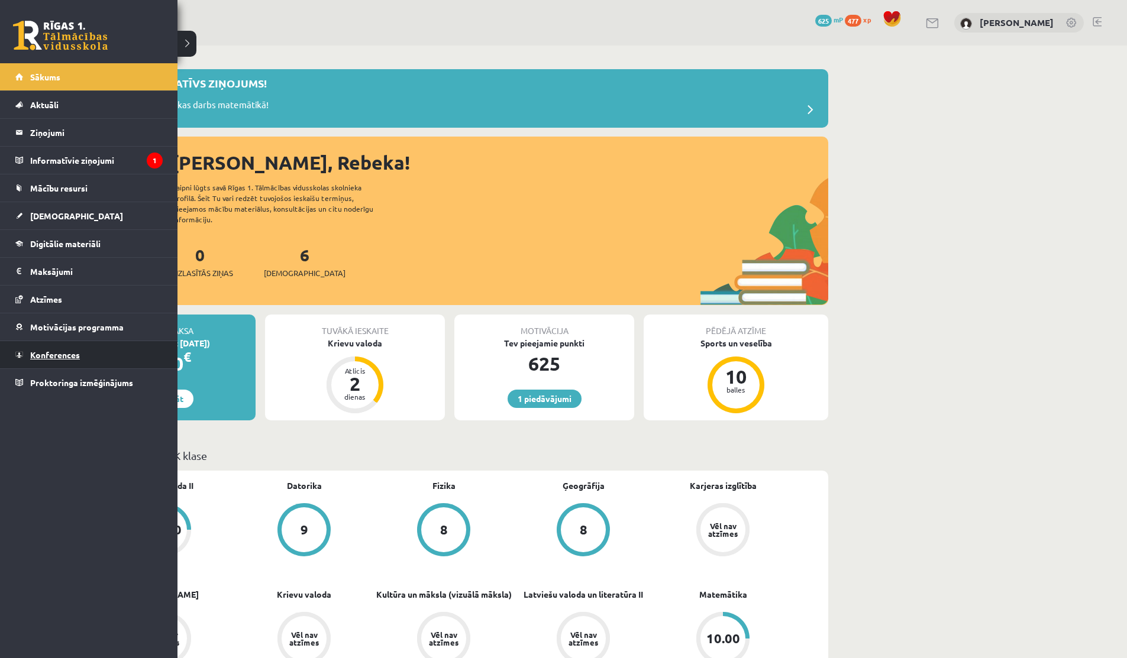
click at [73, 363] on link "Konferences" at bounding box center [88, 354] width 147 height 27
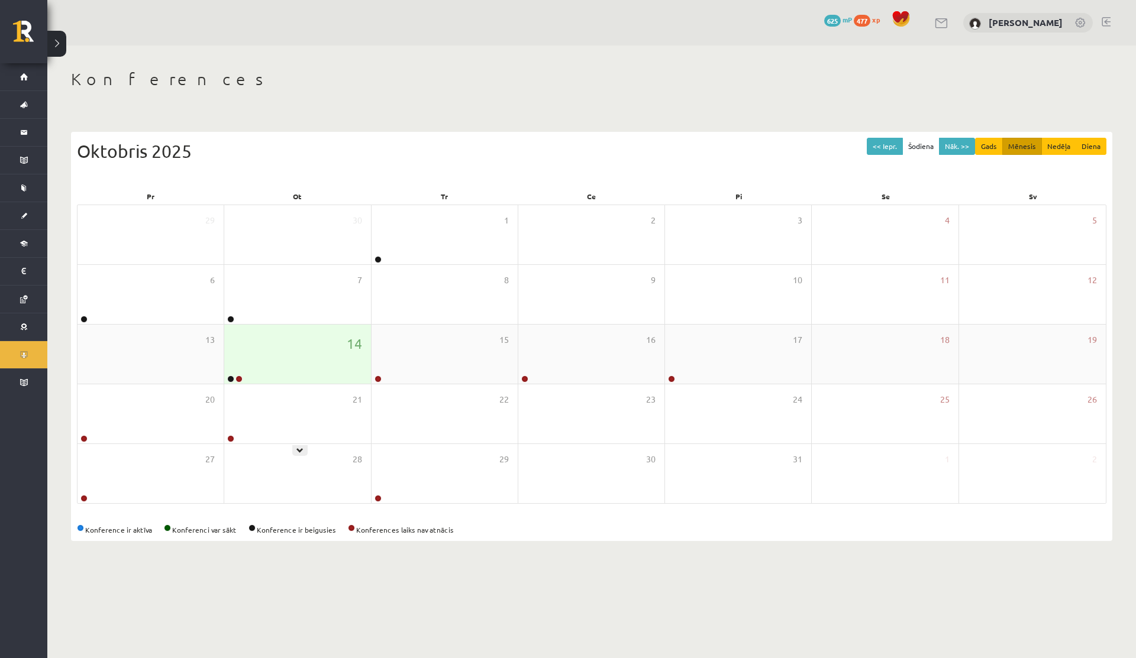
click at [322, 373] on div "14" at bounding box center [297, 354] width 146 height 59
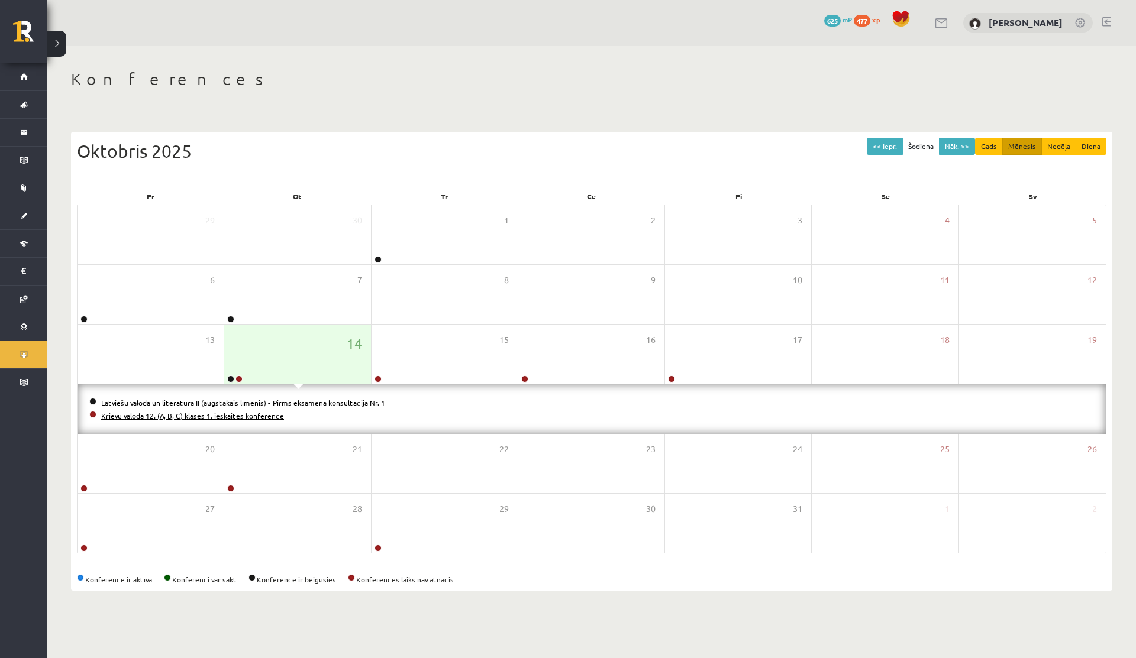
click at [190, 416] on link "Krievu valoda 12. (A, B, C) klases 1. ieskaites konference" at bounding box center [192, 415] width 183 height 9
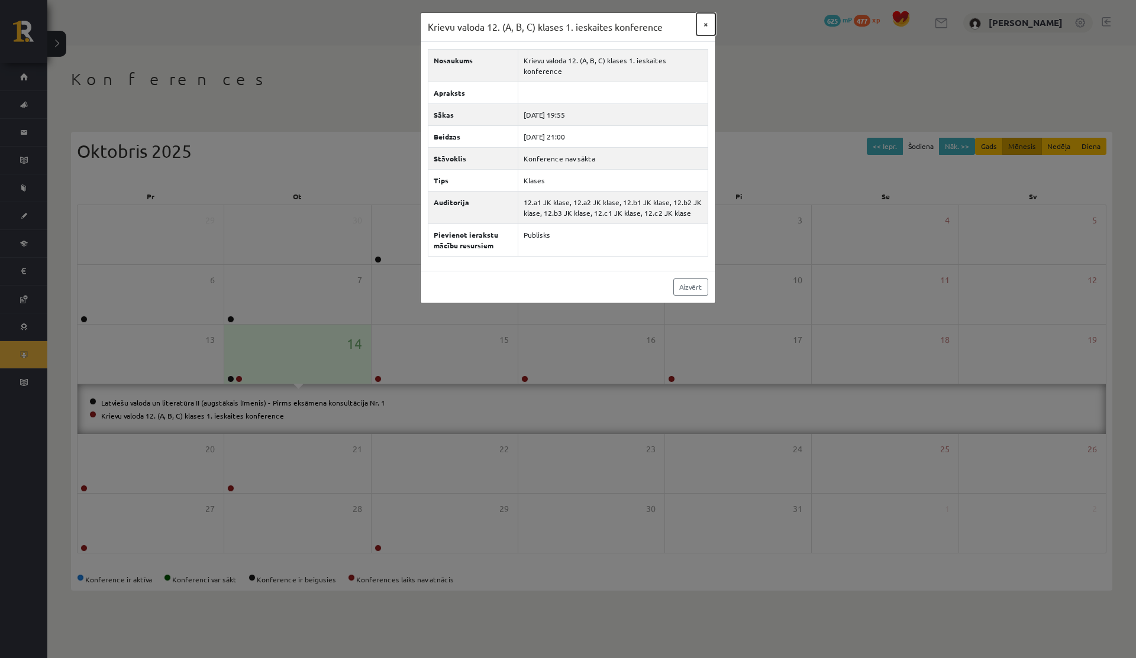
click at [705, 21] on button "×" at bounding box center [705, 24] width 19 height 22
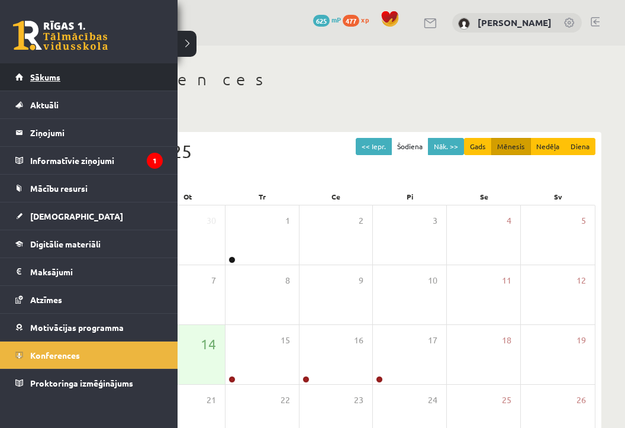
click at [27, 76] on link "Sākums" at bounding box center [88, 76] width 147 height 27
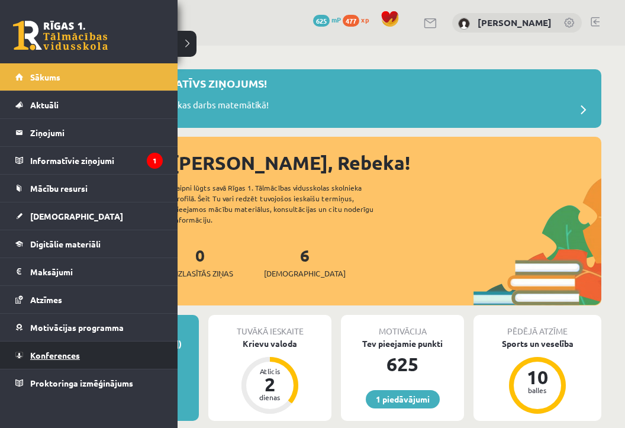
click at [59, 358] on span "Konferences" at bounding box center [55, 355] width 50 height 11
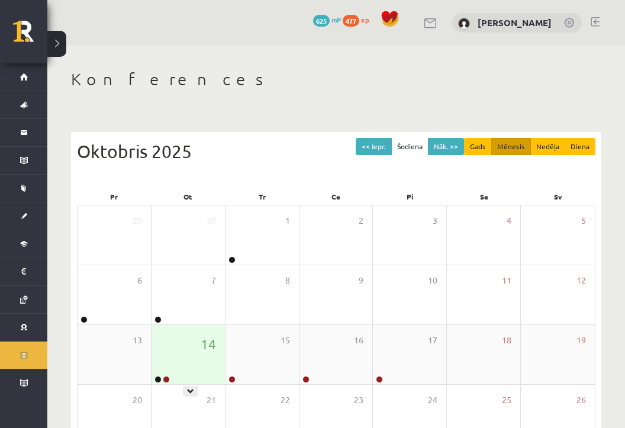
click at [169, 345] on div "14" at bounding box center [187, 354] width 73 height 59
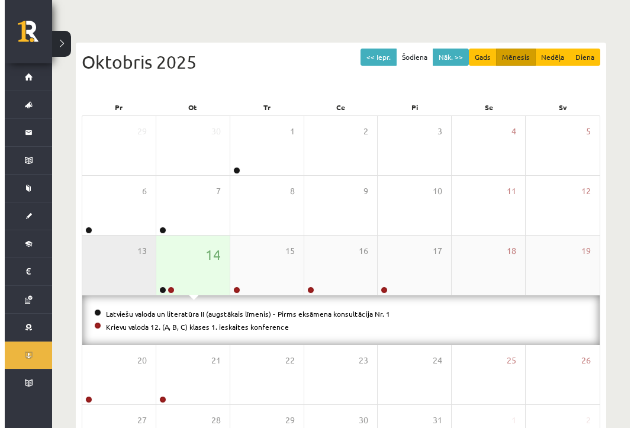
scroll to position [140, 0]
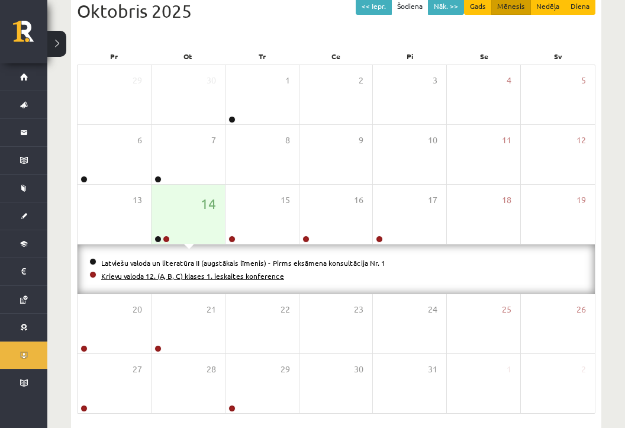
click at [137, 273] on link "Krievu valoda 12. (A, B, C) klases 1. ieskaites konference" at bounding box center [192, 275] width 183 height 9
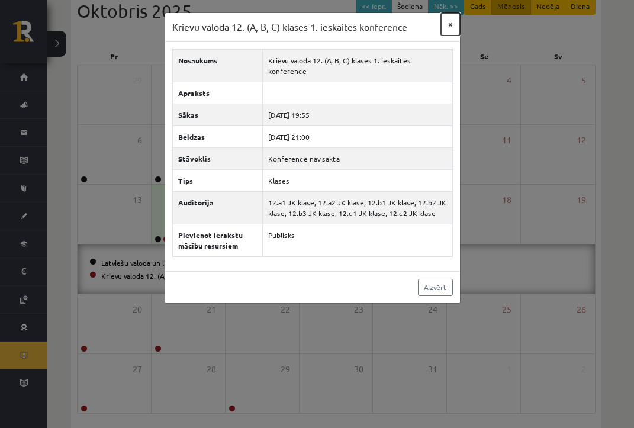
click at [452, 25] on button "×" at bounding box center [450, 24] width 19 height 22
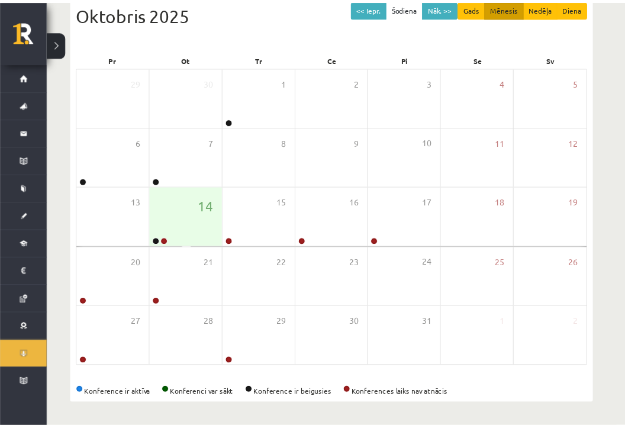
scroll to position [137, 0]
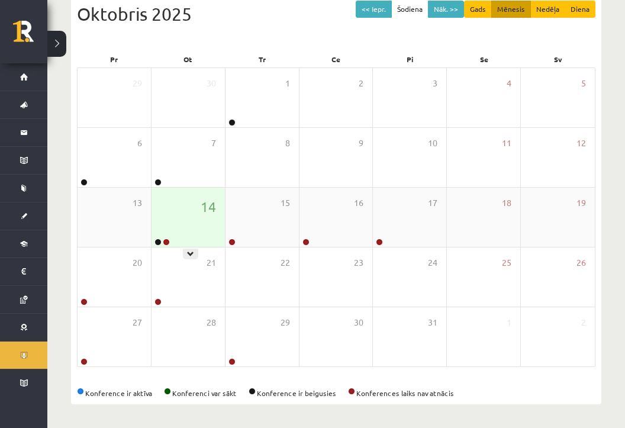
click at [193, 229] on div "14" at bounding box center [187, 217] width 73 height 59
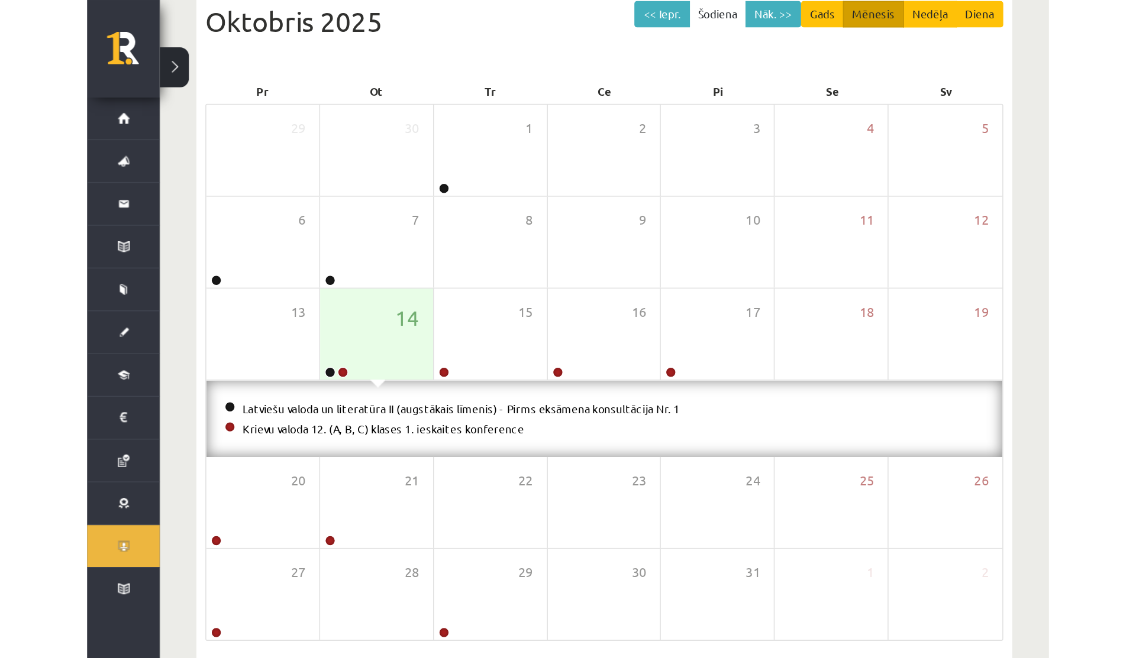
scroll to position [0, 0]
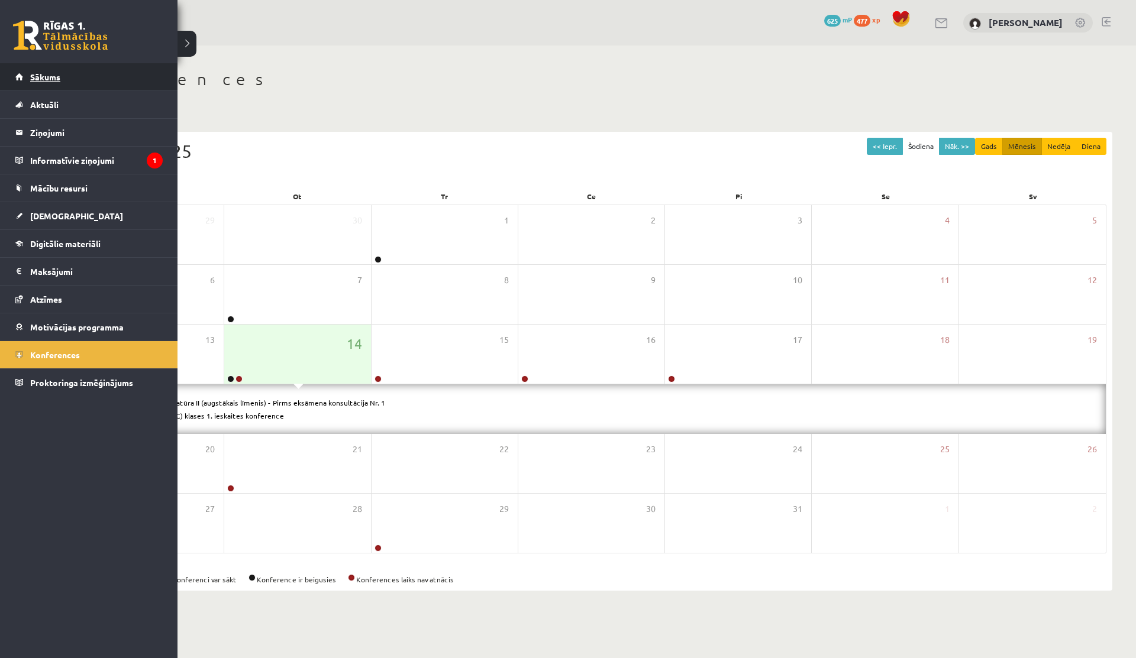
click at [24, 76] on link "Sākums" at bounding box center [88, 76] width 147 height 27
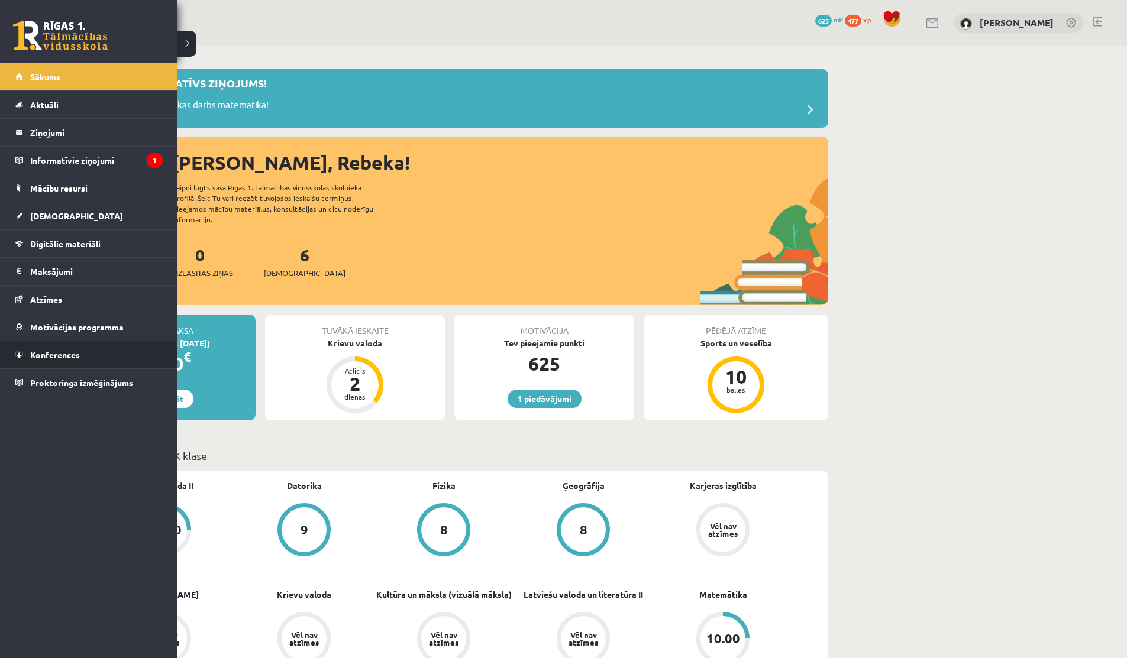
click at [75, 350] on link "Konferences" at bounding box center [88, 354] width 147 height 27
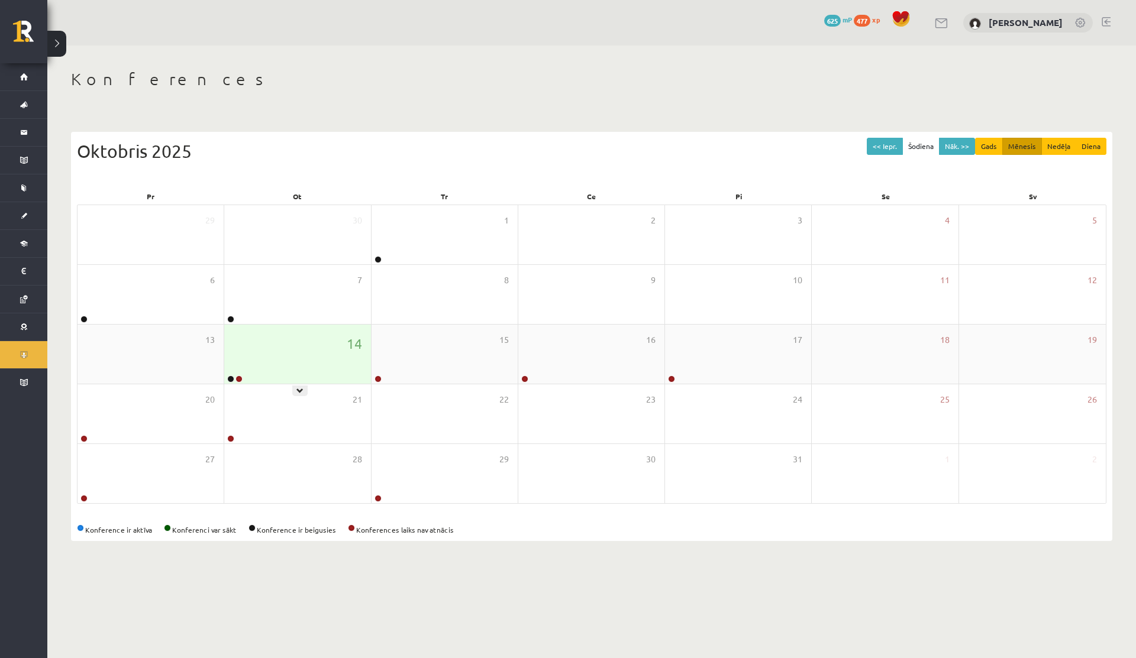
click at [269, 354] on div "14" at bounding box center [297, 354] width 146 height 59
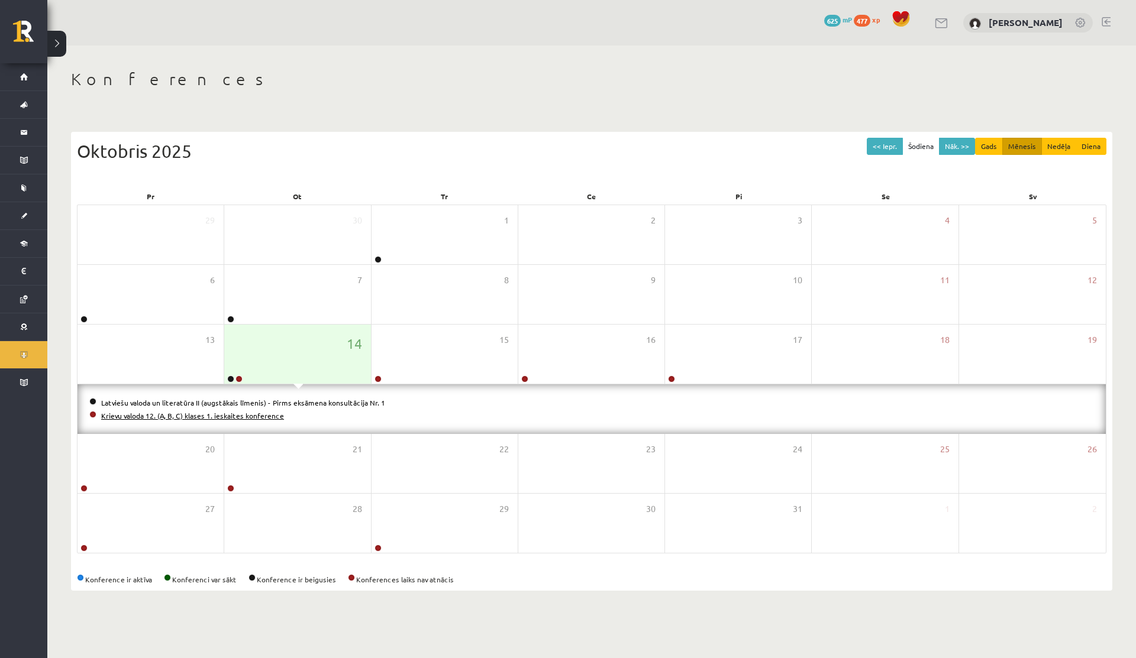
click at [202, 413] on link "Krievu valoda 12. (A, B, C) klases 1. ieskaites konference" at bounding box center [192, 415] width 183 height 9
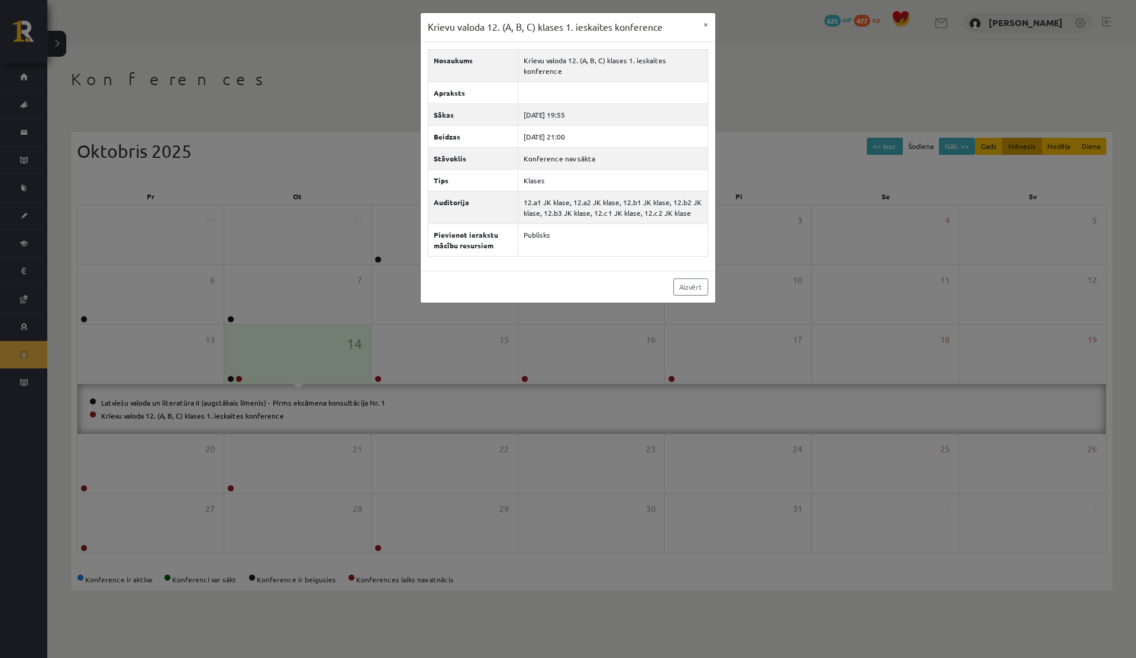
click at [700, 288] on div "Aizvērt" at bounding box center [568, 287] width 295 height 32
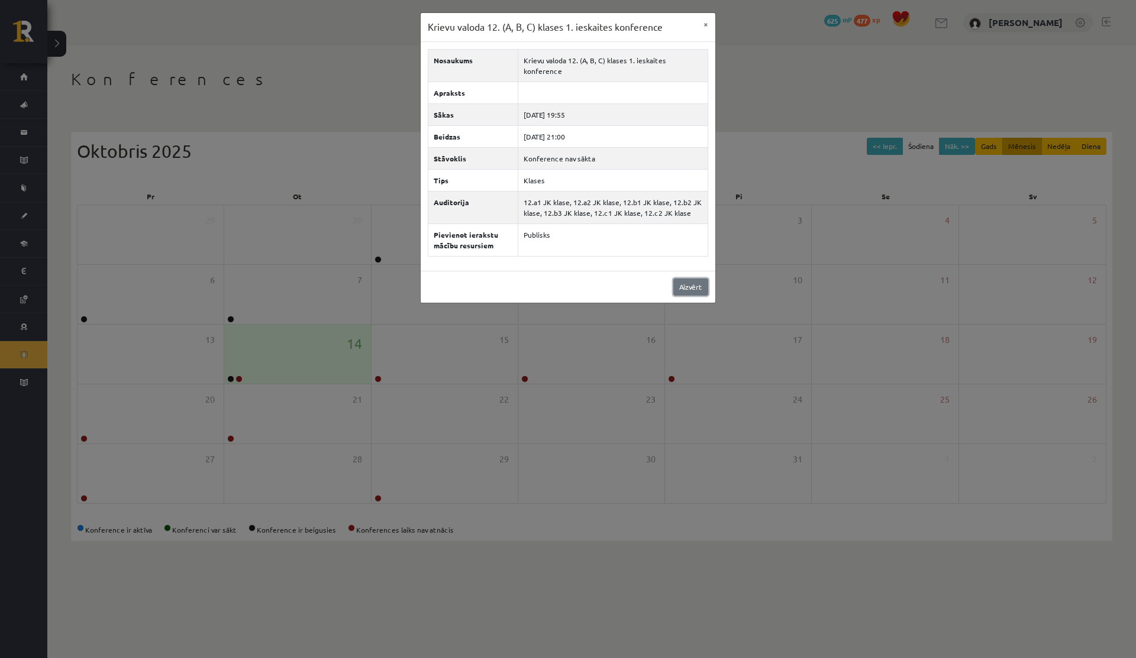
click at [699, 279] on link "Aizvērt" at bounding box center [690, 287] width 35 height 17
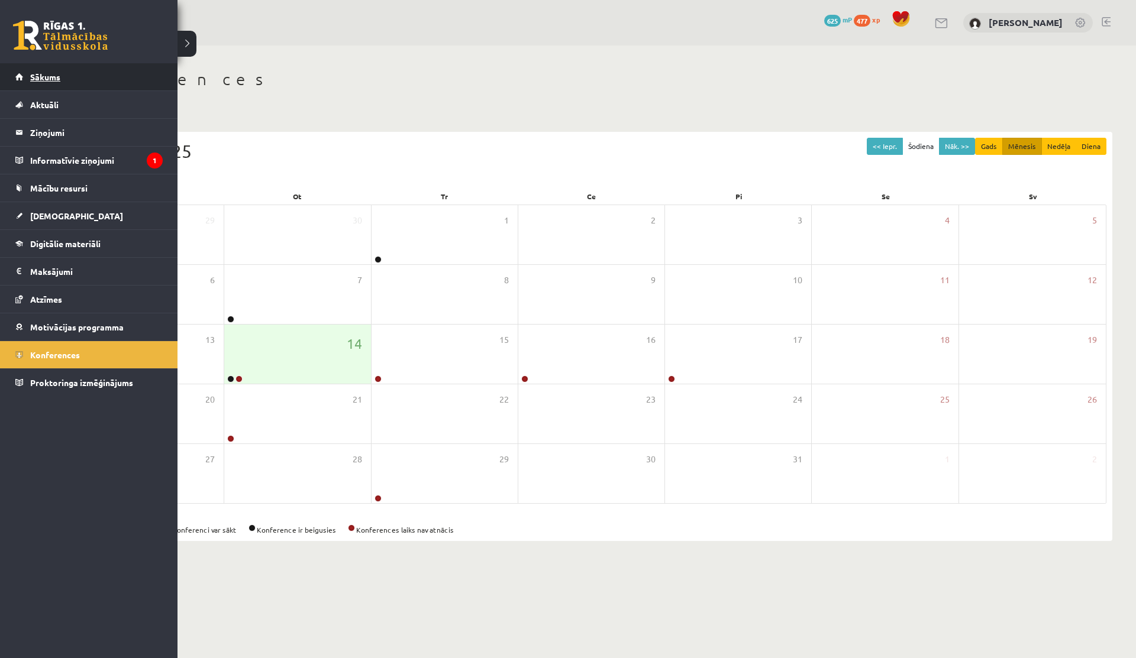
click at [27, 69] on link "Sākums" at bounding box center [88, 76] width 147 height 27
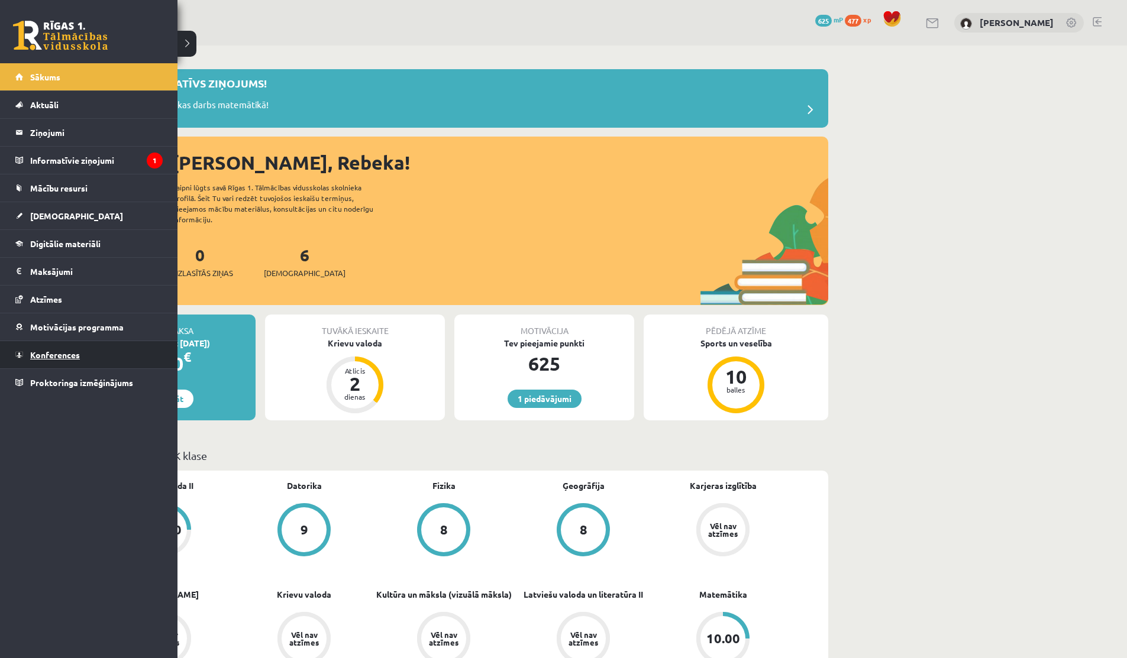
click at [94, 359] on link "Konferences" at bounding box center [88, 354] width 147 height 27
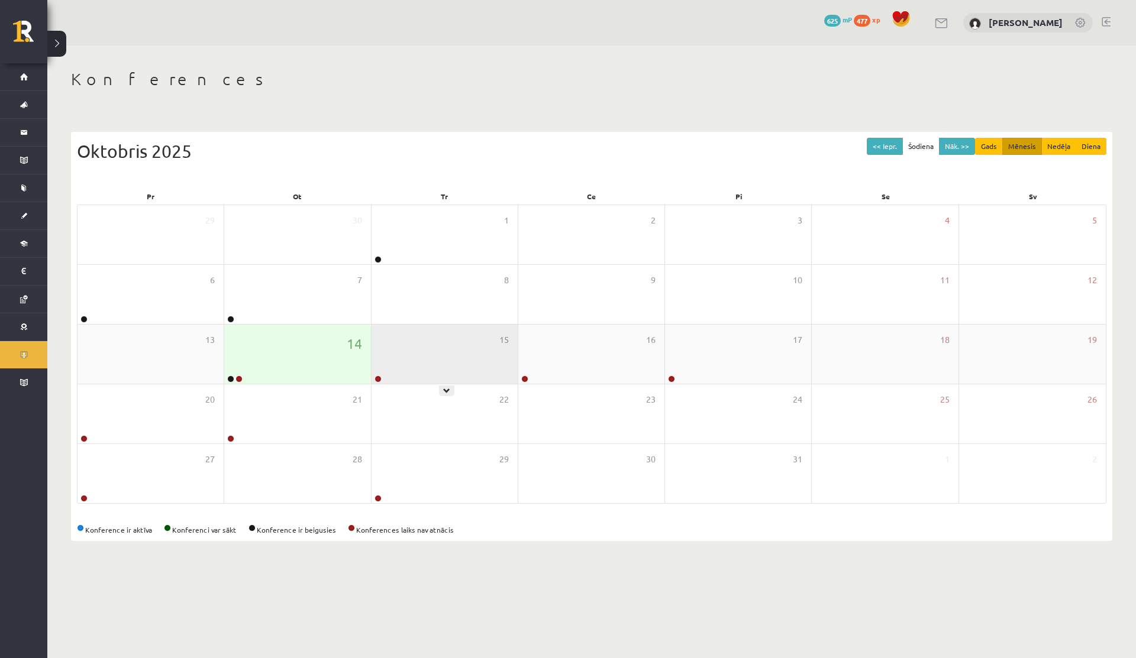
click at [464, 363] on div "15" at bounding box center [445, 354] width 146 height 59
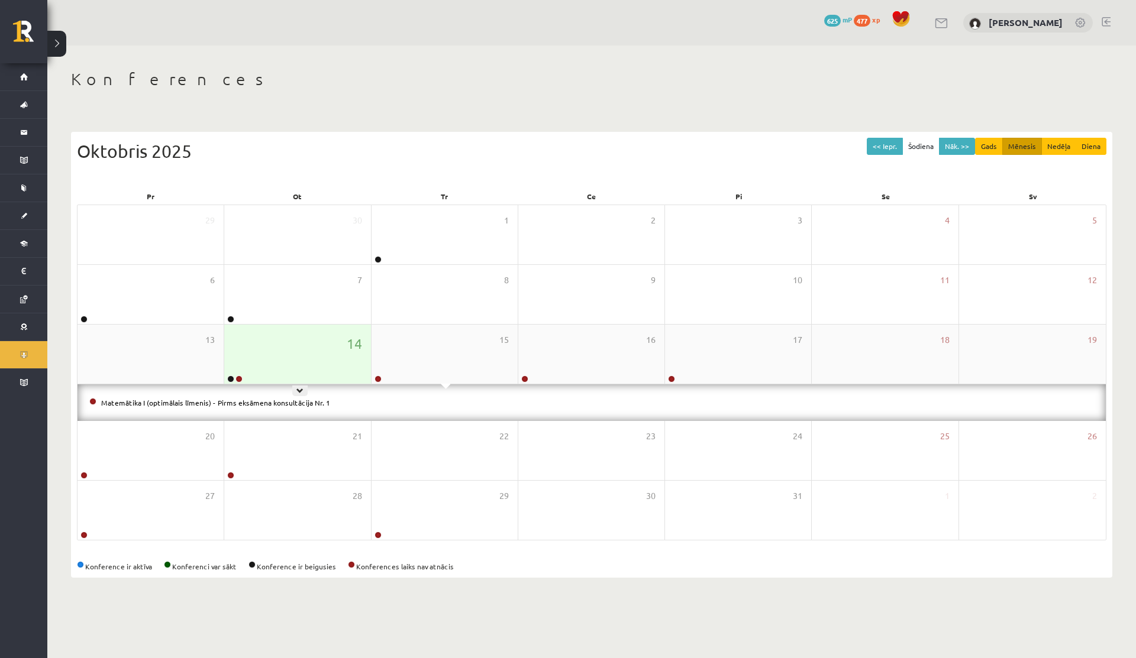
click at [332, 359] on div "14" at bounding box center [297, 354] width 146 height 59
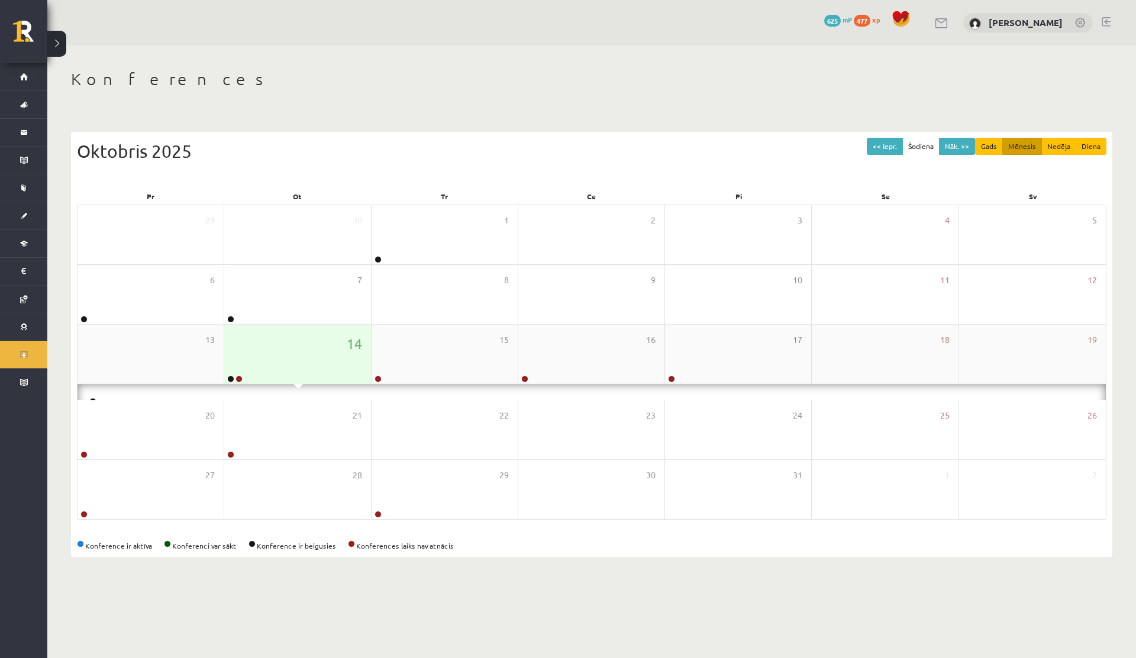
click at [332, 359] on div "14" at bounding box center [297, 354] width 146 height 59
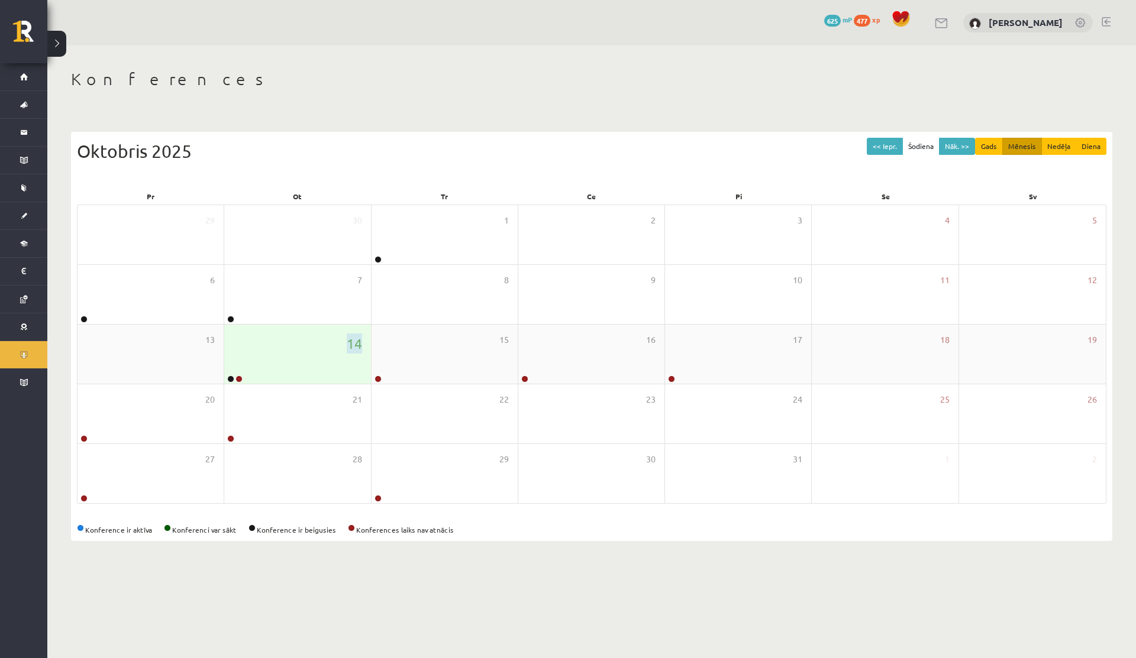
click at [332, 359] on div "14" at bounding box center [297, 354] width 146 height 59
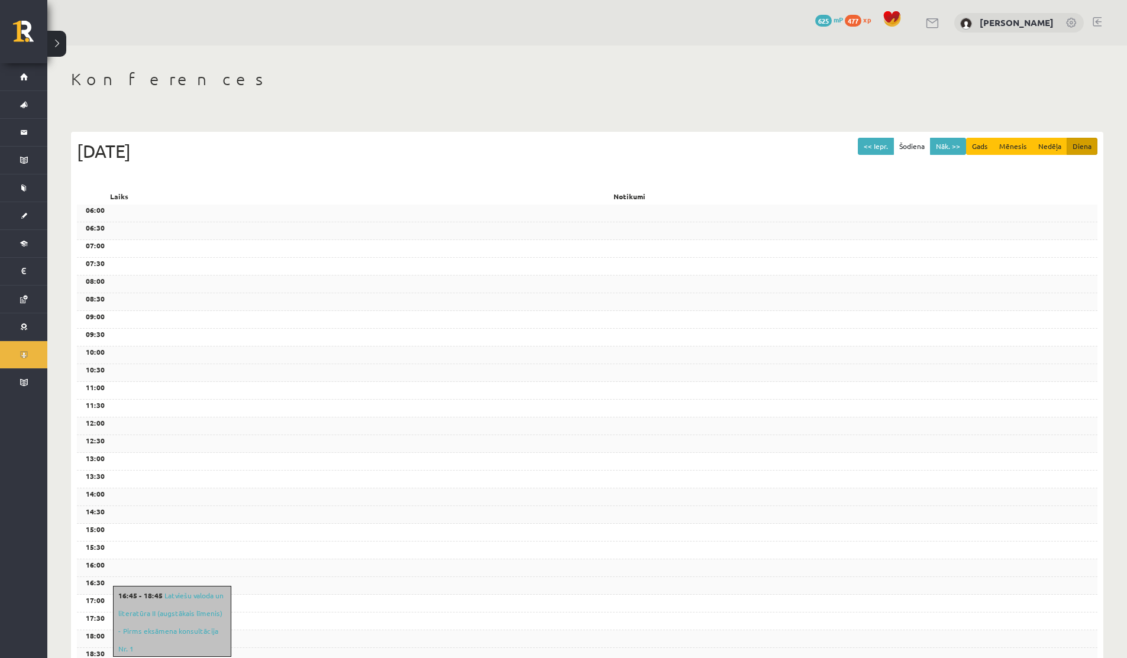
scroll to position [175, 0]
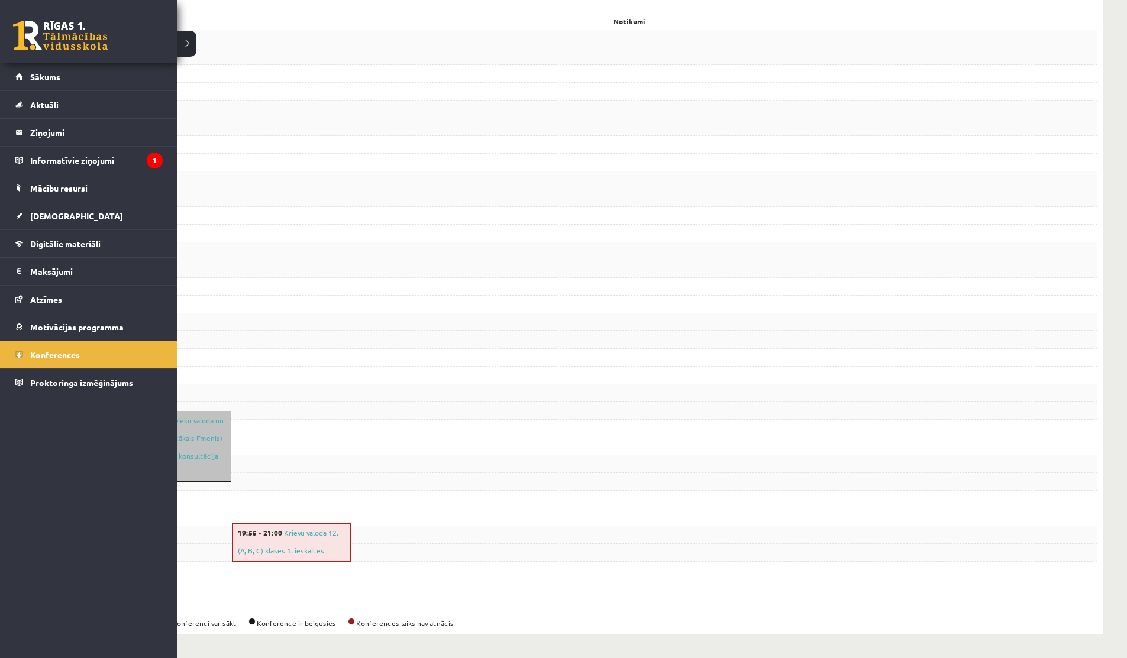
click at [43, 347] on link "Konferences" at bounding box center [88, 354] width 147 height 27
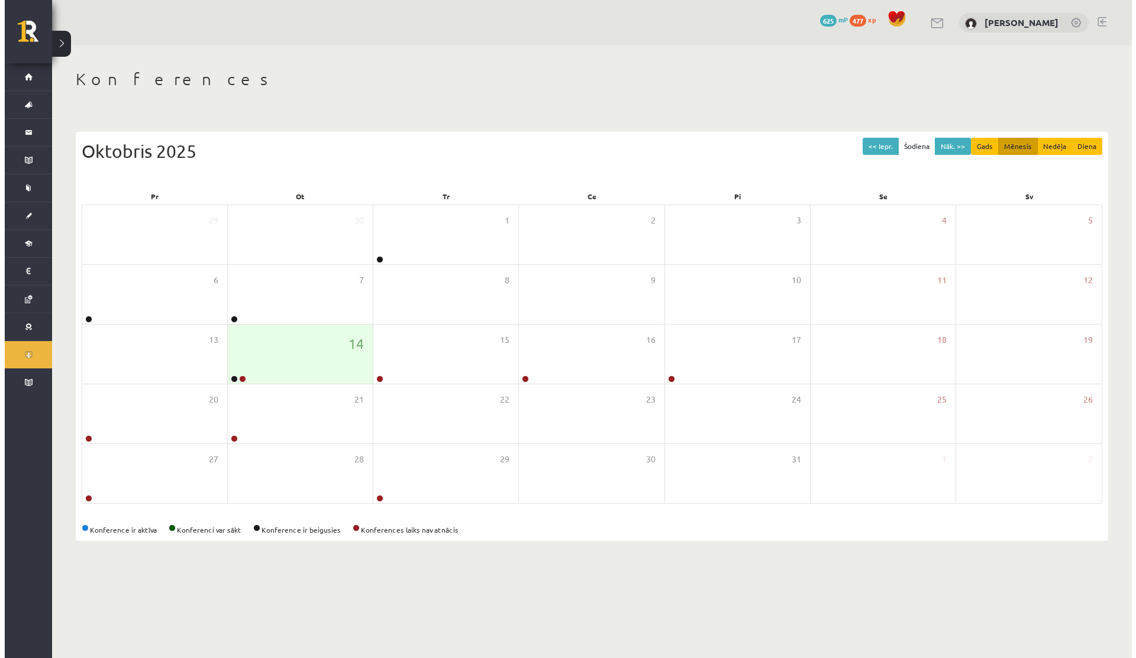
scroll to position [0, 0]
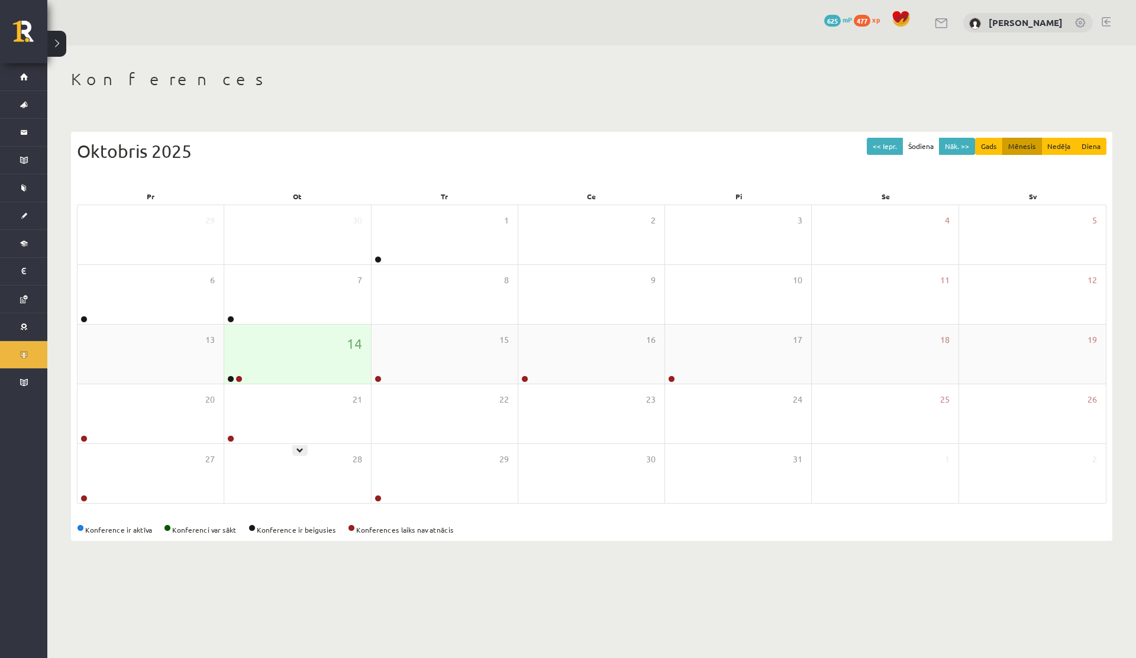
click at [278, 366] on div "14" at bounding box center [297, 354] width 146 height 59
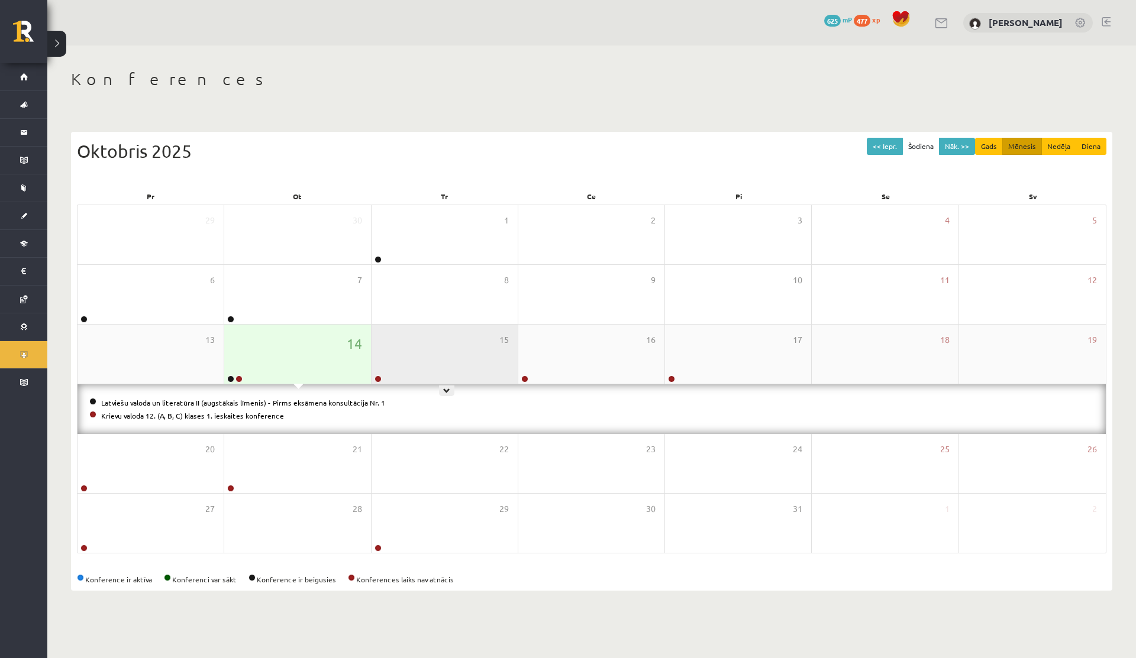
click at [416, 374] on div "15" at bounding box center [445, 354] width 146 height 59
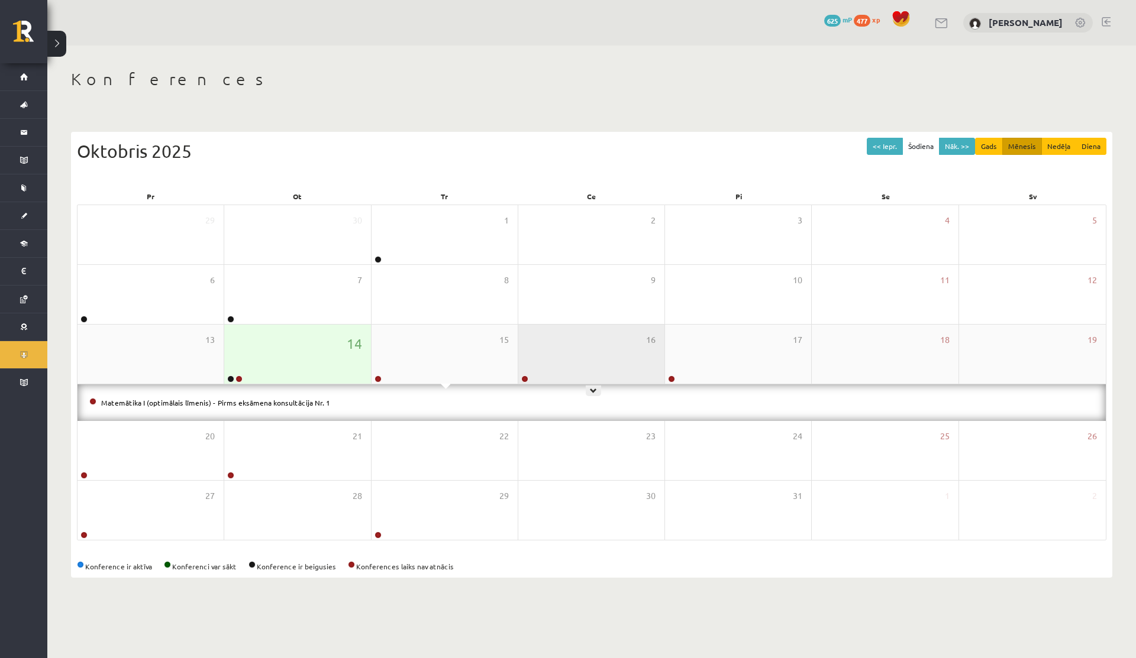
click at [583, 367] on div "16" at bounding box center [591, 354] width 146 height 59
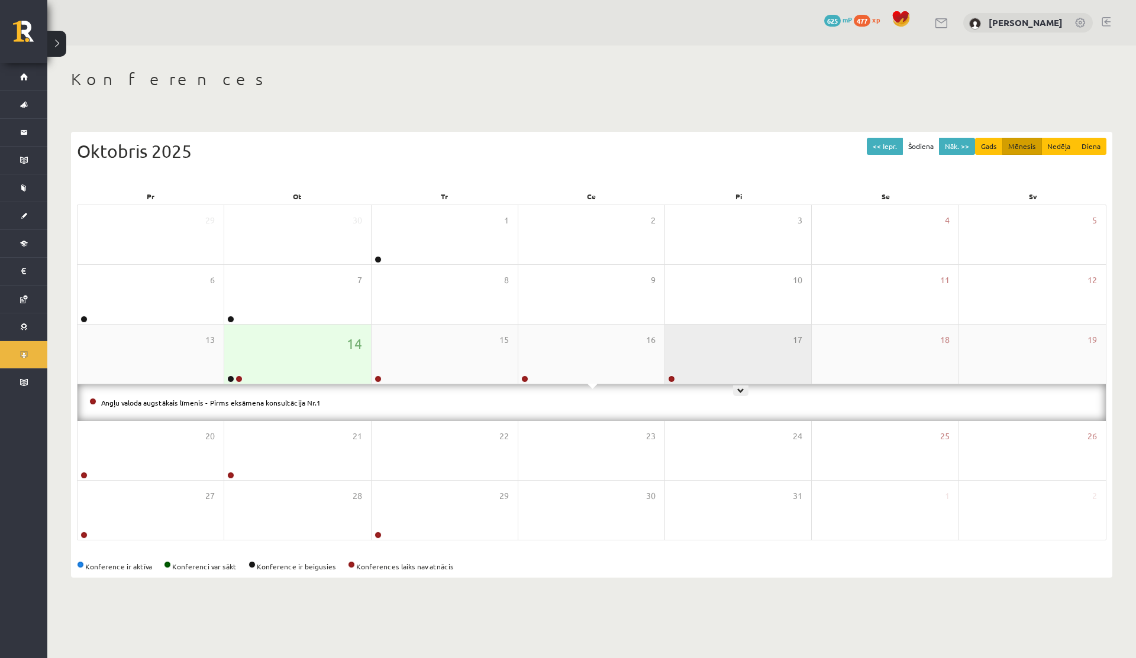
click at [689, 362] on div "17" at bounding box center [738, 354] width 146 height 59
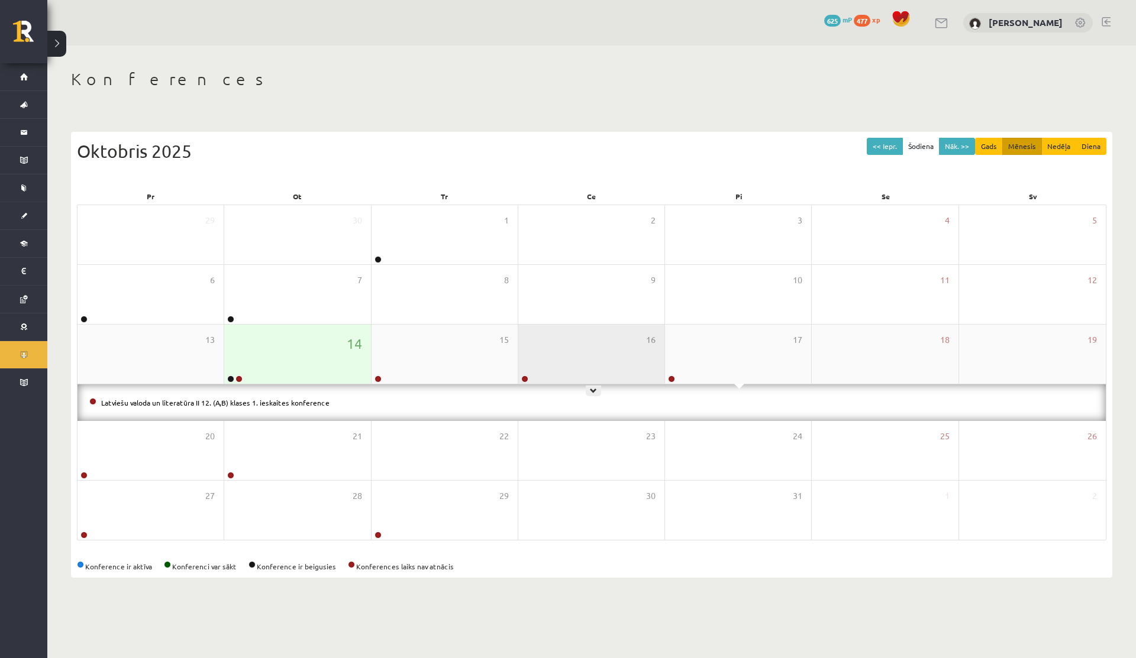
click at [627, 367] on div "16" at bounding box center [591, 354] width 146 height 59
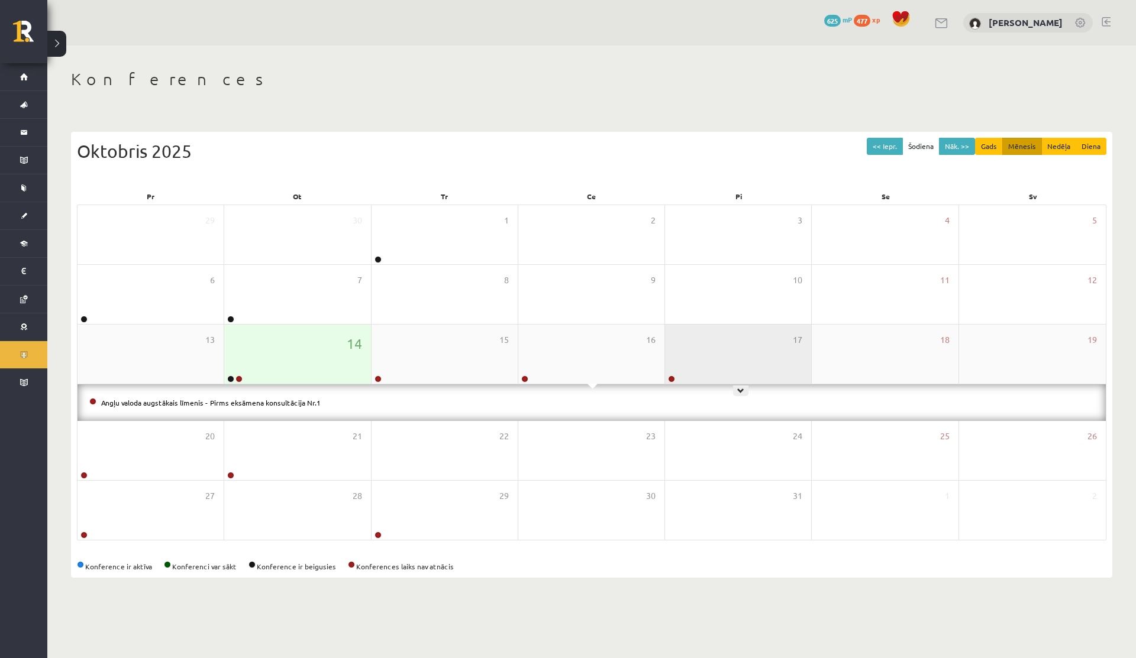
click at [773, 341] on div "17" at bounding box center [738, 354] width 146 height 59
click at [233, 405] on link "Latviešu valoda un literatūra II 12. (A,B) klases 1. ieskaites konference" at bounding box center [215, 402] width 228 height 9
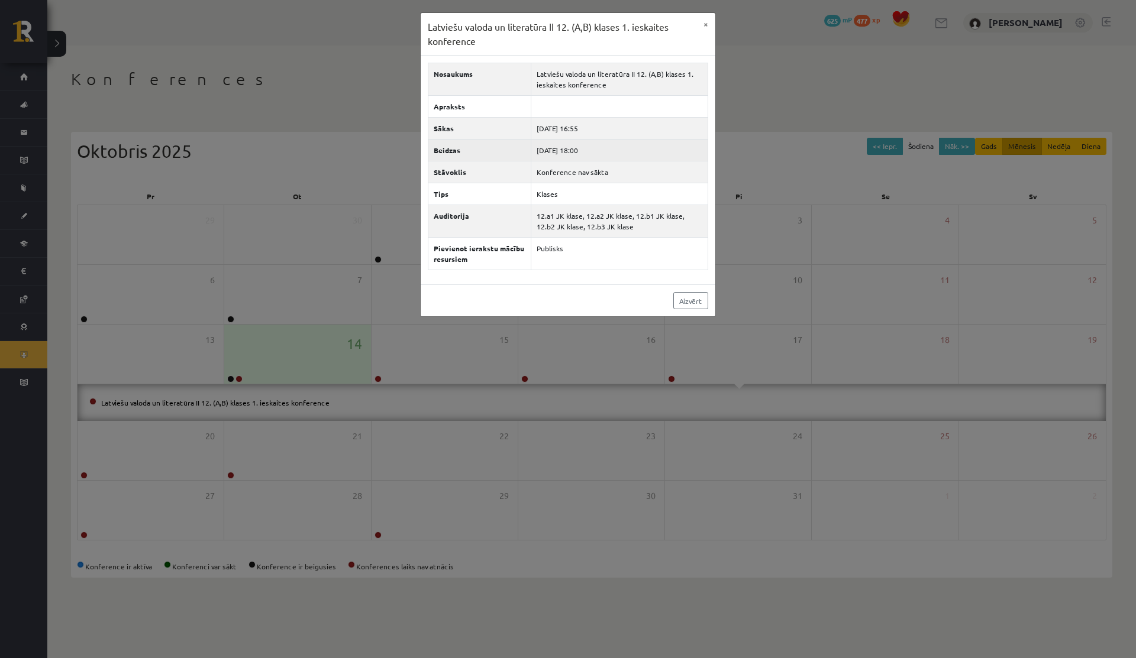
drag, startPoint x: 571, startPoint y: 151, endPoint x: 593, endPoint y: 148, distance: 22.0
click at [593, 148] on td "2025-10-17 18:00" at bounding box center [619, 151] width 177 height 22
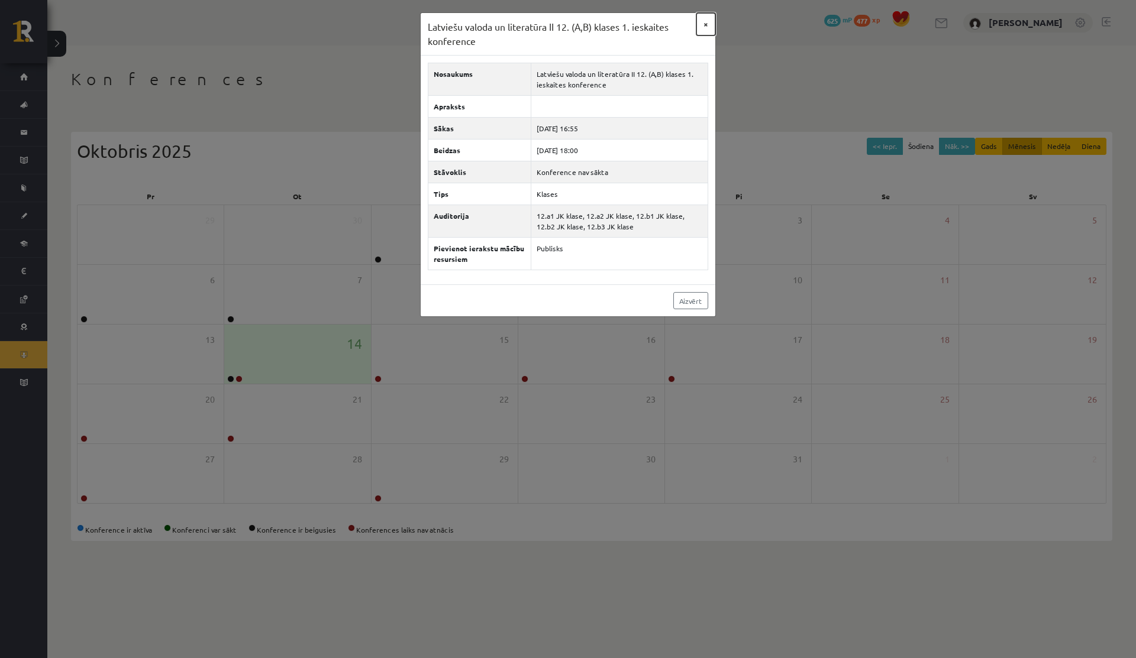
click at [705, 21] on button "×" at bounding box center [705, 24] width 19 height 22
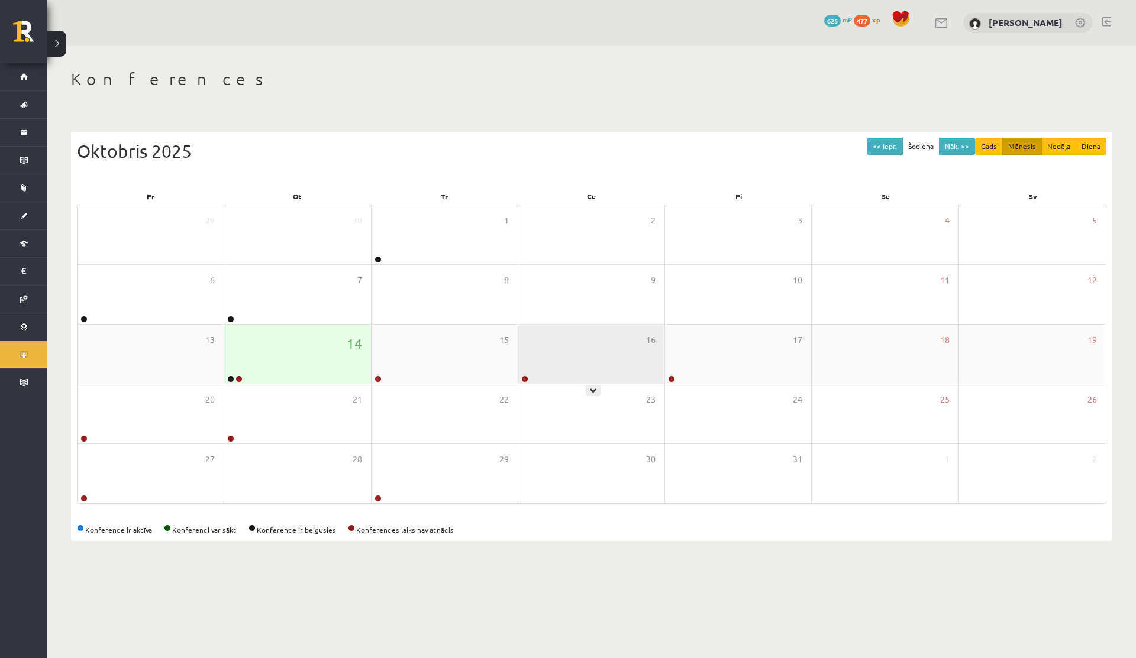
click at [556, 354] on div "16" at bounding box center [591, 354] width 146 height 59
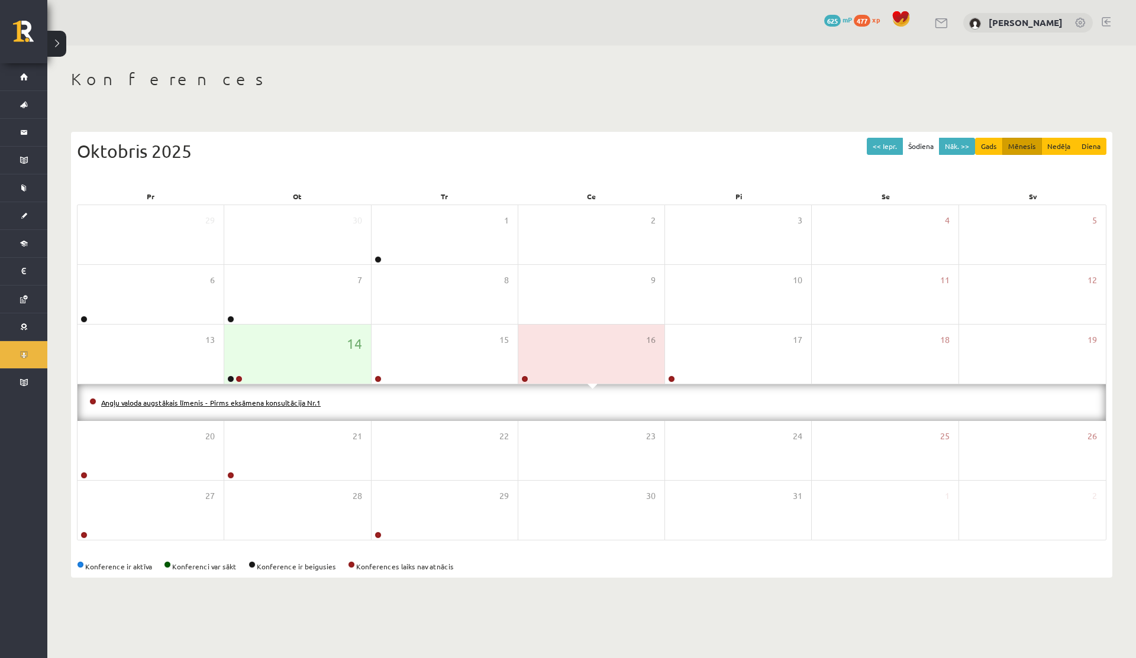
click at [299, 402] on link "Angļu valoda augstākais līmenis - Pirms eksāmena konsultācija Nr.1" at bounding box center [210, 402] width 219 height 9
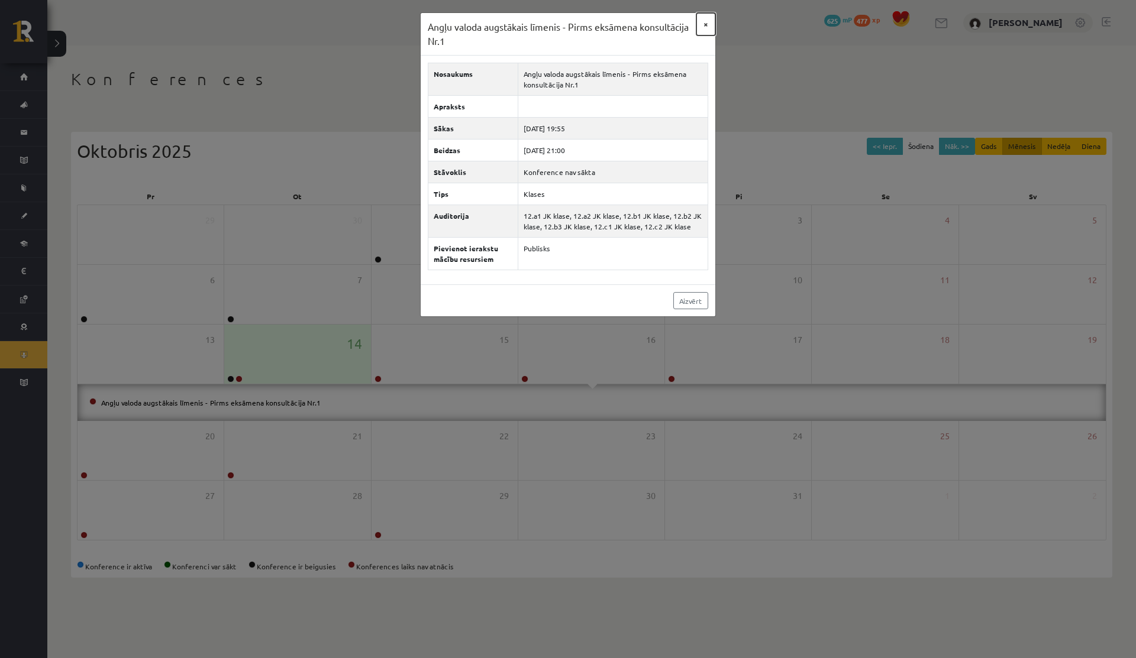
click at [706, 21] on button "×" at bounding box center [705, 24] width 19 height 22
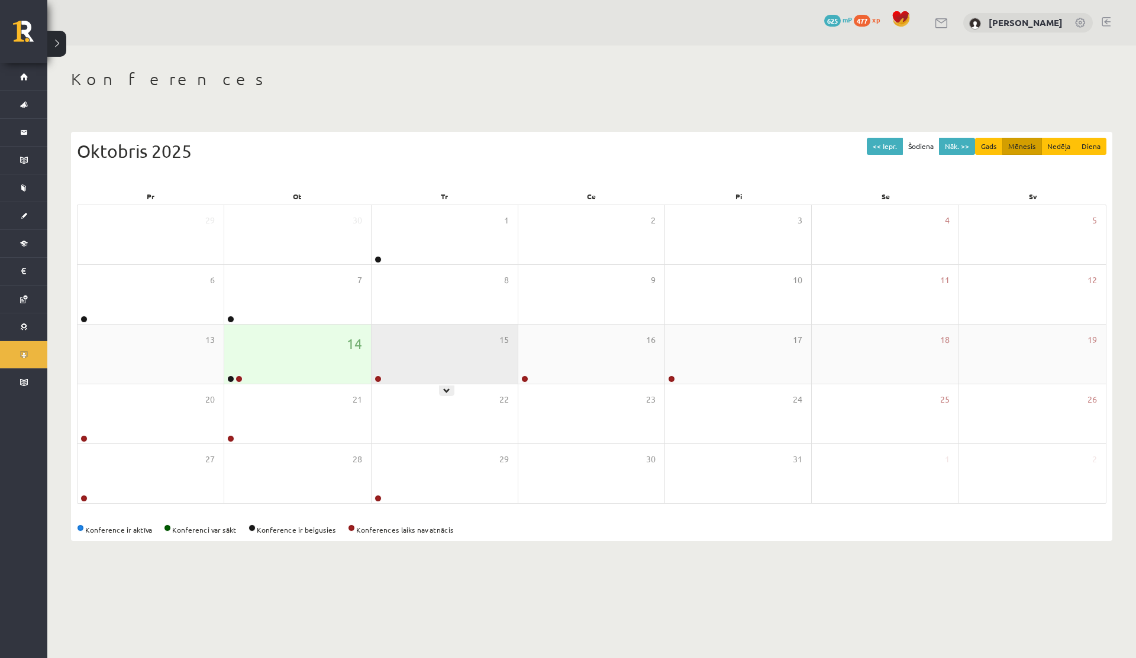
click at [454, 350] on div "15" at bounding box center [445, 354] width 146 height 59
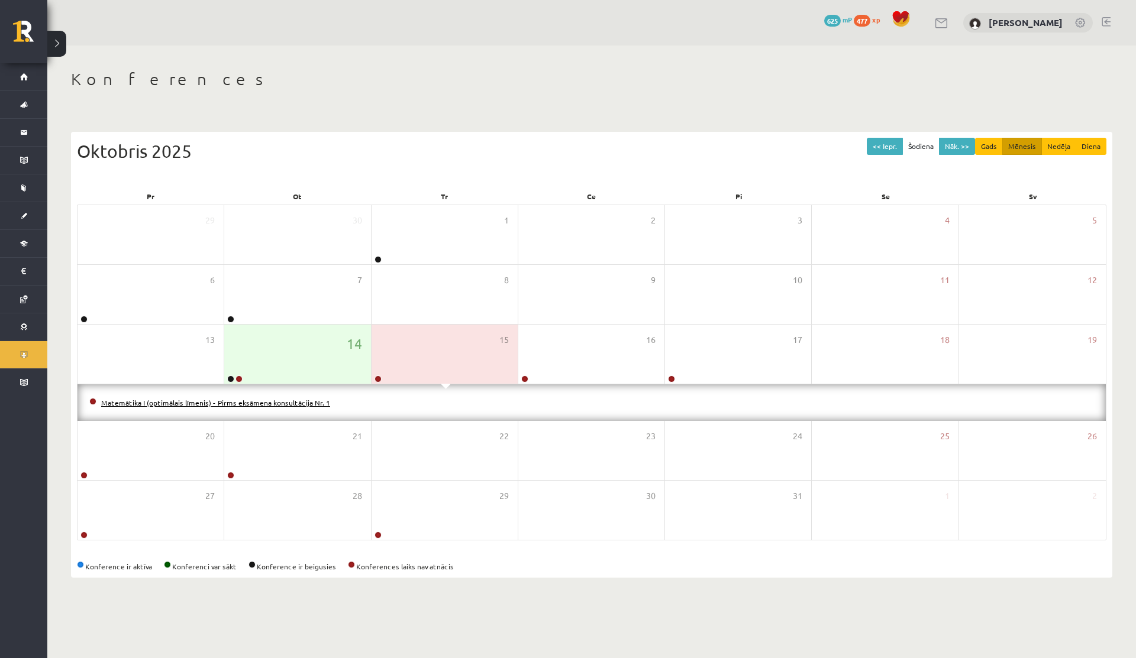
click at [311, 402] on link "Matemātika I (optimālais līmenis) - Pirms eksāmena konsultācija Nr. 1" at bounding box center [215, 402] width 229 height 9
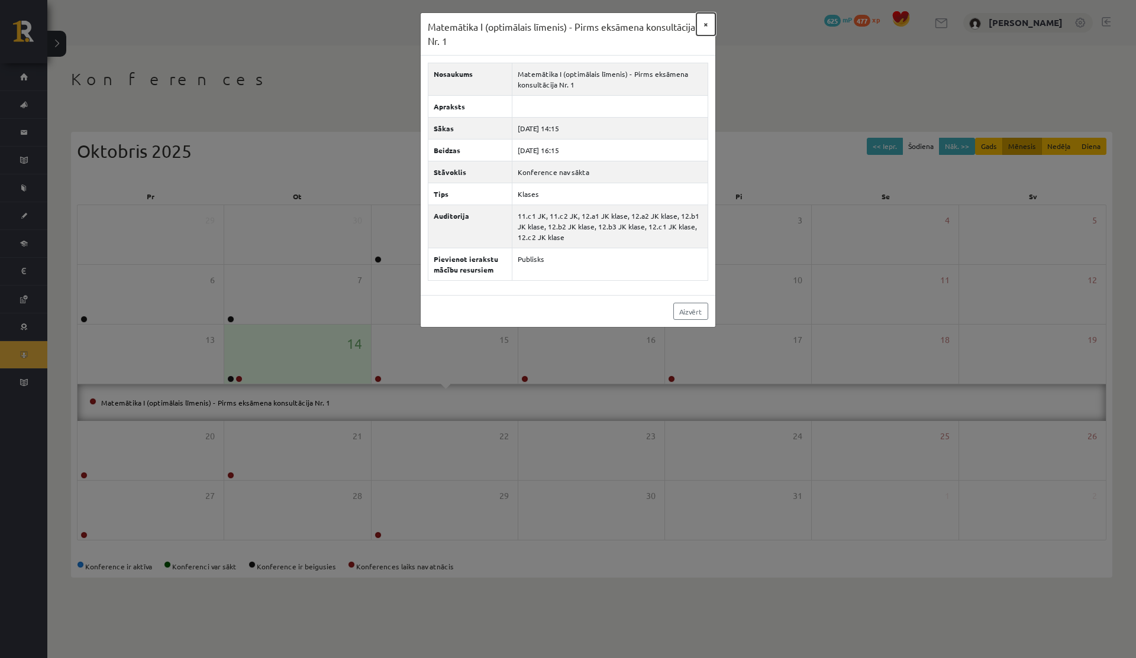
click at [706, 22] on button "×" at bounding box center [705, 24] width 19 height 22
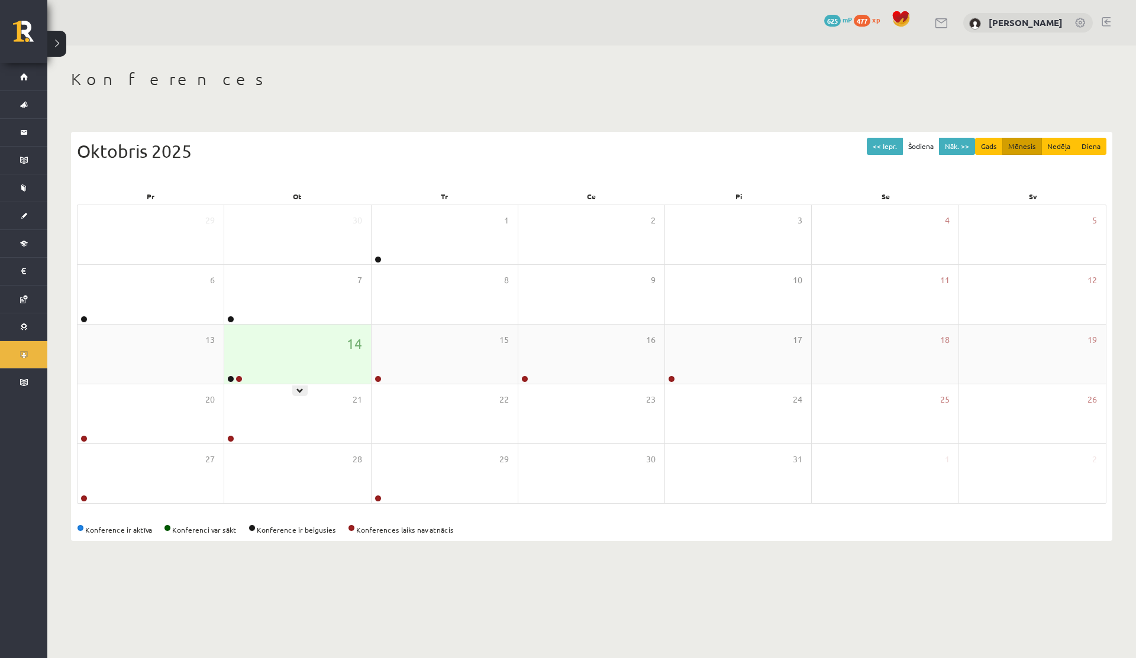
click at [317, 375] on div "14" at bounding box center [297, 354] width 146 height 59
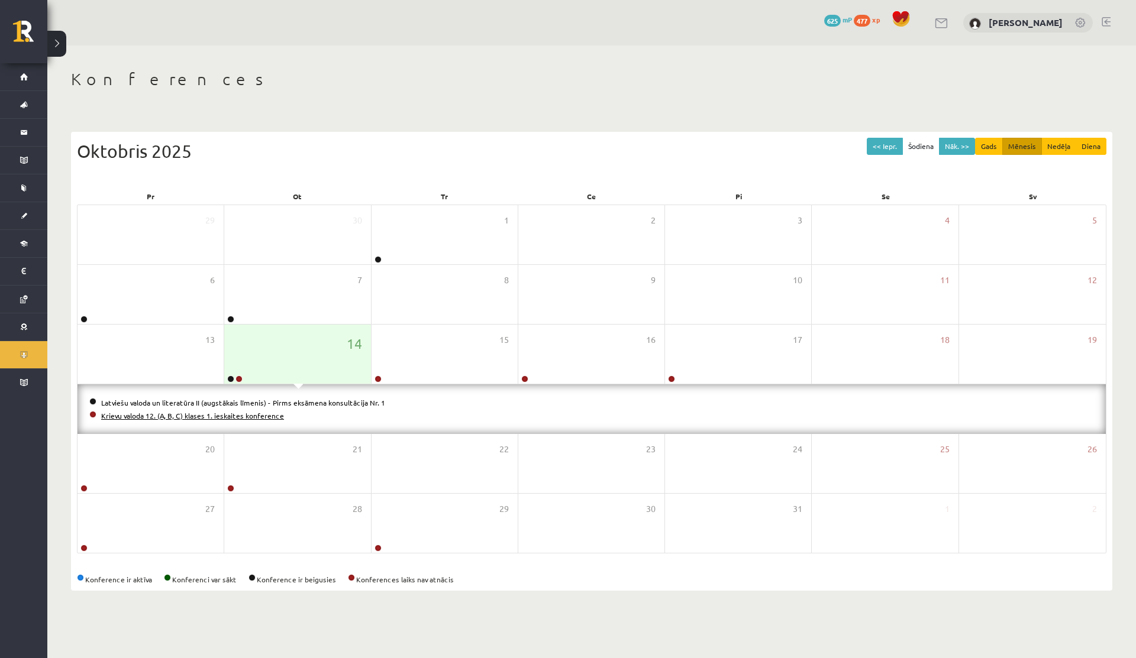
click at [221, 417] on link "Krievu valoda 12. (A, B, C) klases 1. ieskaites konference" at bounding box center [192, 415] width 183 height 9
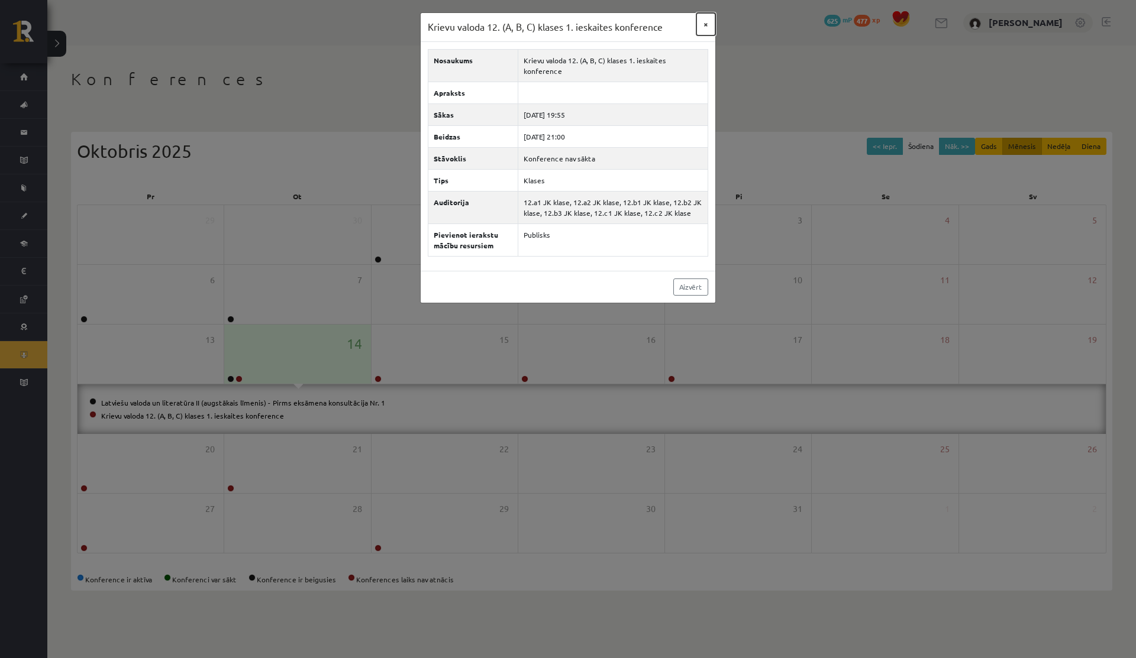
click at [706, 24] on button "×" at bounding box center [705, 24] width 19 height 22
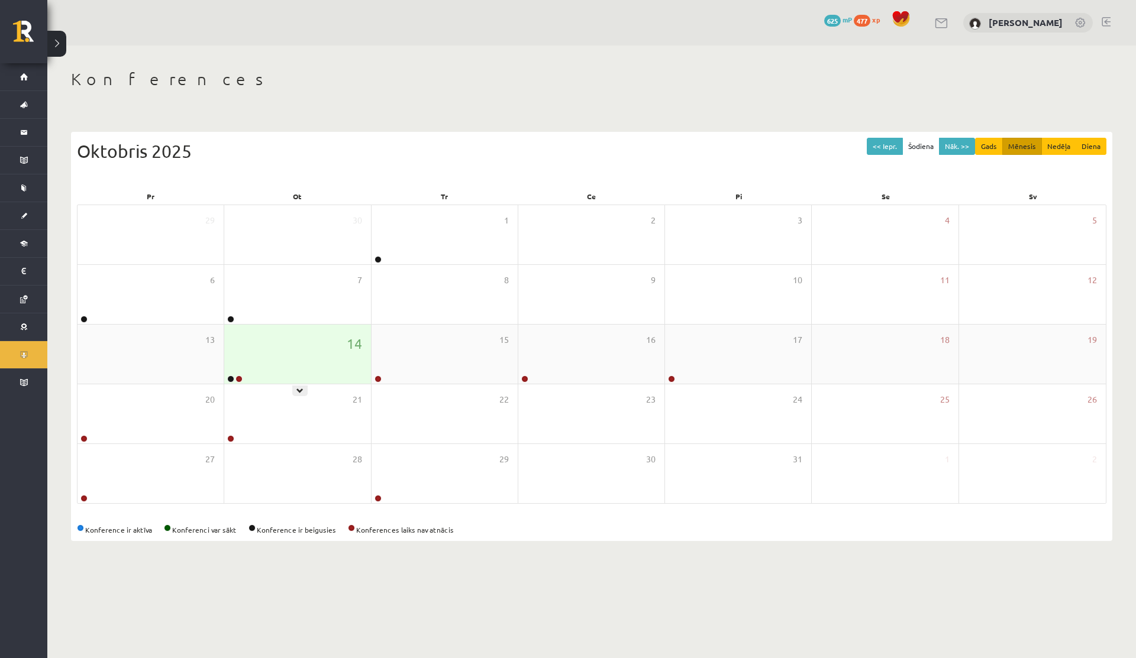
click at [344, 363] on div "14" at bounding box center [297, 354] width 146 height 59
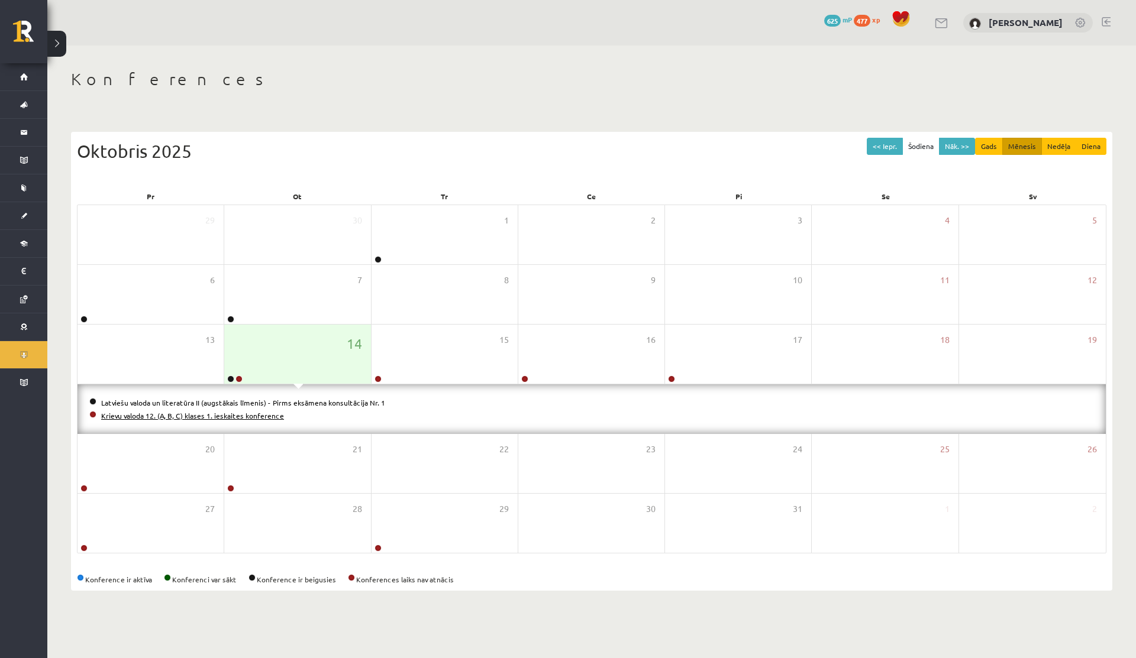
click at [200, 415] on link "Krievu valoda 12. (A, B, C) klases 1. ieskaites konference" at bounding box center [192, 415] width 183 height 9
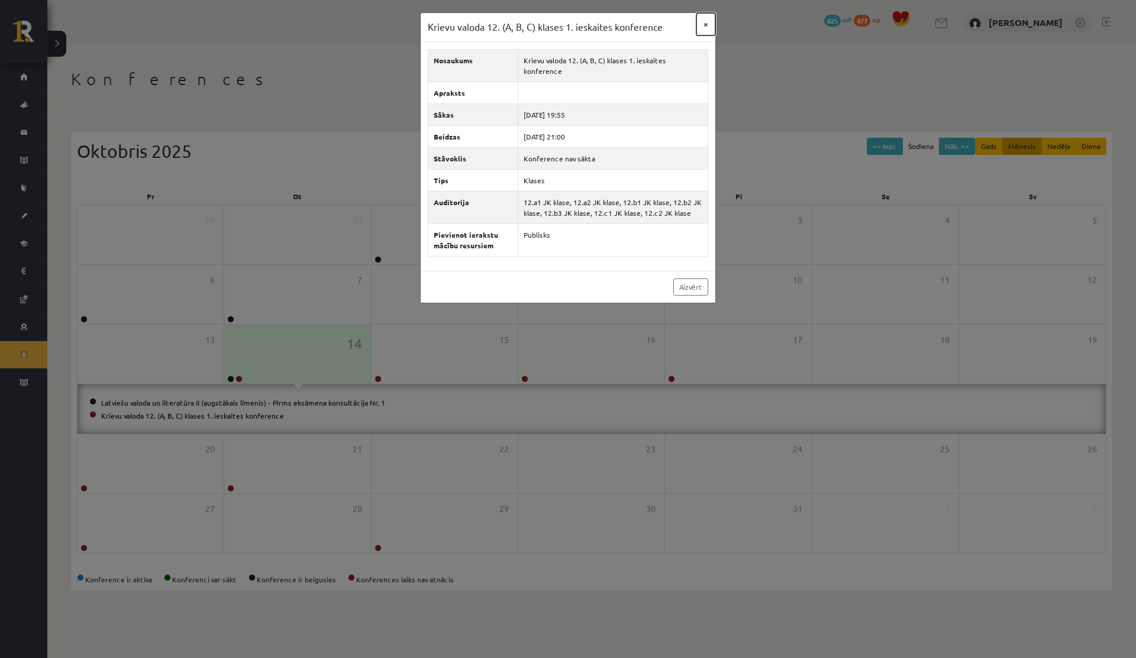
click at [700, 22] on button "×" at bounding box center [705, 24] width 19 height 22
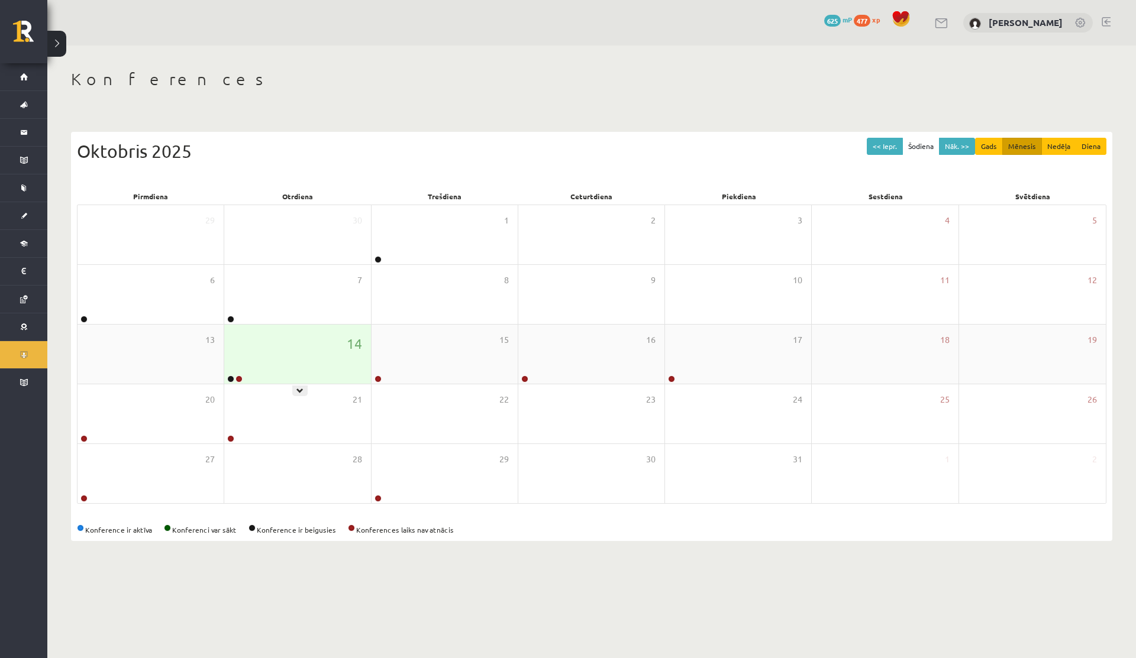
click at [257, 358] on div "14" at bounding box center [297, 354] width 146 height 59
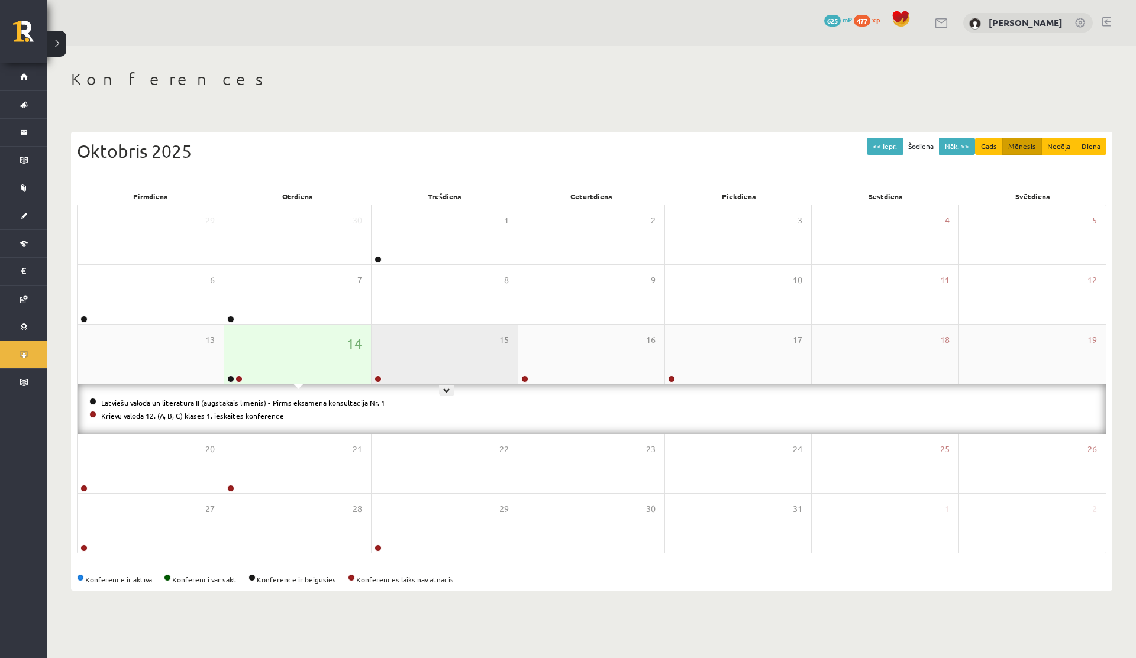
click at [464, 361] on div "15" at bounding box center [445, 354] width 146 height 59
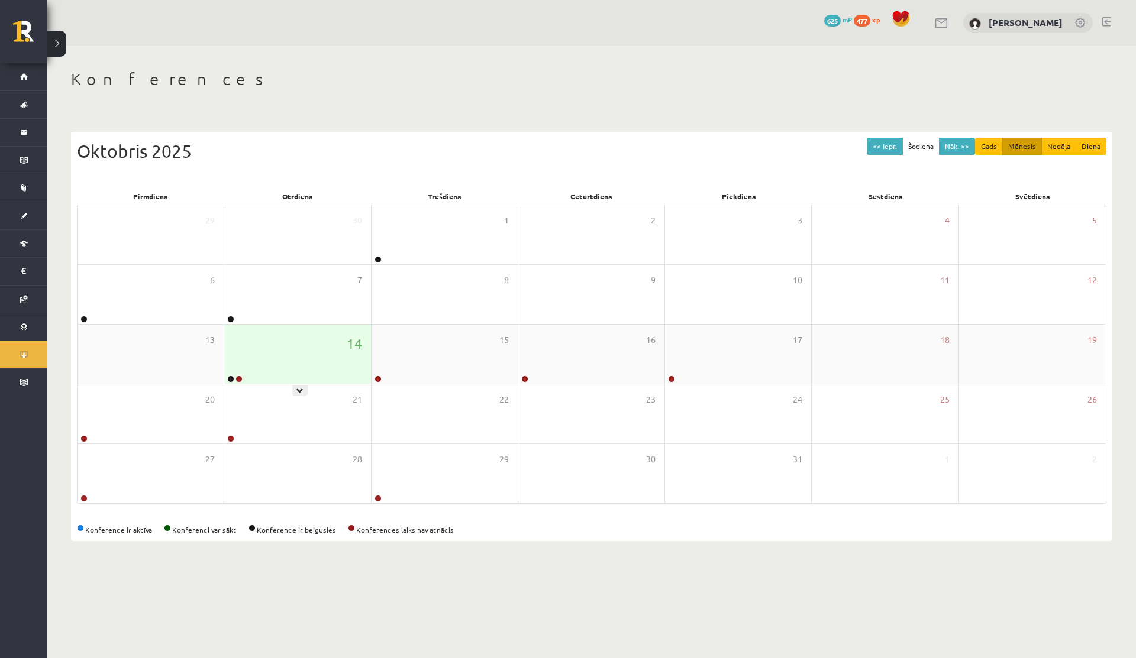
click at [254, 347] on div "14" at bounding box center [297, 354] width 146 height 59
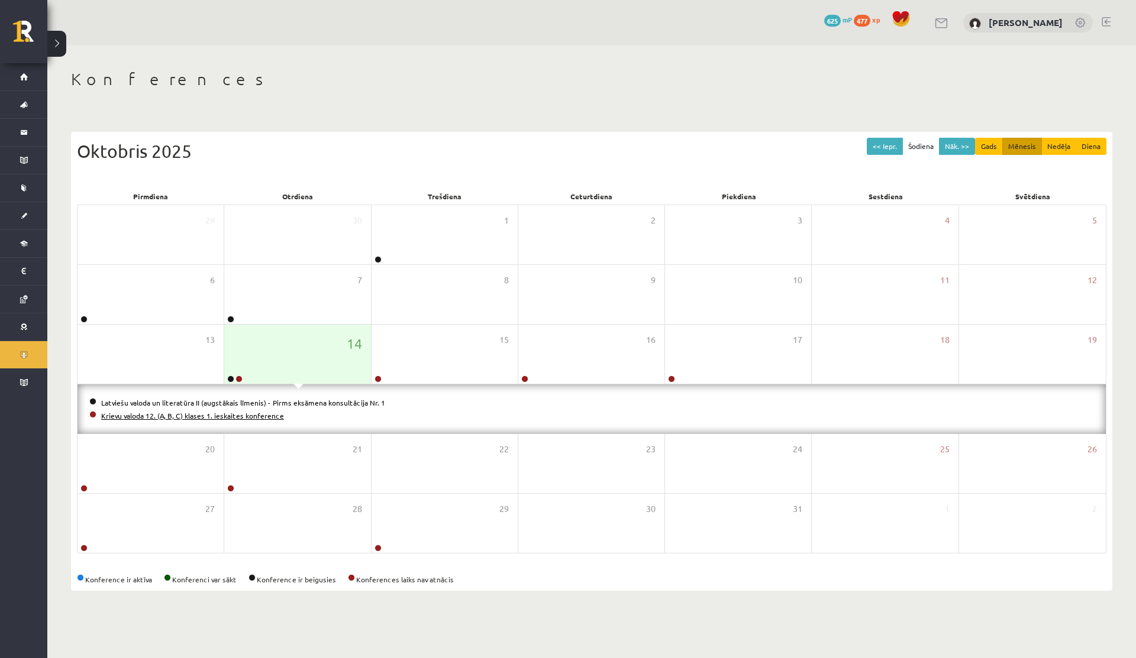
click at [196, 415] on link "Krievu valoda 12. (A, B, C) klases 1. ieskaites konference" at bounding box center [192, 415] width 183 height 9
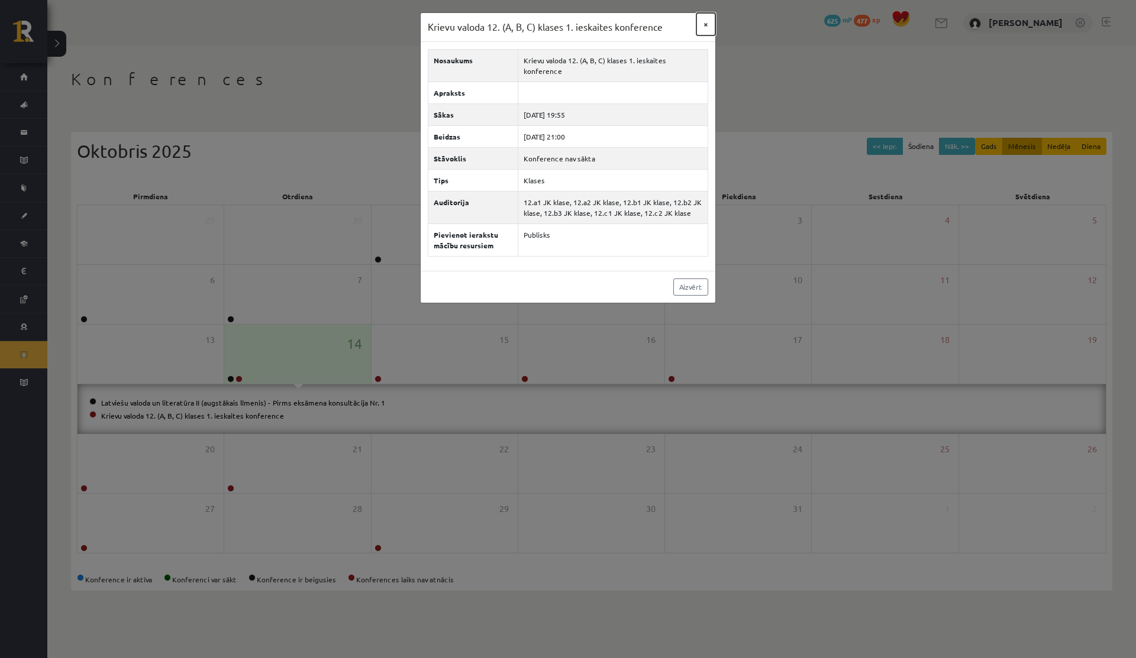
click at [711, 20] on button "×" at bounding box center [705, 24] width 19 height 22
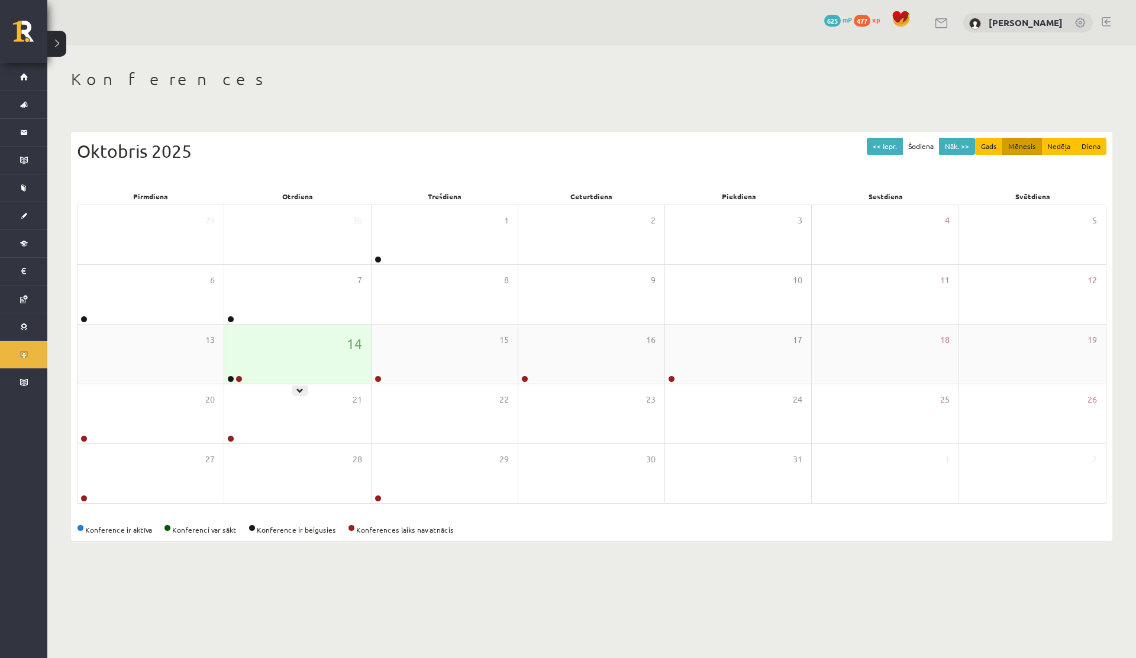
click at [261, 373] on div "14" at bounding box center [297, 354] width 146 height 59
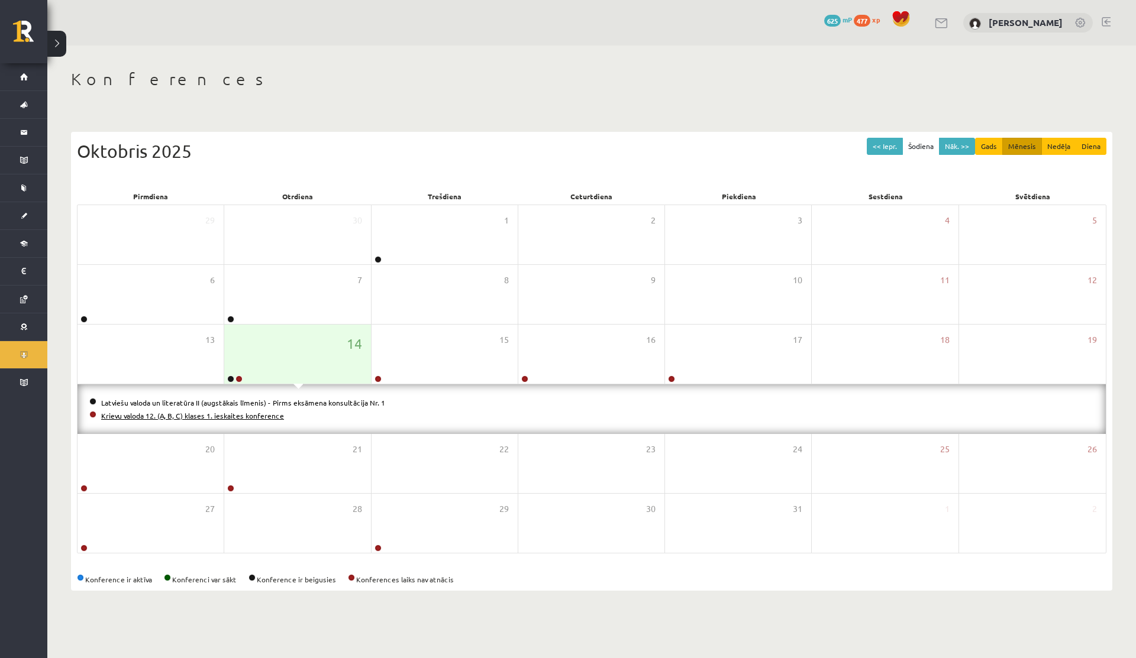
click at [217, 413] on link "Krievu valoda 12. (A, B, C) klases 1. ieskaites konference" at bounding box center [192, 415] width 183 height 9
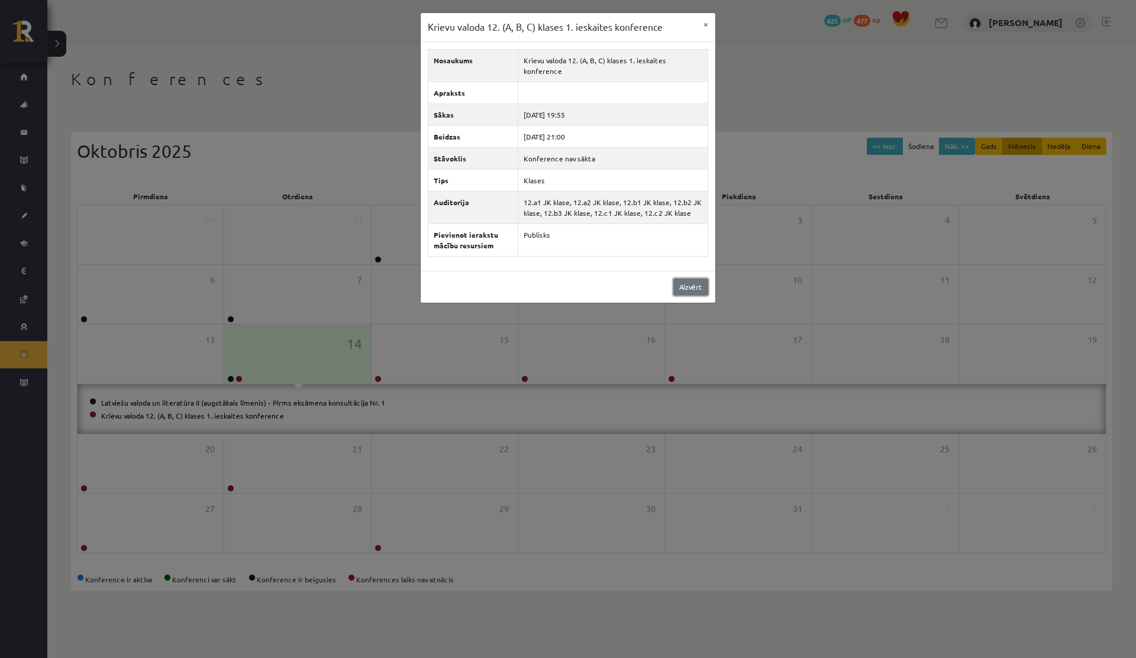
click at [688, 279] on link "Aizvērt" at bounding box center [690, 287] width 35 height 17
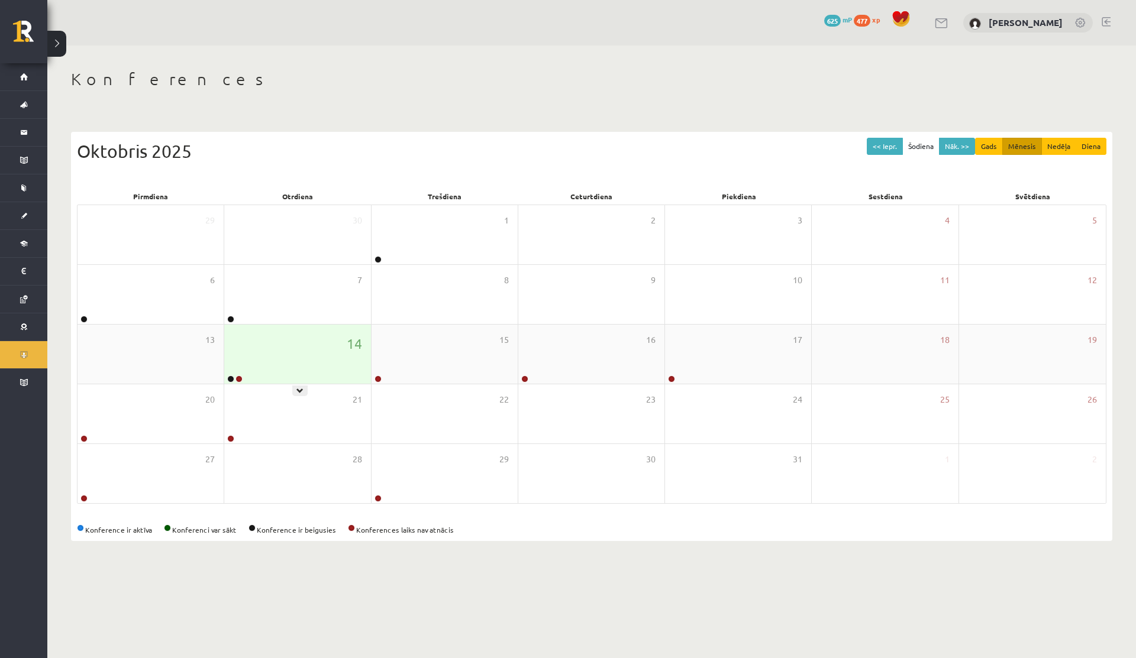
click at [326, 363] on div "14" at bounding box center [297, 354] width 146 height 59
click at [259, 350] on div "14" at bounding box center [297, 354] width 146 height 59
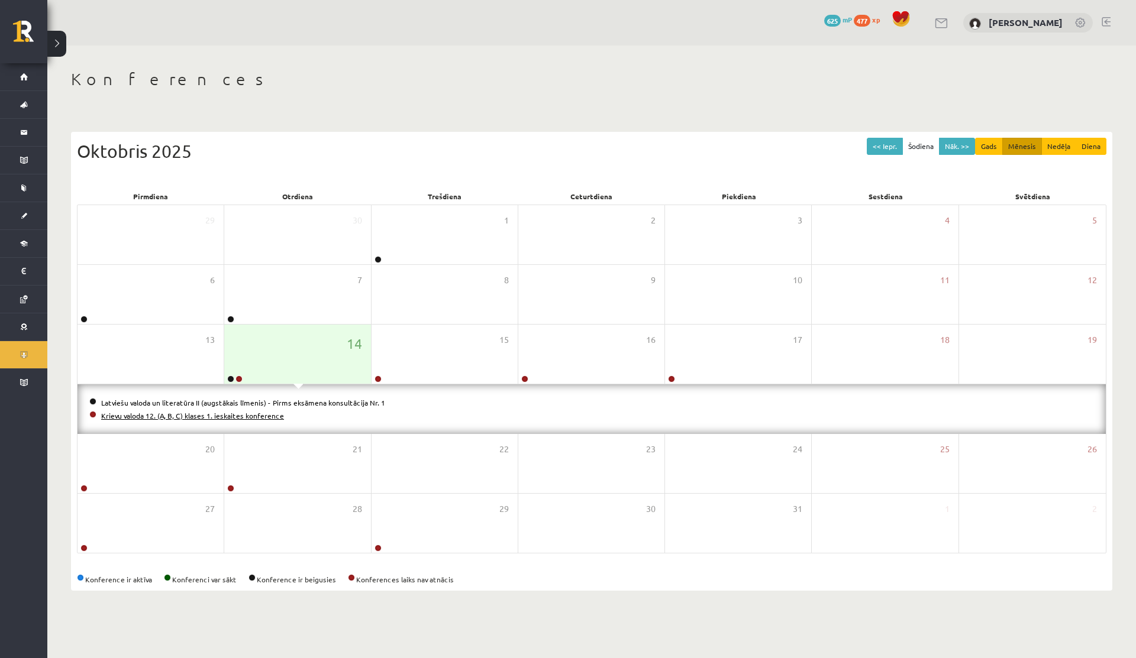
click at [159, 413] on link "Krievu valoda 12. (A, B, C) klases 1. ieskaites konference" at bounding box center [192, 415] width 183 height 9
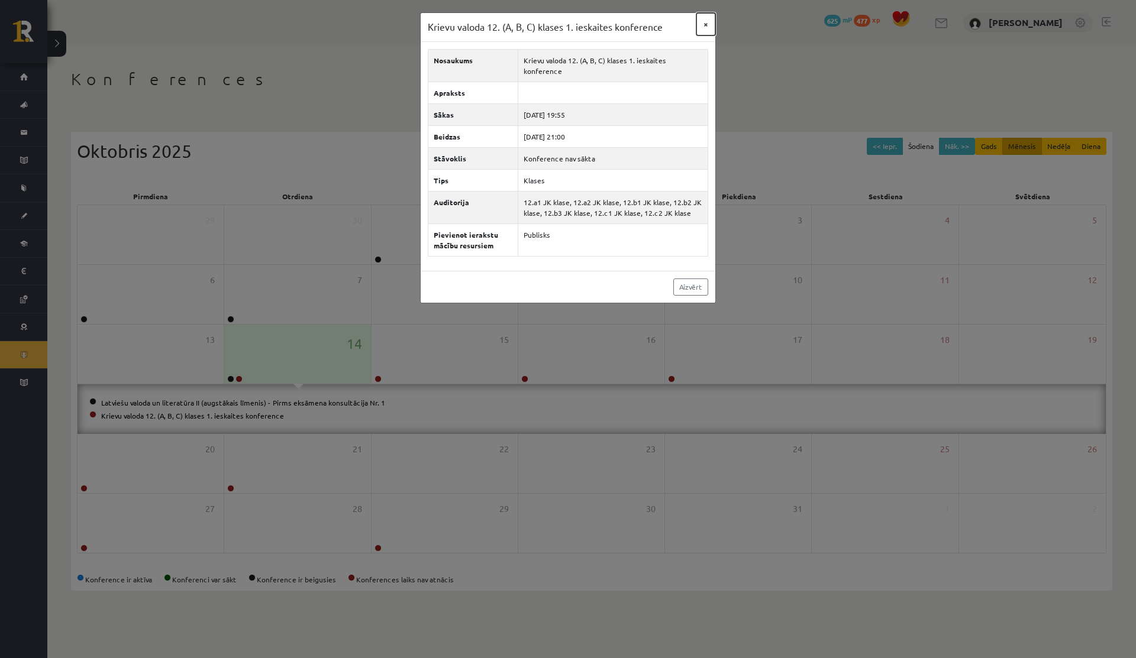
click at [702, 22] on button "×" at bounding box center [705, 24] width 19 height 22
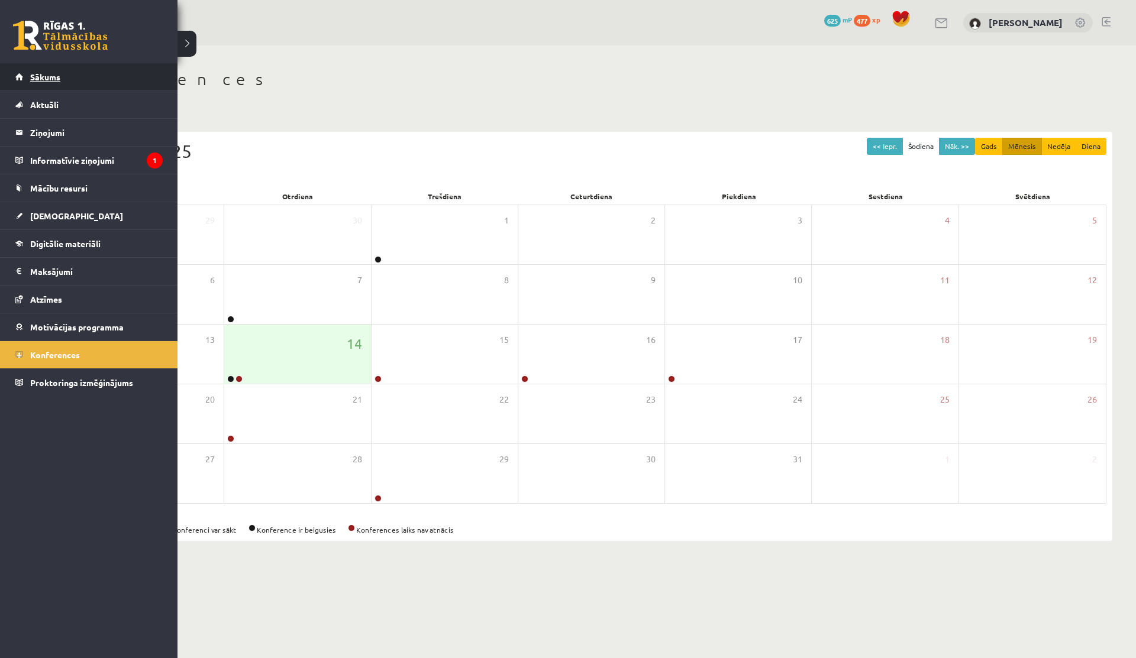
click at [24, 82] on link "Sākums" at bounding box center [88, 76] width 147 height 27
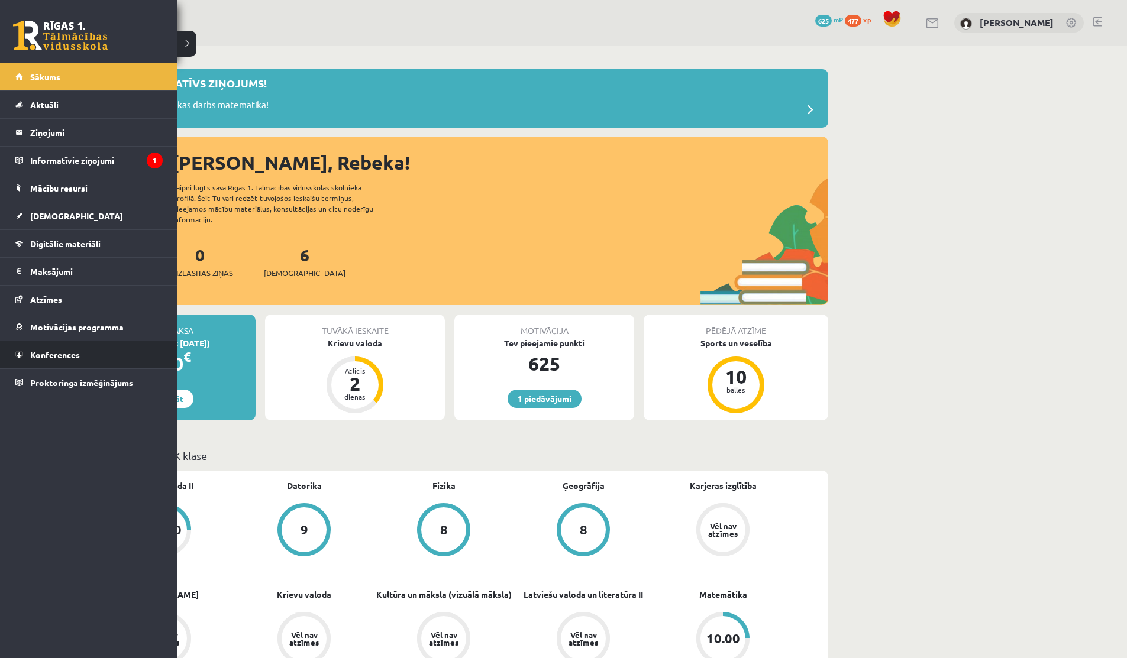
click at [47, 343] on link "Konferences" at bounding box center [88, 354] width 147 height 27
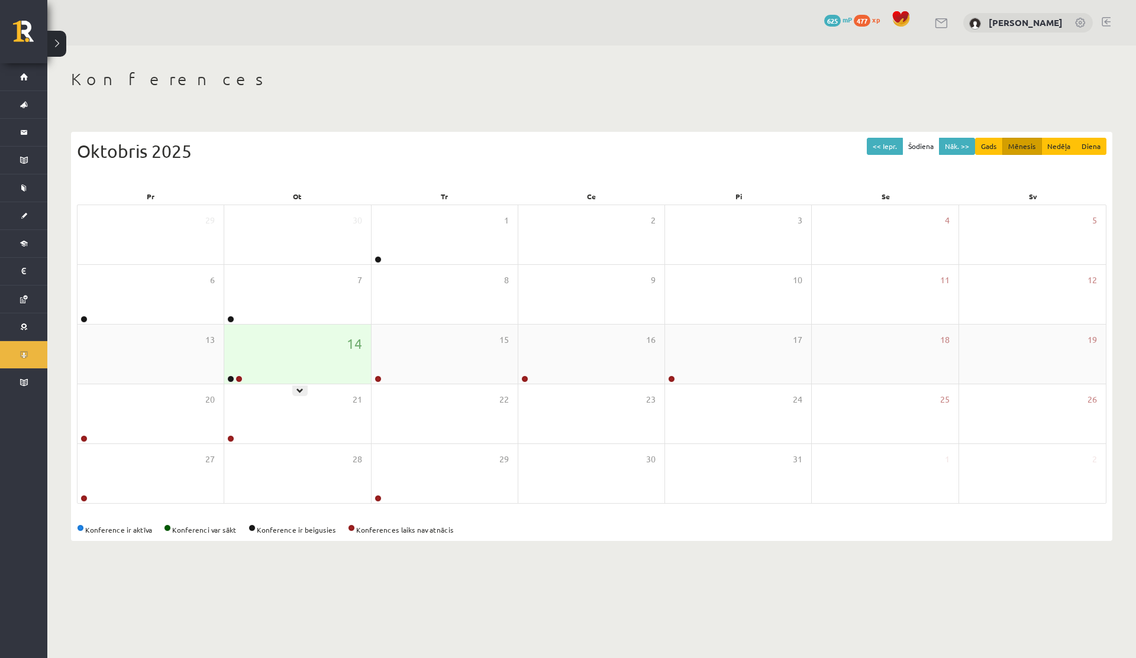
click at [250, 339] on div "14" at bounding box center [297, 354] width 146 height 59
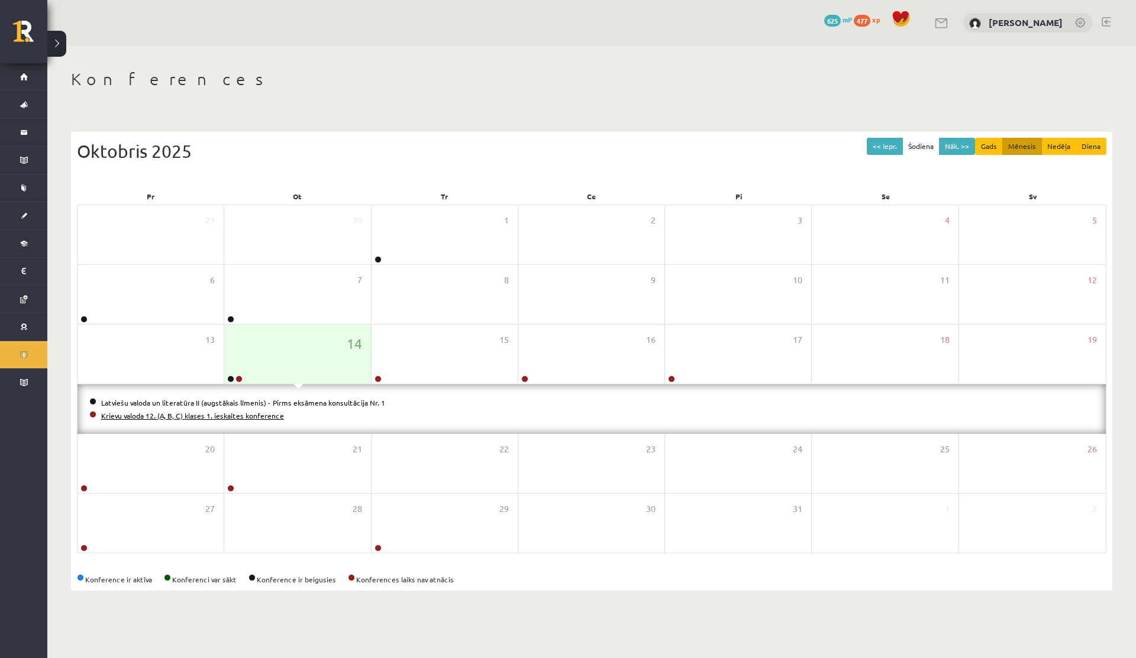
click at [231, 412] on link "Krievu valoda 12. (A, B, C) klases 1. ieskaites konference" at bounding box center [192, 415] width 183 height 9
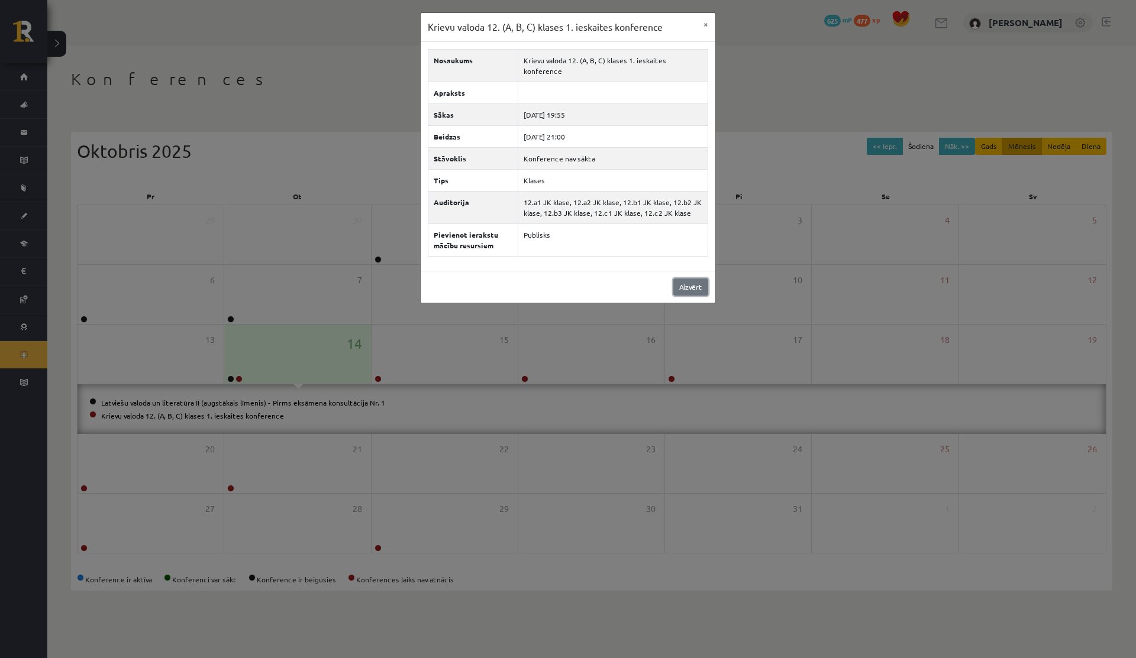
click at [686, 279] on link "Aizvērt" at bounding box center [690, 287] width 35 height 17
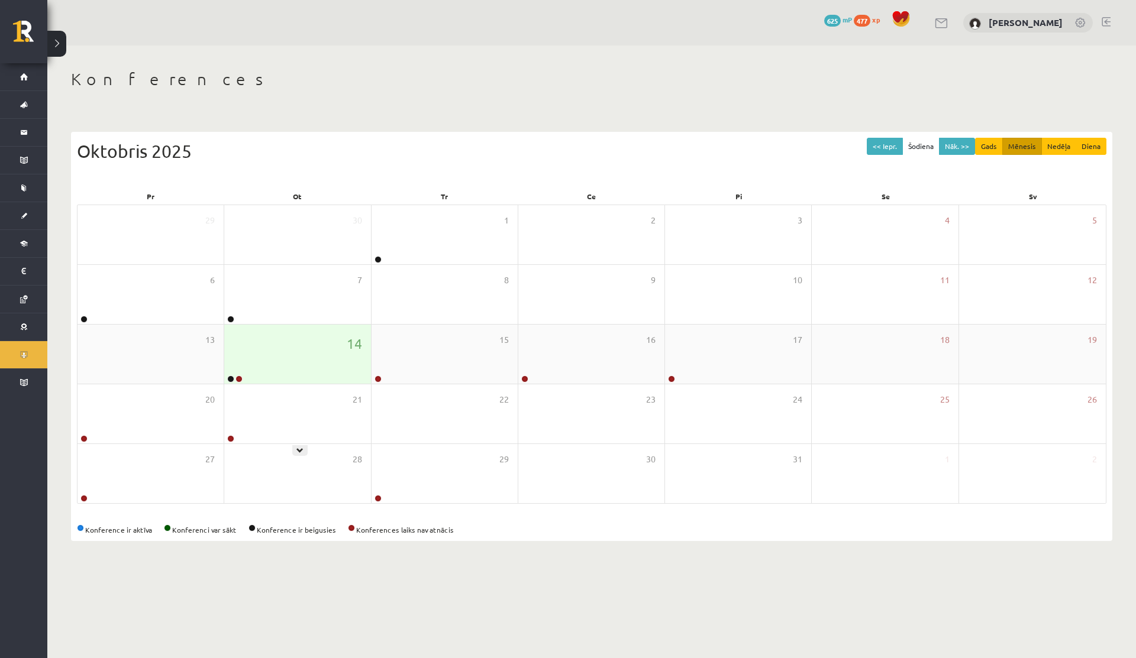
click at [277, 358] on div "14" at bounding box center [297, 354] width 146 height 59
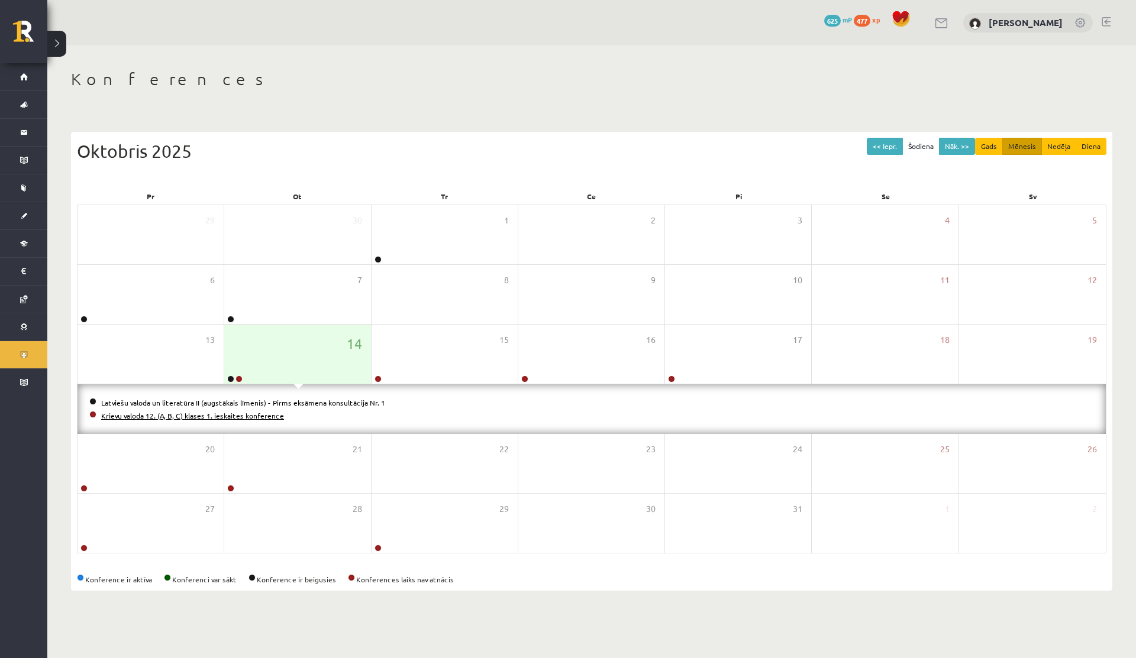
click at [214, 412] on link "Krievu valoda 12. (A, B, C) klases 1. ieskaites konference" at bounding box center [192, 415] width 183 height 9
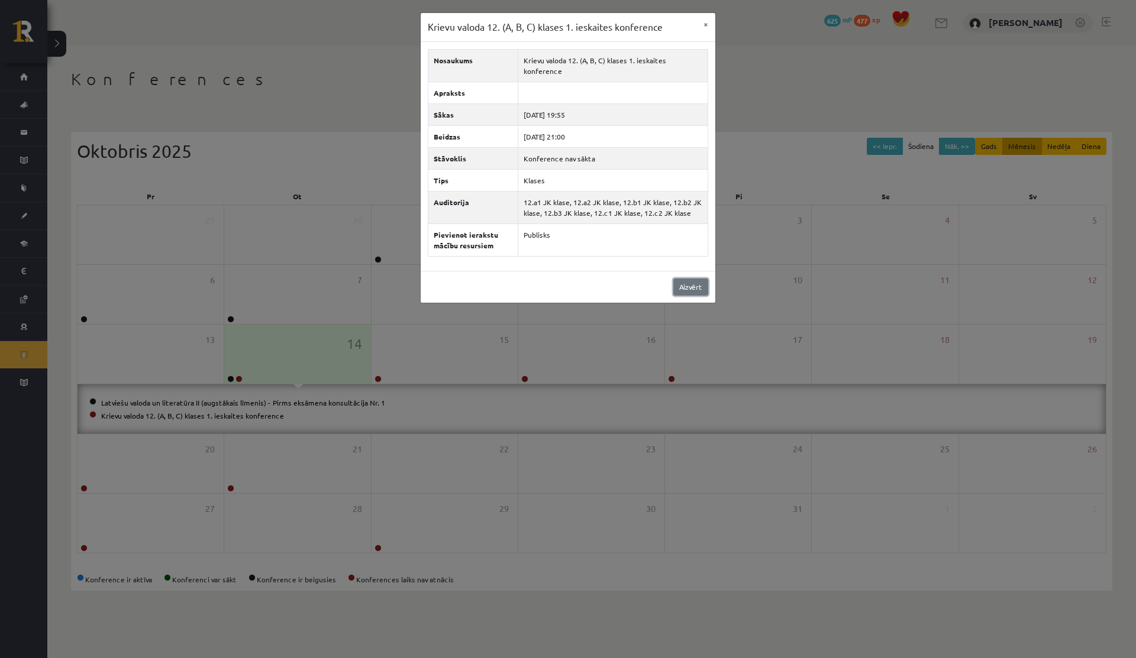
click at [686, 279] on link "Aizvērt" at bounding box center [690, 287] width 35 height 17
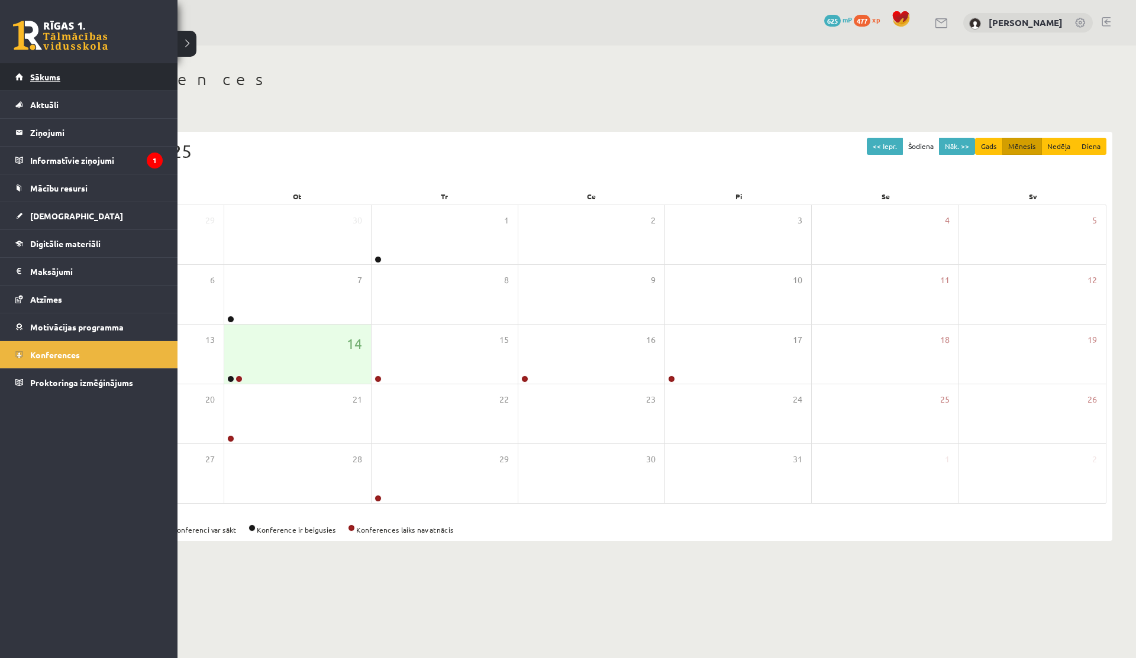
click at [51, 80] on span "Sākums" at bounding box center [45, 77] width 30 height 11
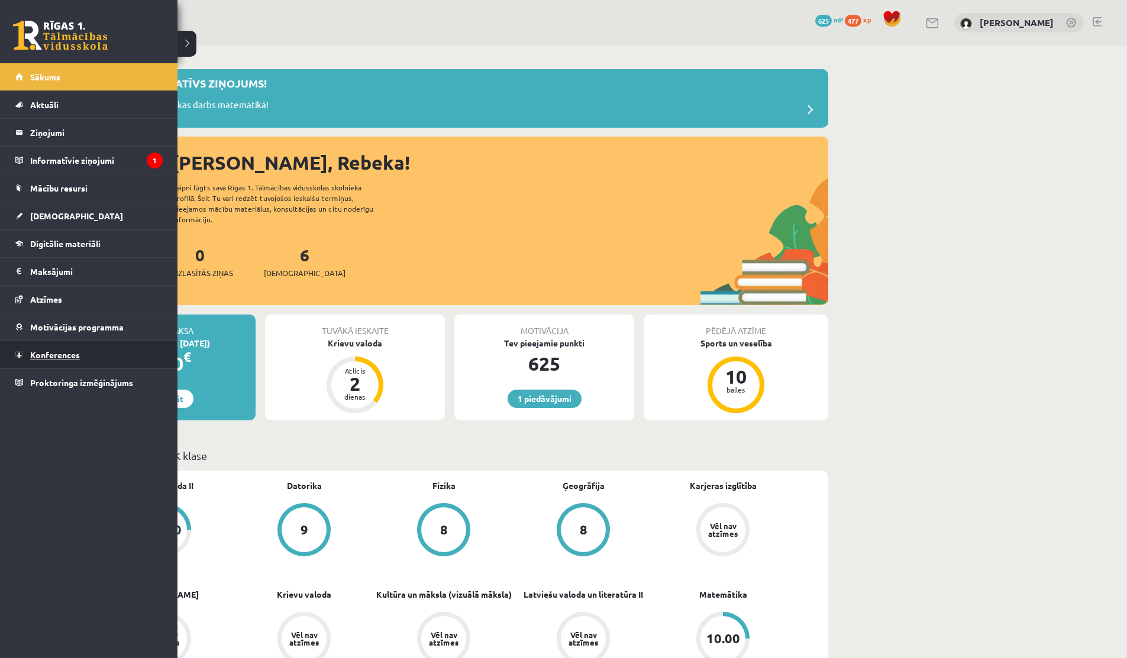
click at [36, 346] on link "Konferences" at bounding box center [88, 354] width 147 height 27
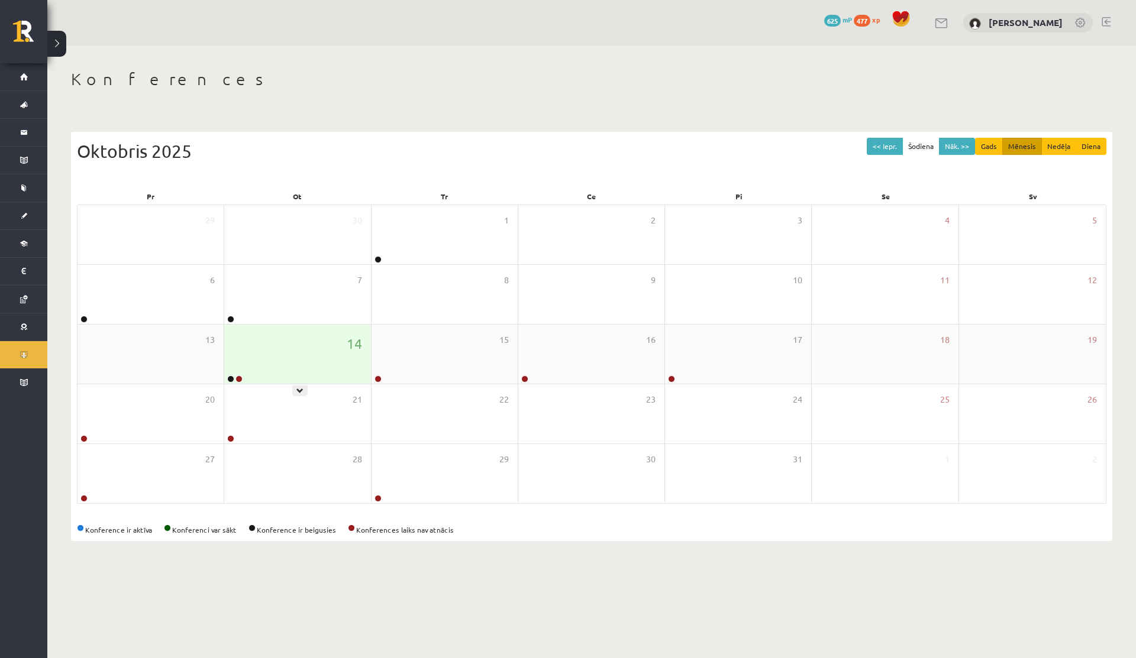
click at [273, 330] on div "14" at bounding box center [297, 354] width 146 height 59
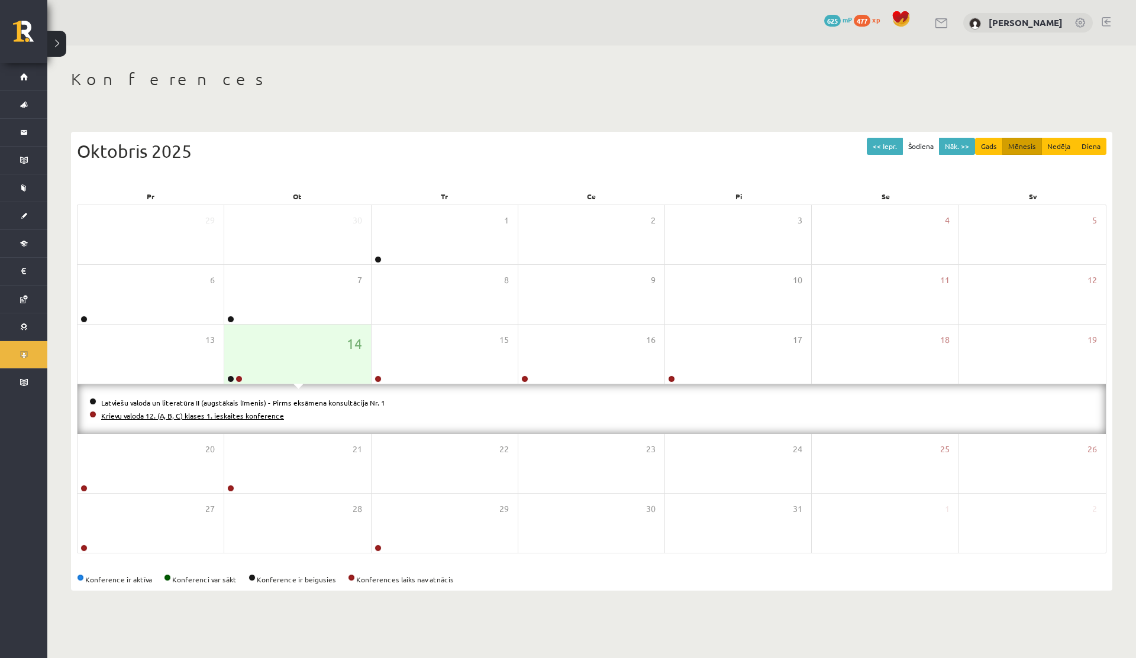
click at [172, 416] on link "Krievu valoda 12. (A, B, C) klases 1. ieskaites konference" at bounding box center [192, 415] width 183 height 9
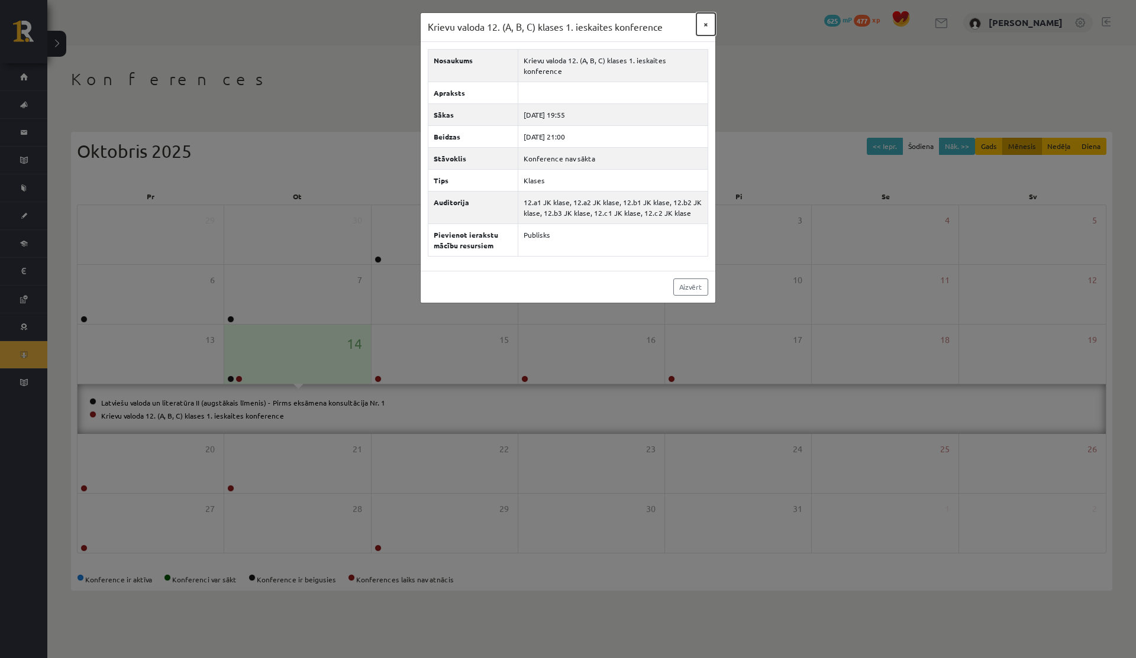
click at [711, 20] on button "×" at bounding box center [705, 24] width 19 height 22
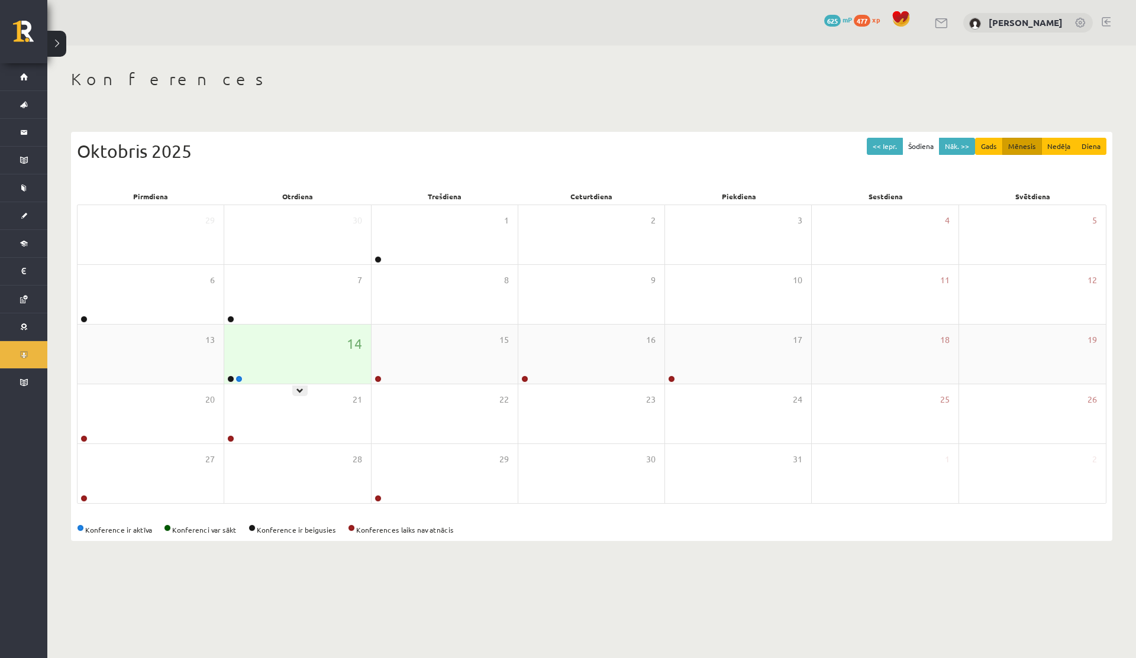
click at [267, 360] on div "14" at bounding box center [297, 354] width 146 height 59
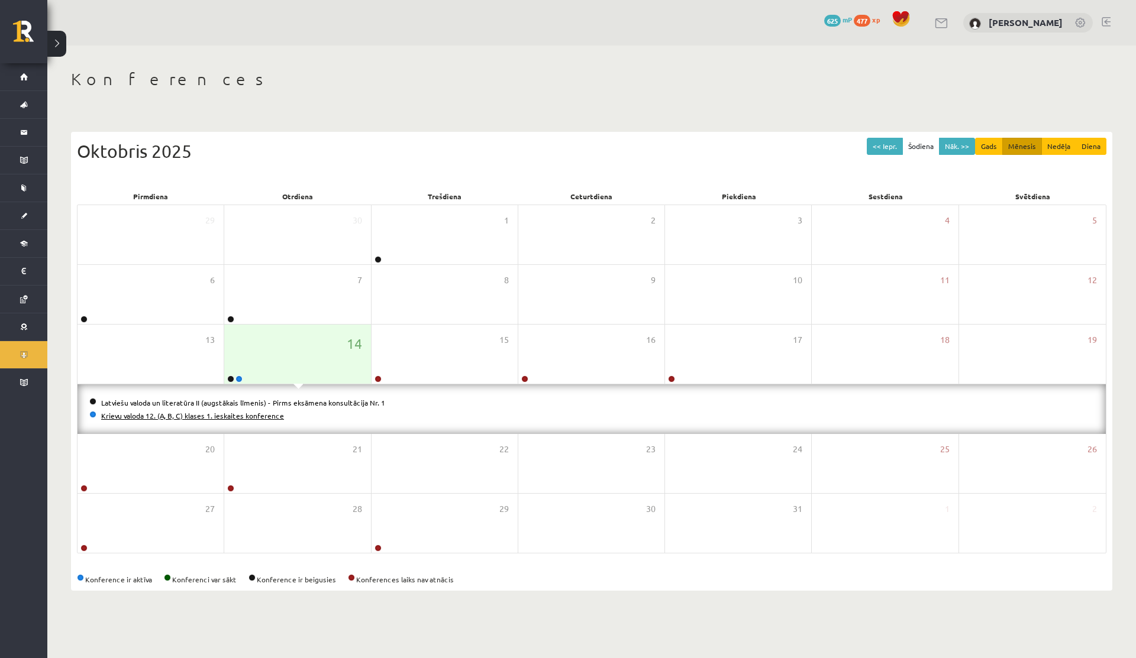
click at [205, 416] on link "Krievu valoda 12. (A, B, C) klases 1. ieskaites konference" at bounding box center [192, 415] width 183 height 9
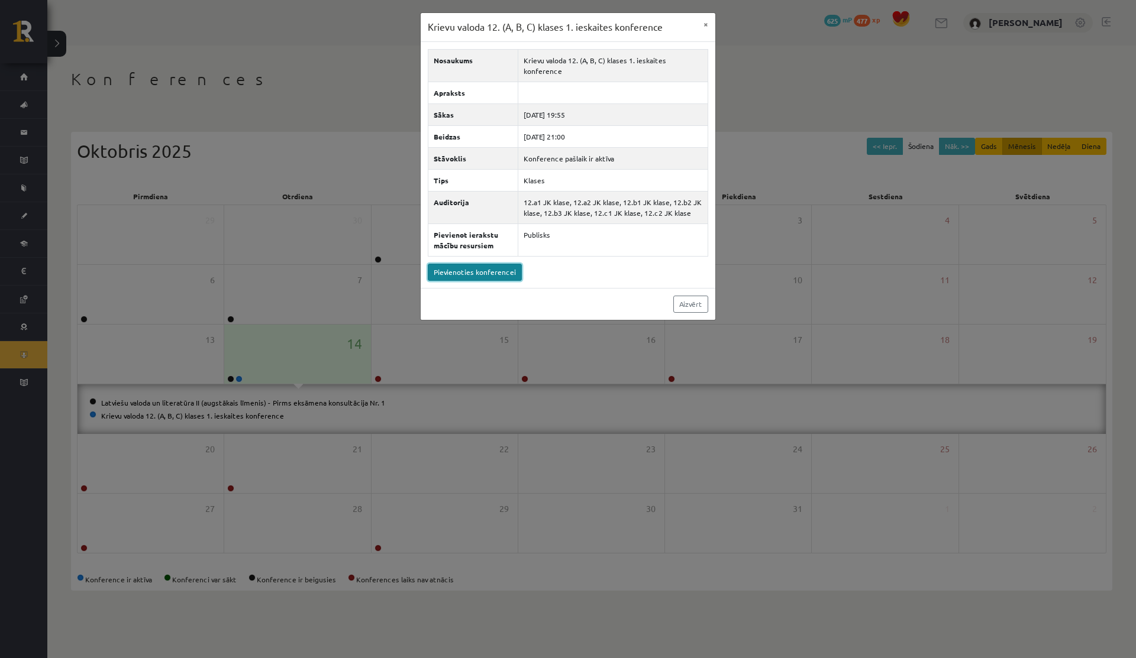
click at [462, 264] on link "Pievienoties konferencei" at bounding box center [475, 272] width 94 height 17
